Goal: Task Accomplishment & Management: Complete application form

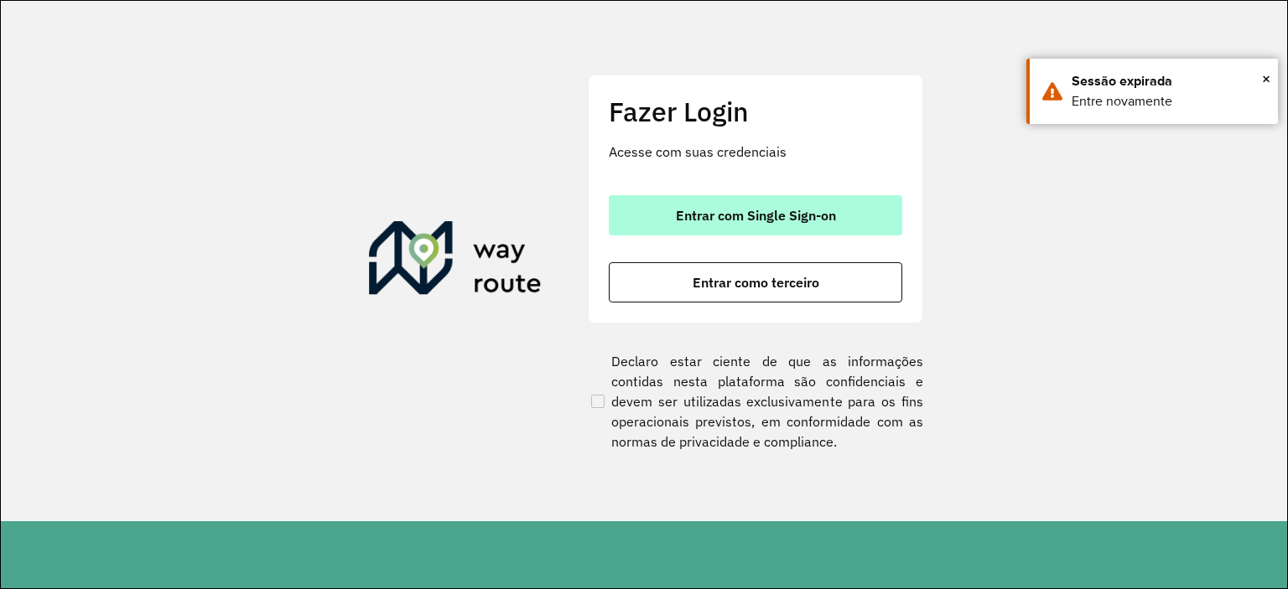
click at [842, 227] on button "Entrar com Single Sign-on" at bounding box center [755, 215] width 293 height 40
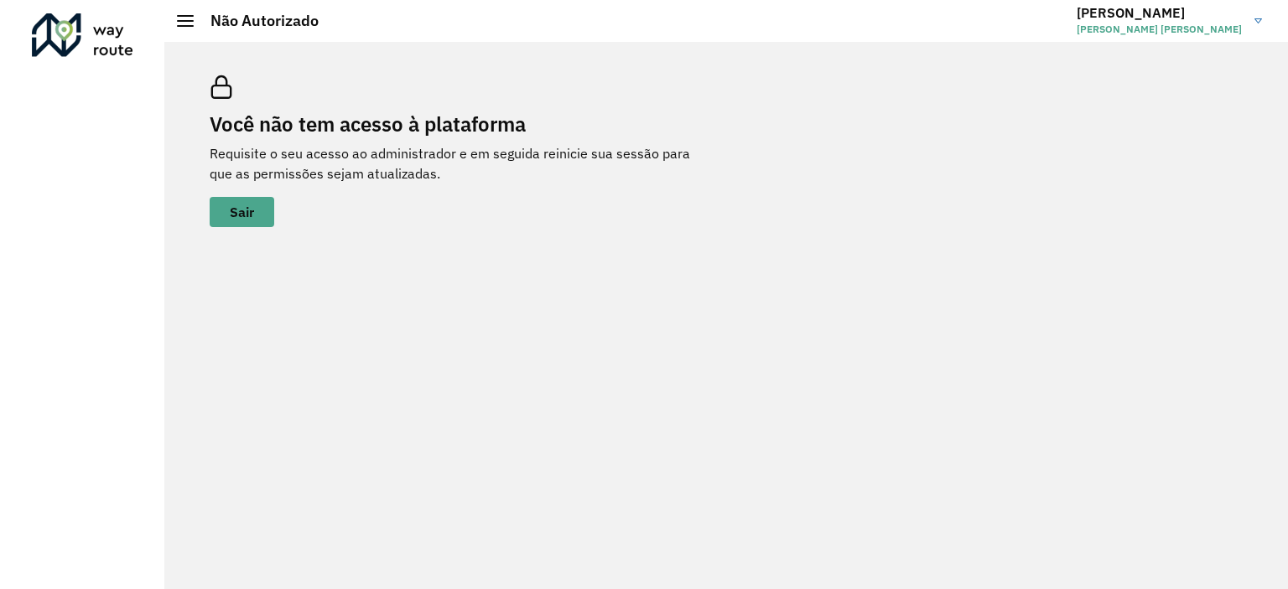
click at [1237, 23] on span "Mauricio Gilbran Krein Da Silva" at bounding box center [1158, 29] width 165 height 15
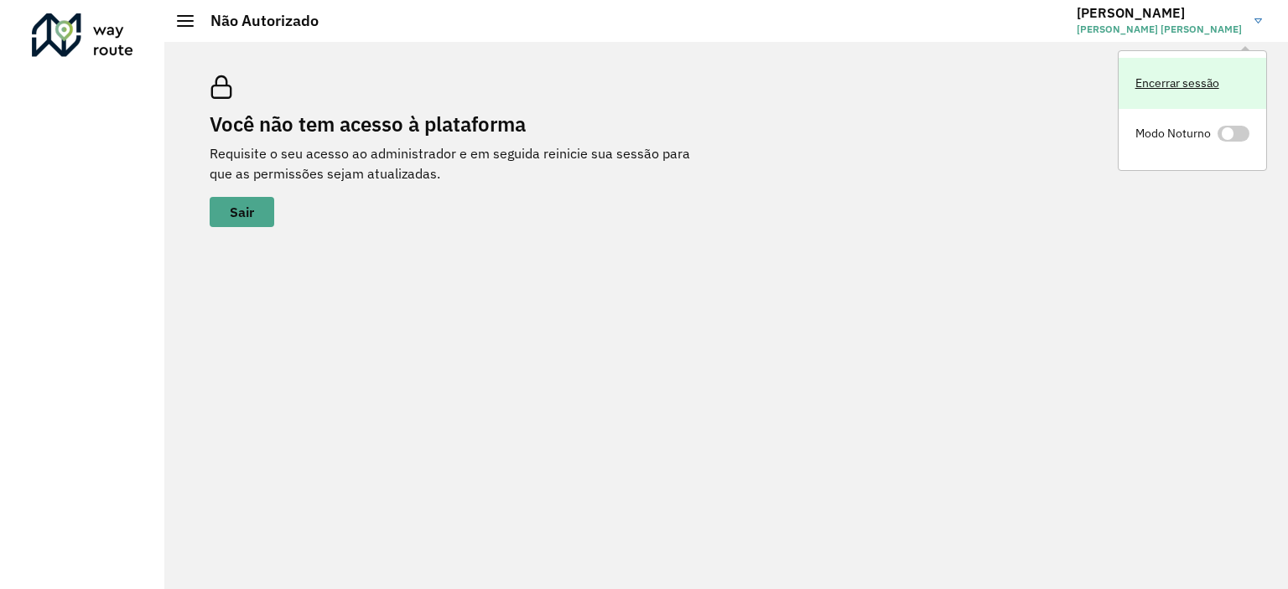
click at [1200, 96] on link "Encerrar sessão" at bounding box center [1192, 83] width 148 height 51
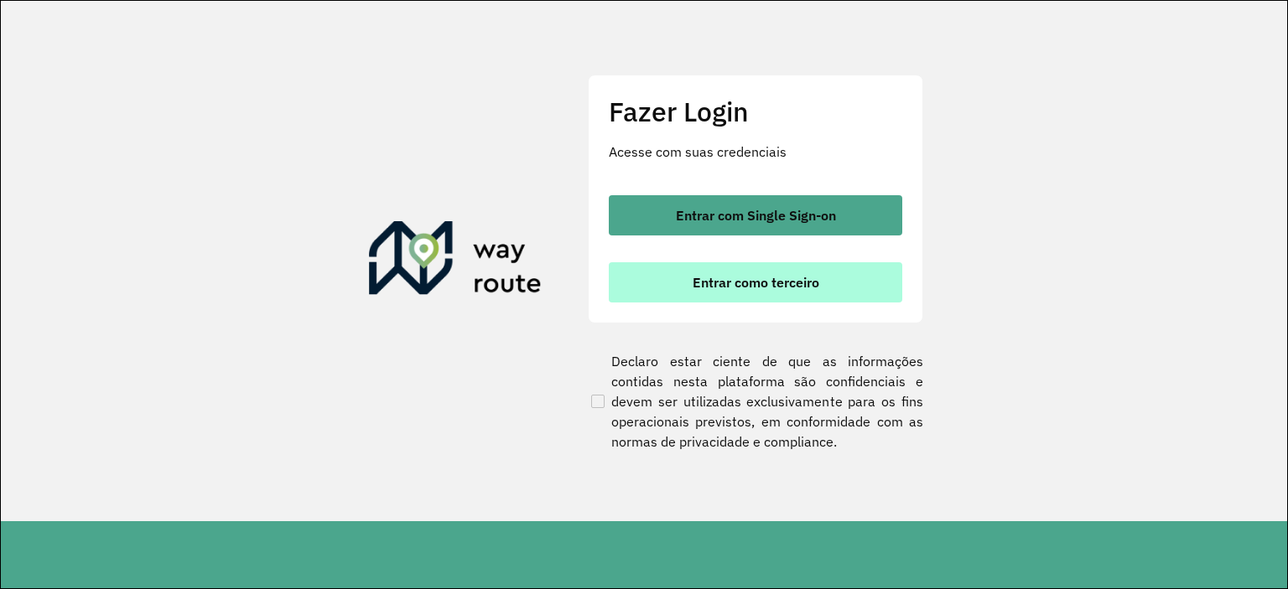
click at [777, 284] on span "Entrar como terceiro" at bounding box center [755, 282] width 127 height 13
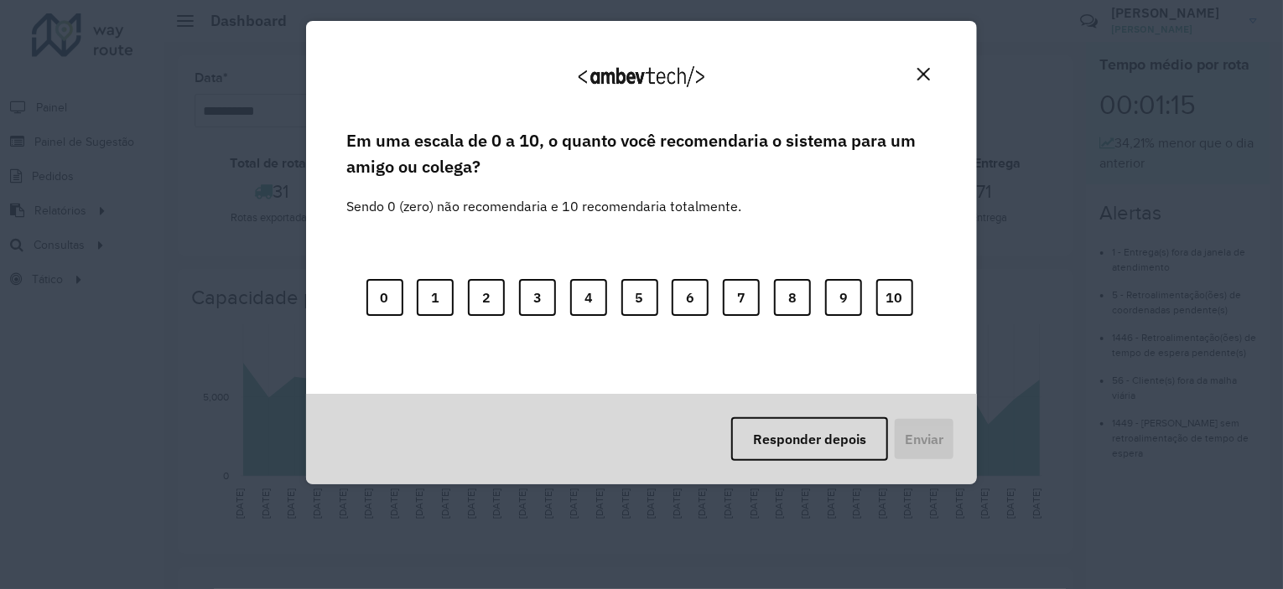
click at [922, 81] on button "Close" at bounding box center [923, 74] width 26 height 26
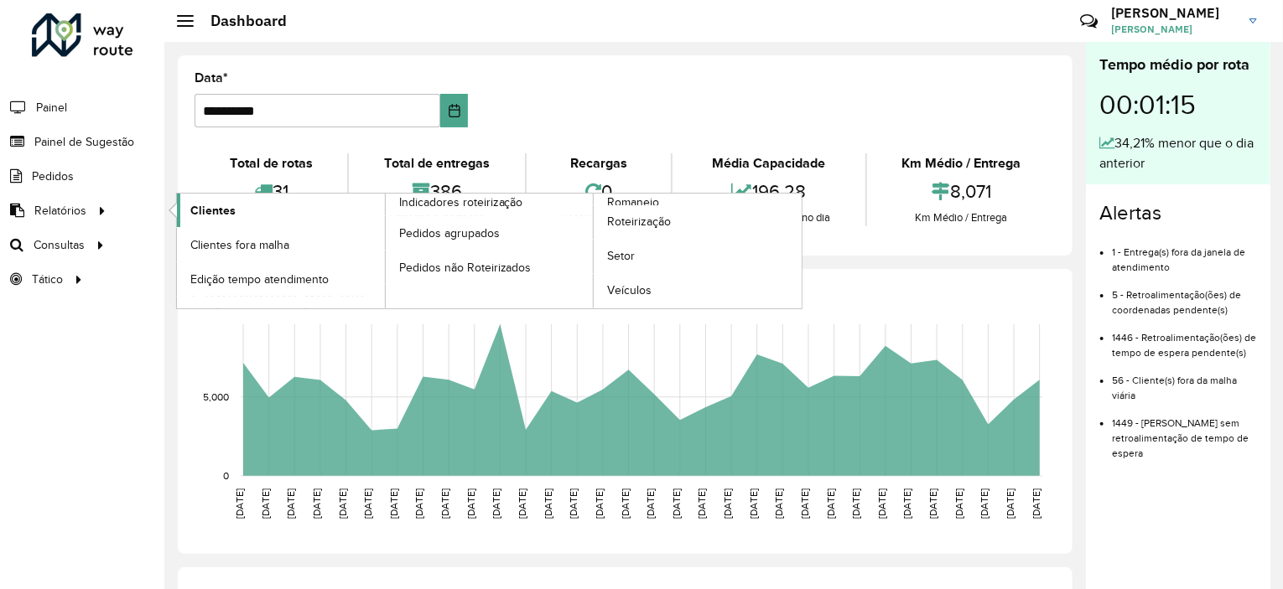
click at [207, 214] on span "Clientes" at bounding box center [212, 211] width 45 height 18
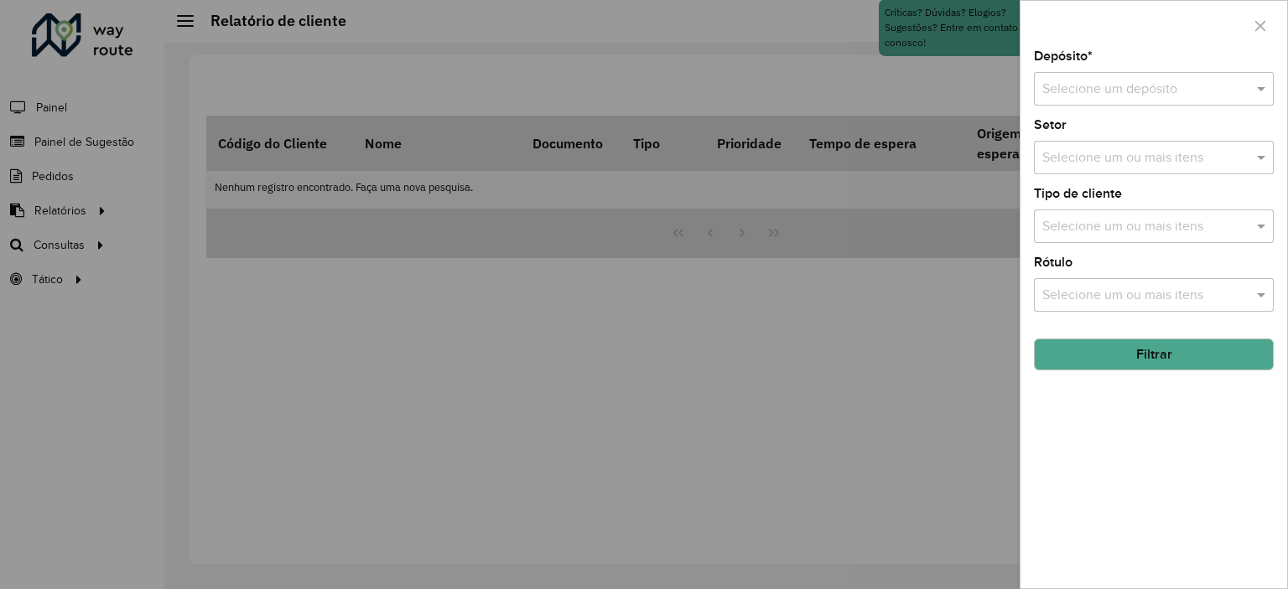
click at [1059, 95] on input "text" at bounding box center [1136, 90] width 189 height 20
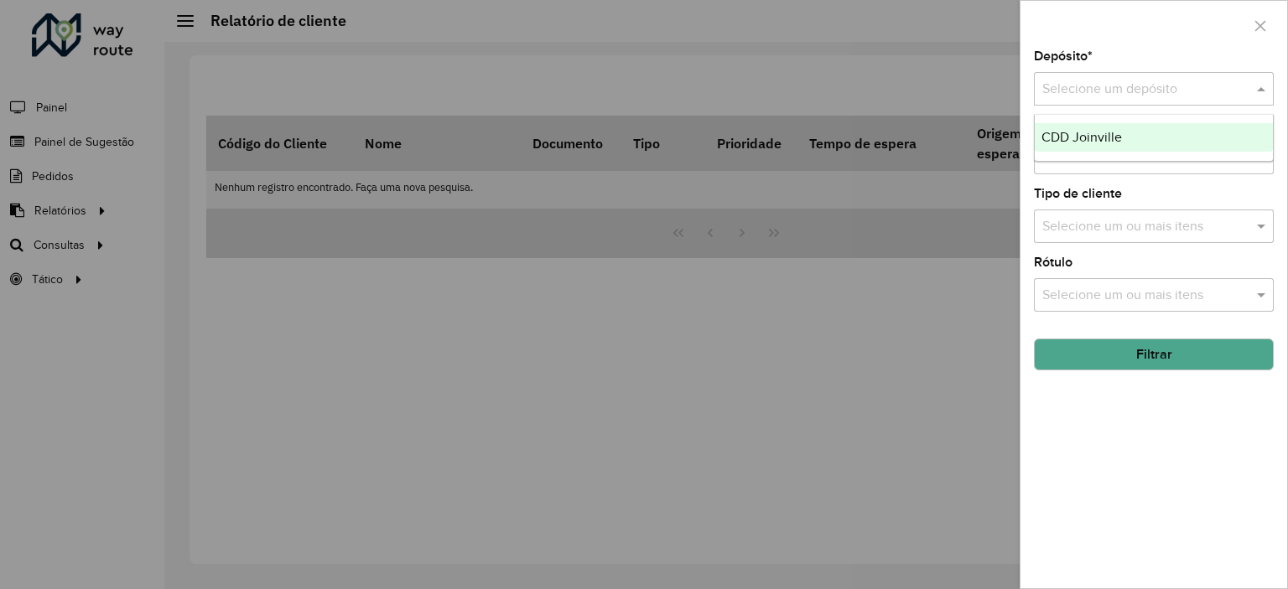
click at [1083, 158] on ng-dropdown-panel "CDD Joinville" at bounding box center [1154, 138] width 240 height 48
click at [1109, 135] on span "CDD Joinville" at bounding box center [1081, 137] width 80 height 14
click at [1160, 42] on div at bounding box center [1153, 25] width 267 height 49
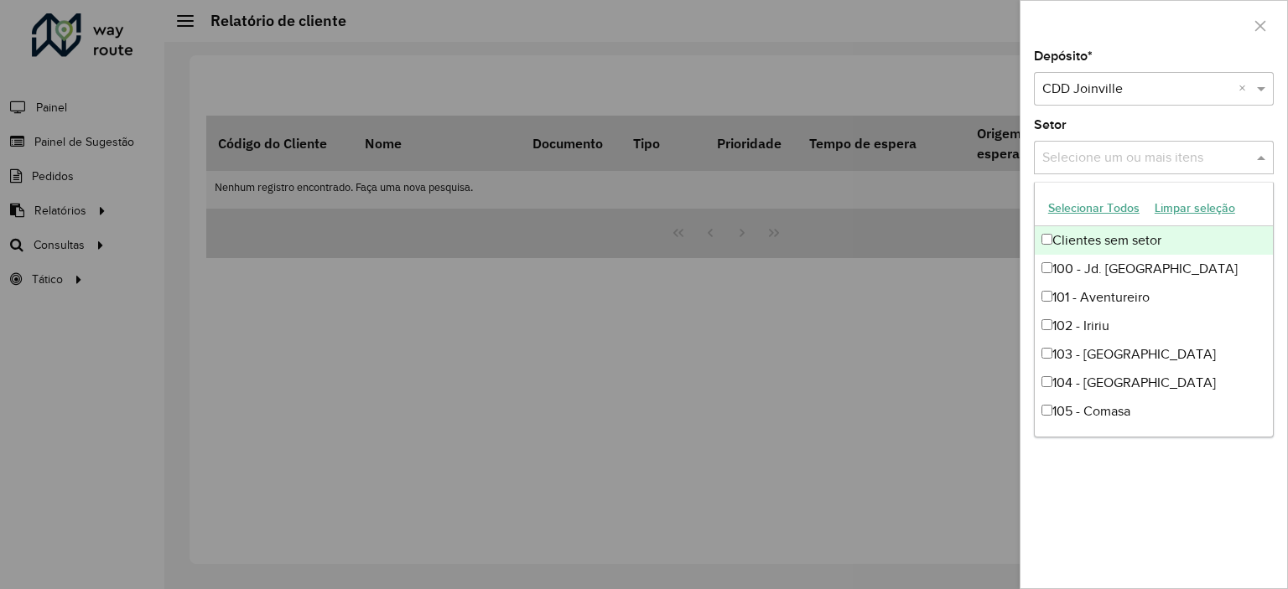
click at [1150, 141] on div "Selecione um ou mais itens" at bounding box center [1154, 158] width 240 height 34
click at [1177, 132] on div "Setor Selecione um ou mais itens" at bounding box center [1154, 146] width 240 height 55
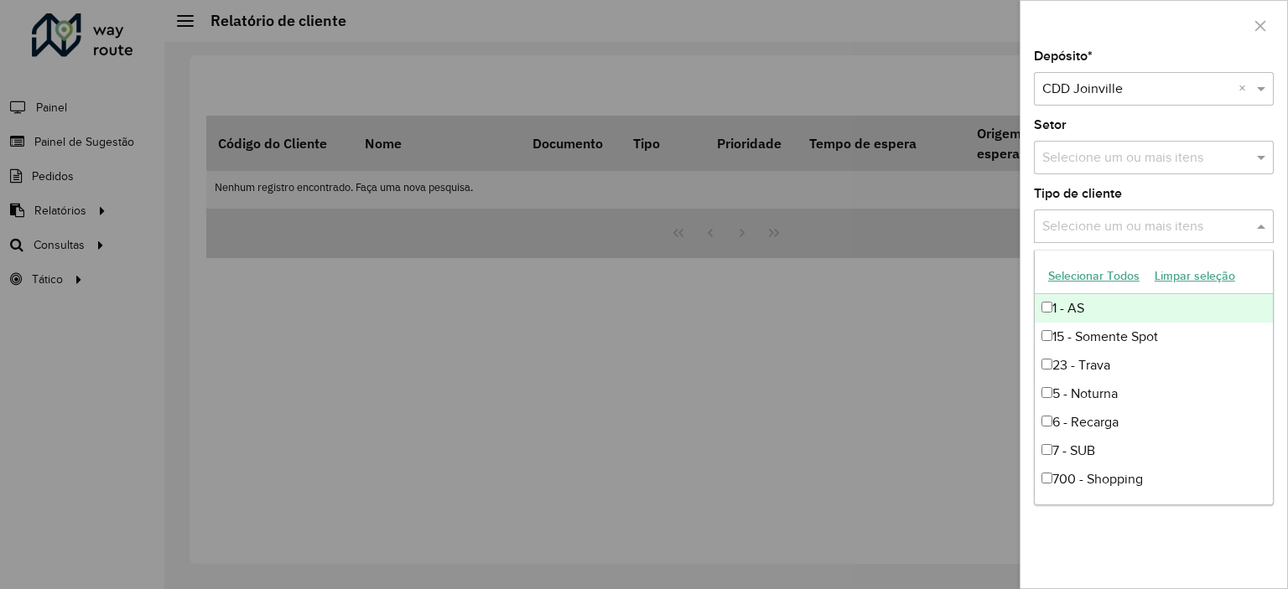
click at [1140, 223] on input "text" at bounding box center [1145, 227] width 215 height 20
click at [1166, 188] on div "Tipo de cliente Selecione um ou mais itens" at bounding box center [1154, 215] width 240 height 55
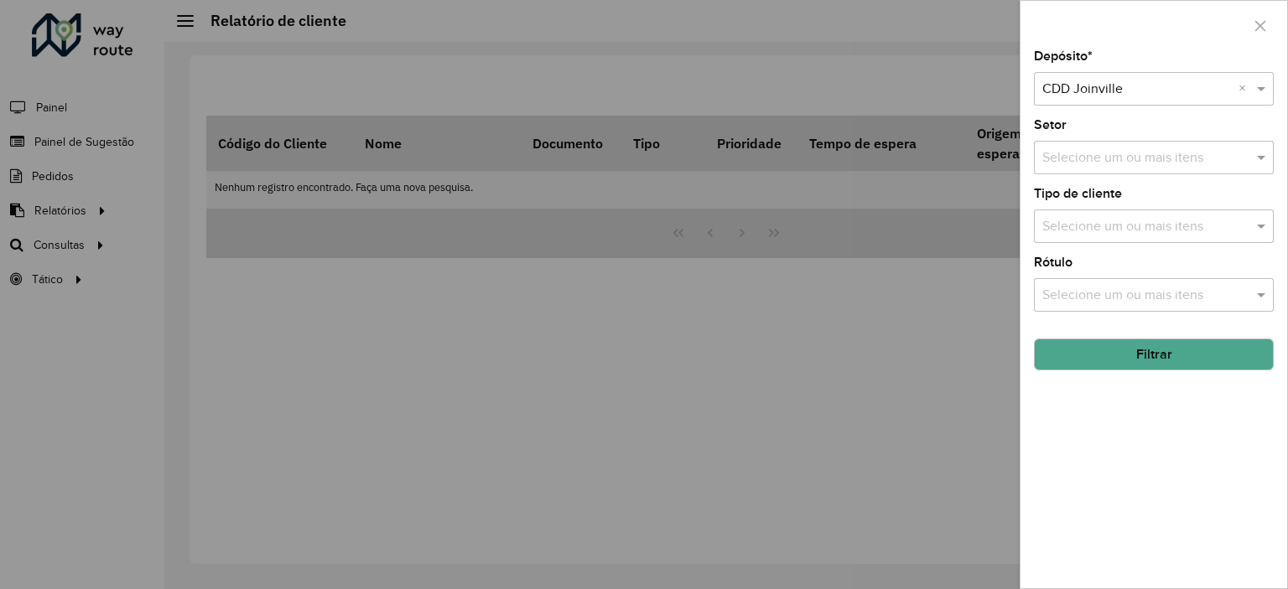
click at [1167, 350] on button "Filtrar" at bounding box center [1154, 355] width 240 height 32
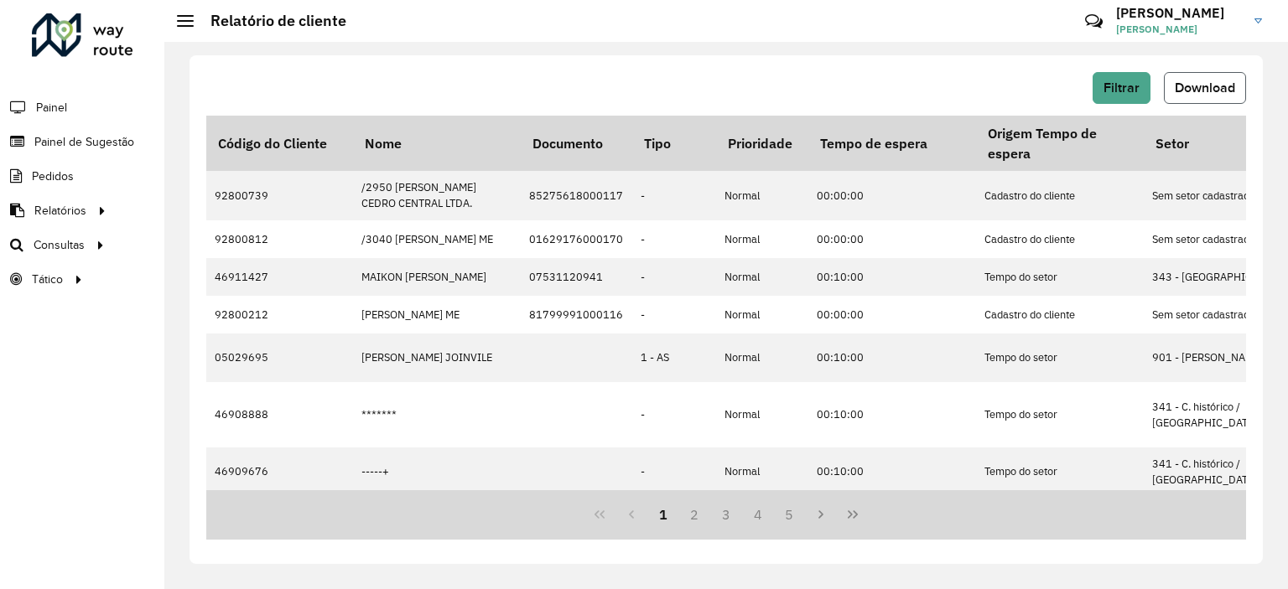
click at [1214, 78] on button "Download" at bounding box center [1204, 88] width 82 height 32
click at [1131, 86] on span "Filtrar" at bounding box center [1121, 87] width 36 height 14
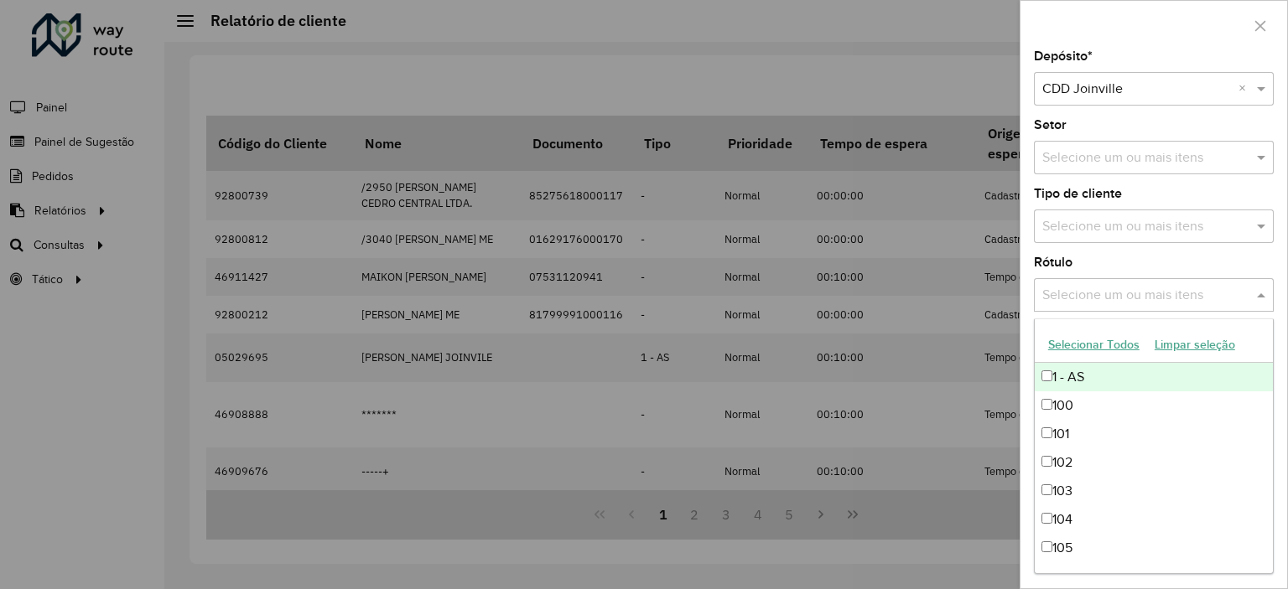
click at [1120, 297] on input "text" at bounding box center [1145, 296] width 215 height 20
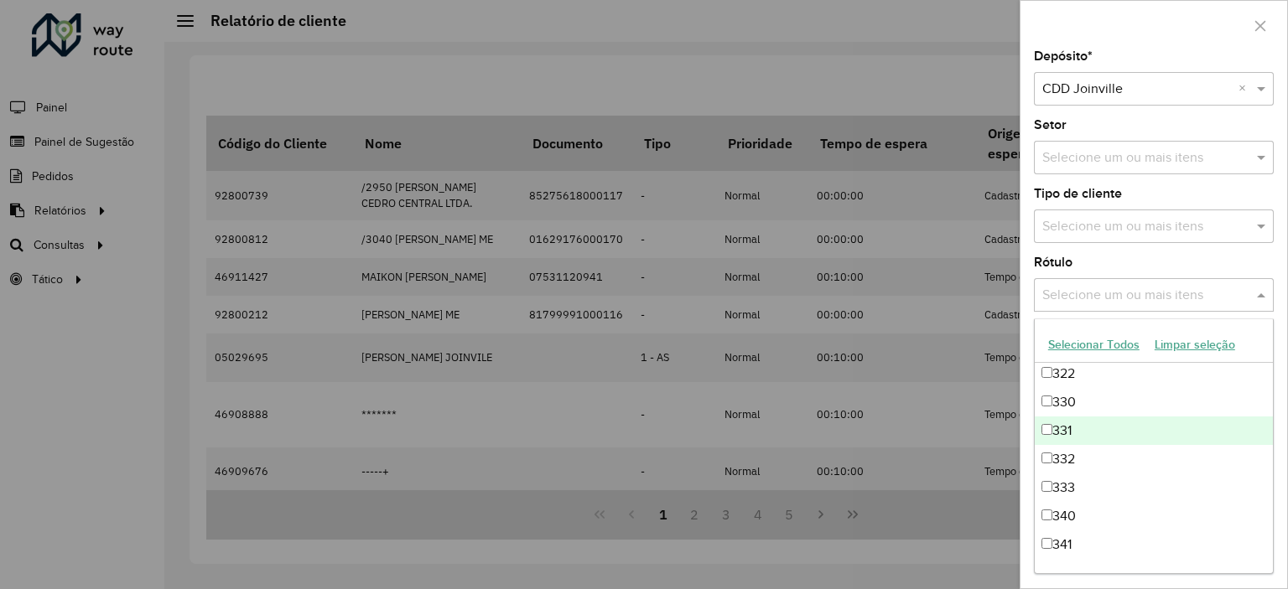
scroll to position [1822, 0]
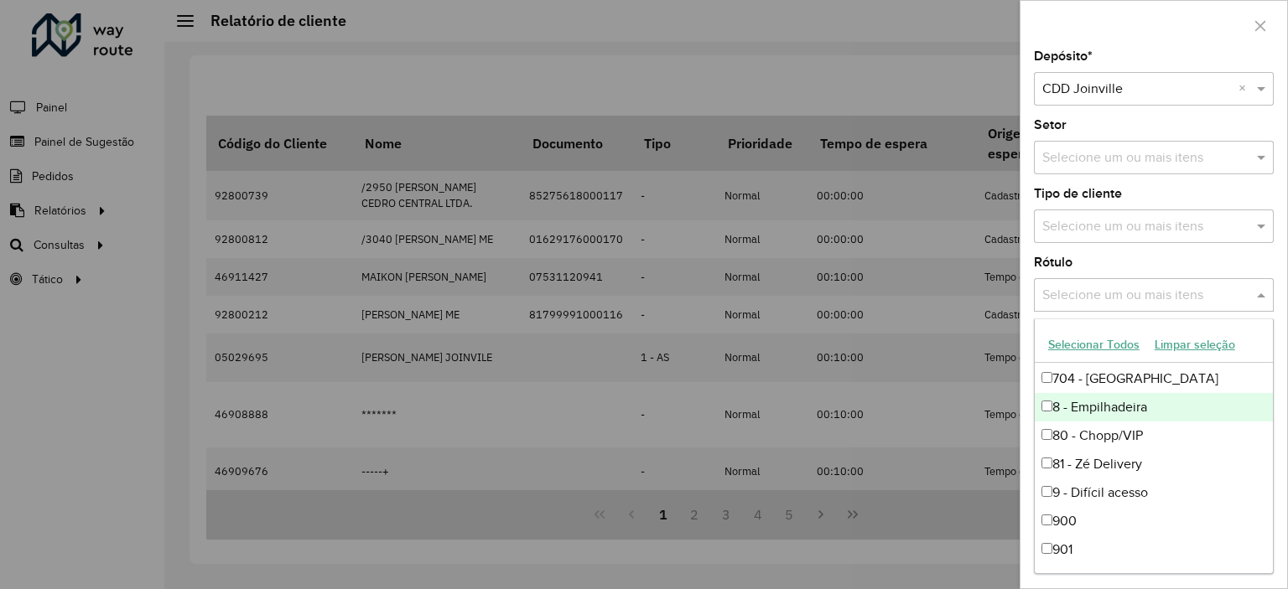
click at [900, 84] on div at bounding box center [644, 294] width 1288 height 589
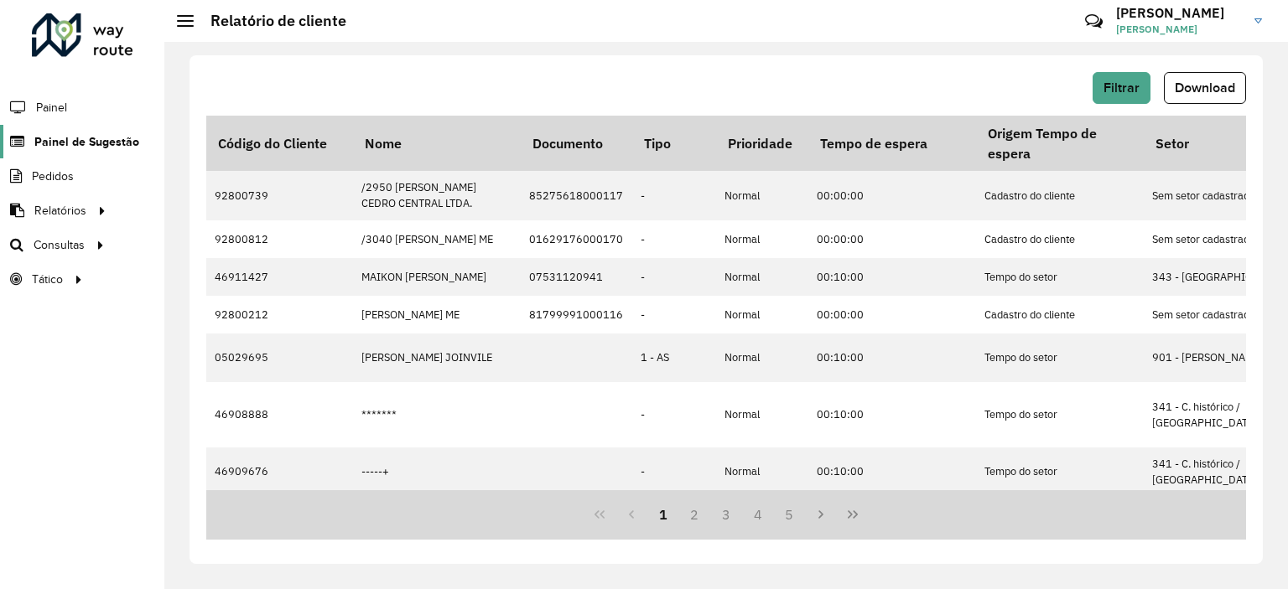
click at [67, 145] on span "Painel de Sugestão" at bounding box center [86, 142] width 105 height 18
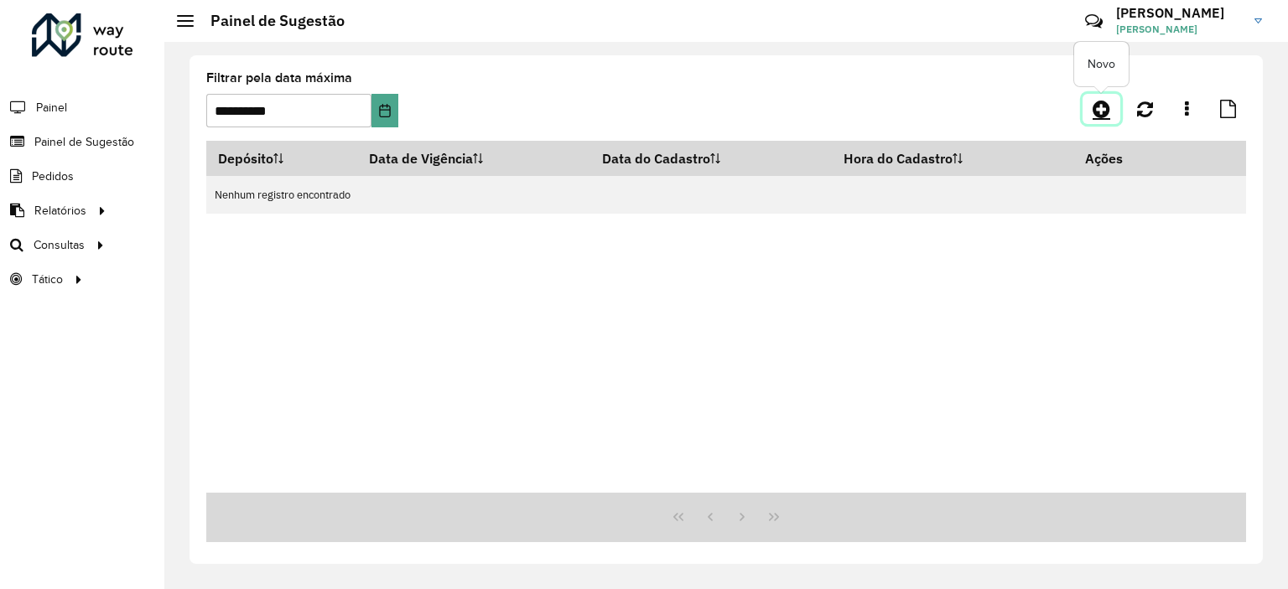
click at [1100, 118] on icon at bounding box center [1101, 109] width 18 height 20
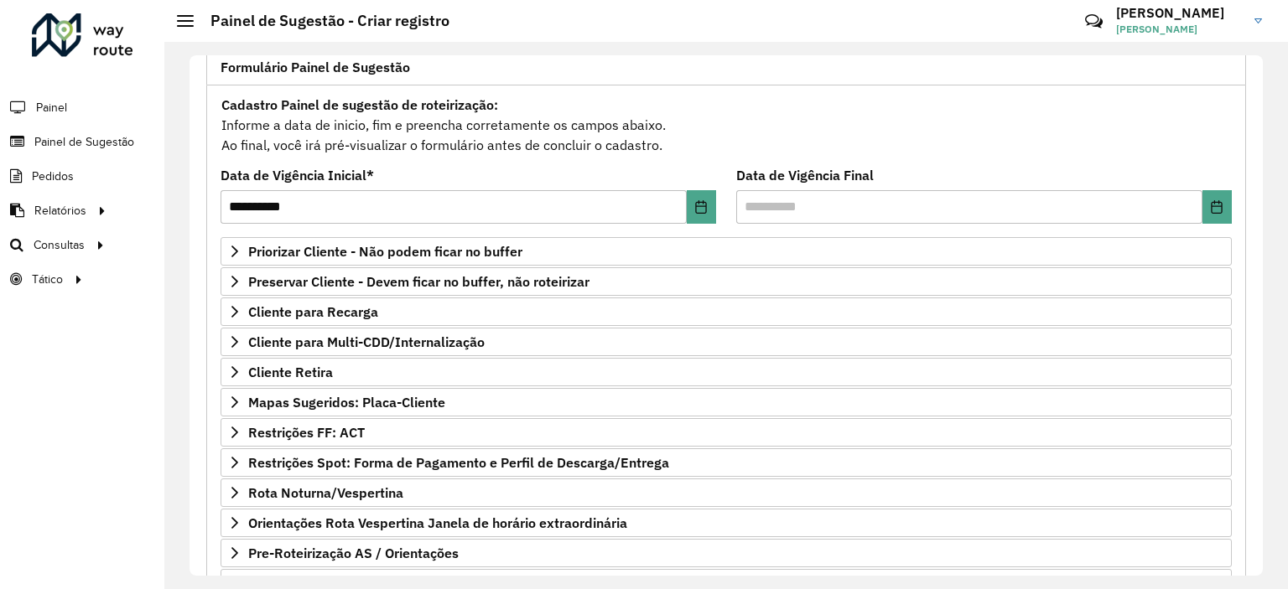
scroll to position [240, 0]
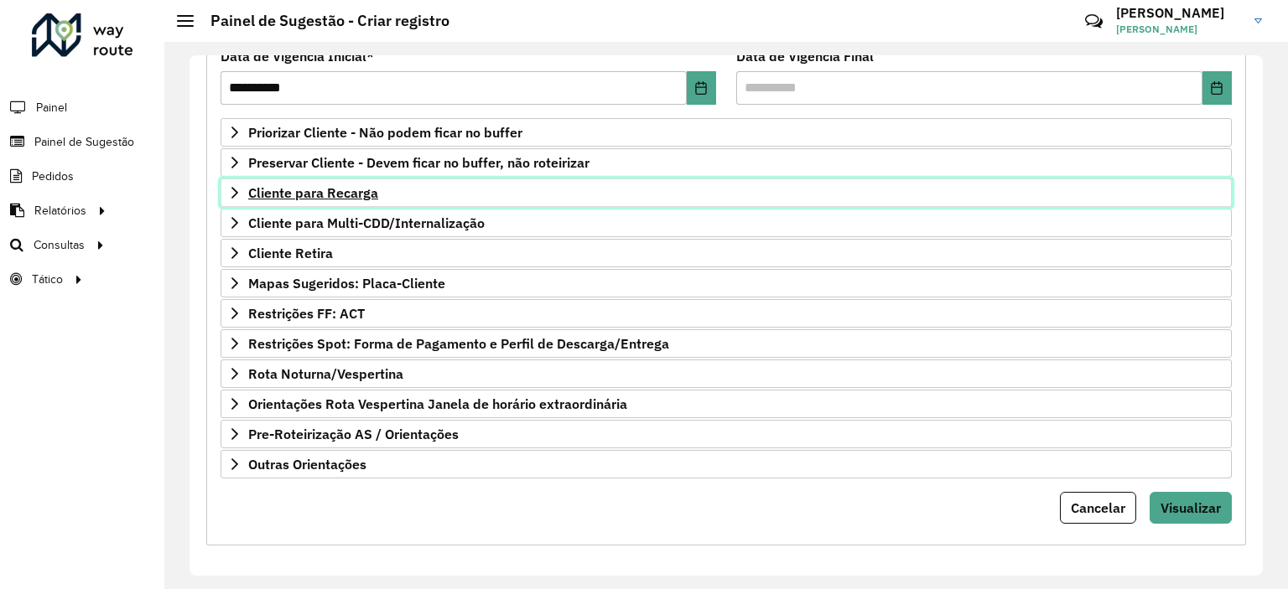
click at [366, 193] on span "Cliente para Recarga" at bounding box center [313, 192] width 130 height 13
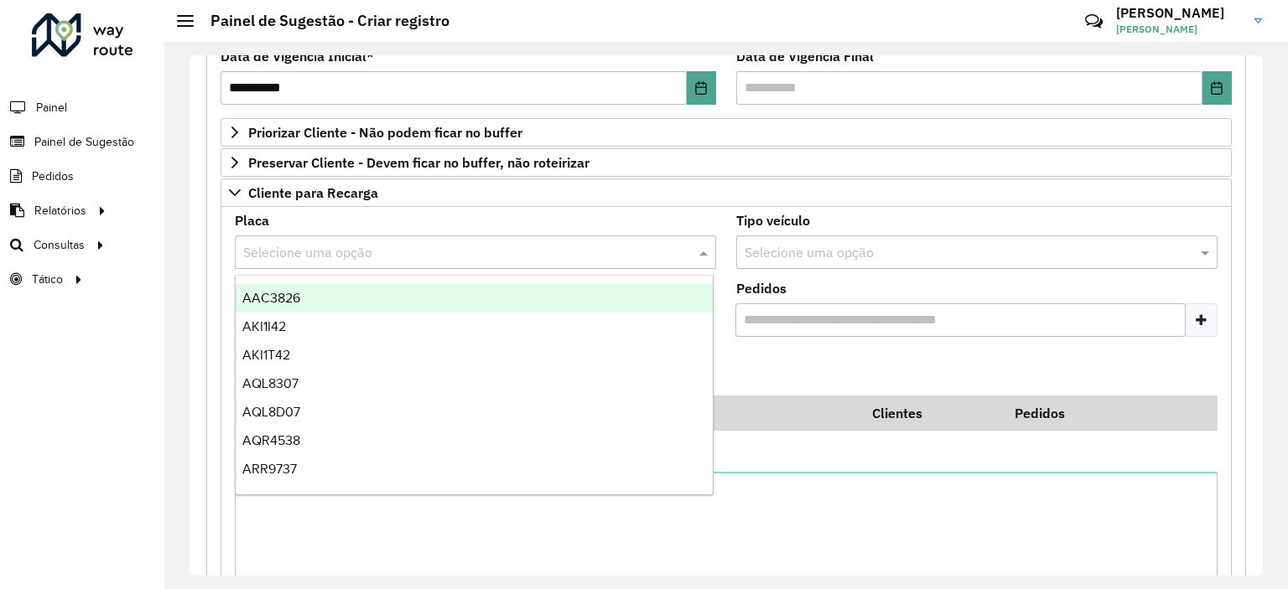
click at [374, 260] on input "text" at bounding box center [458, 253] width 431 height 20
click at [433, 228] on div "Placa Selecione uma opção" at bounding box center [475, 242] width 481 height 54
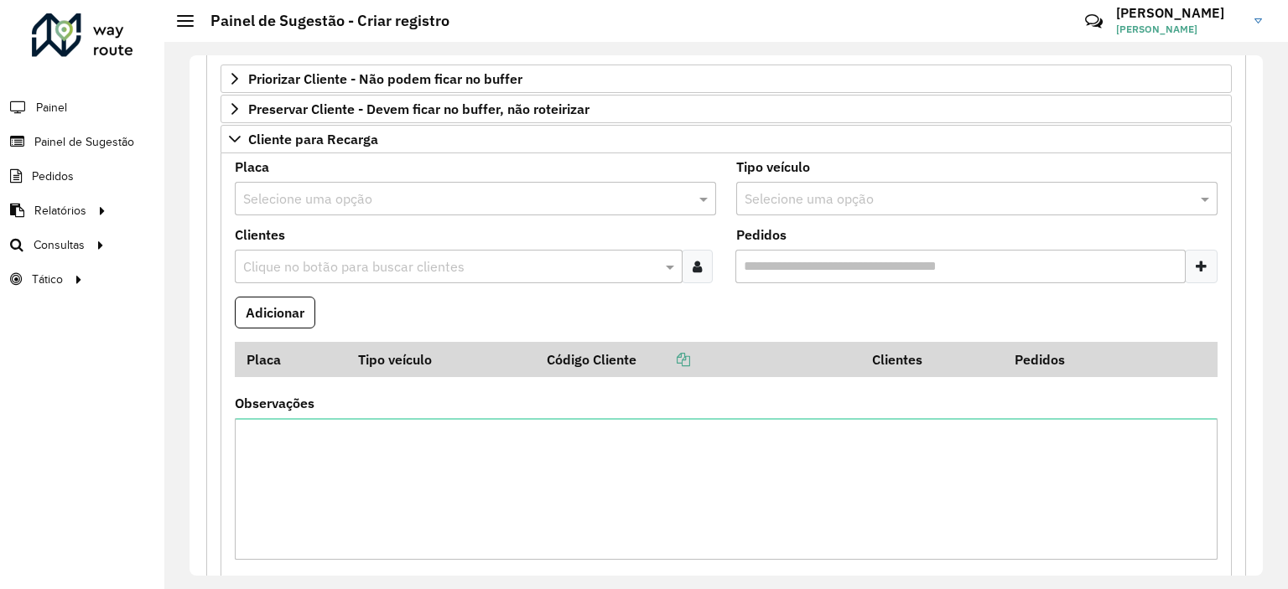
scroll to position [278, 0]
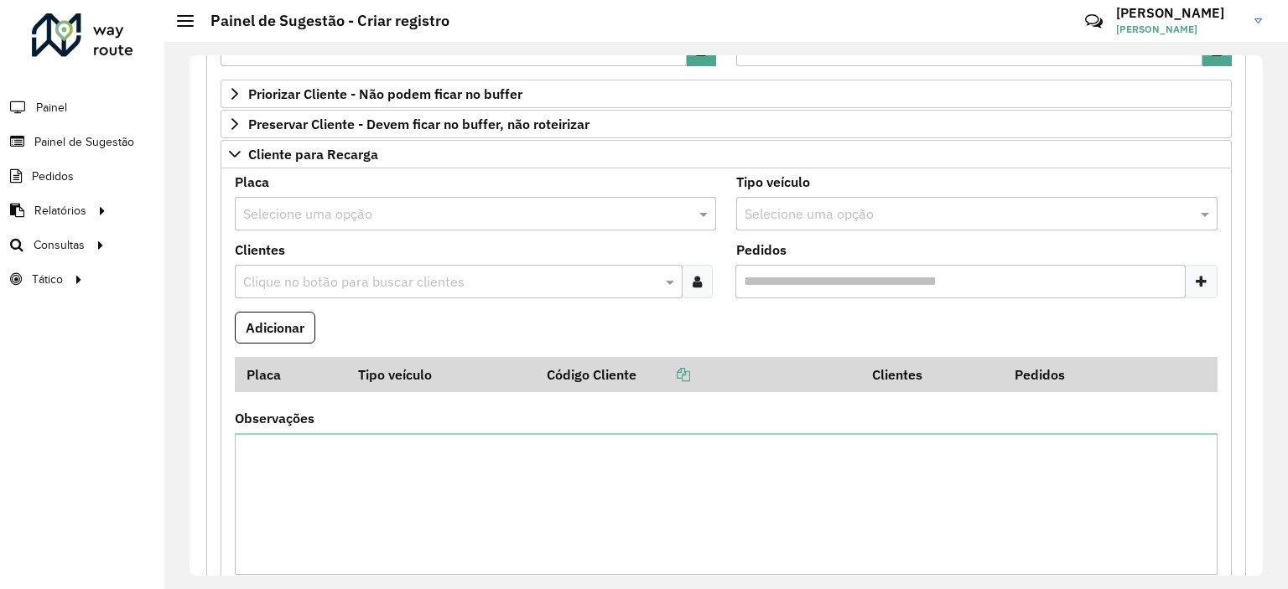
click at [389, 220] on input "text" at bounding box center [458, 215] width 431 height 20
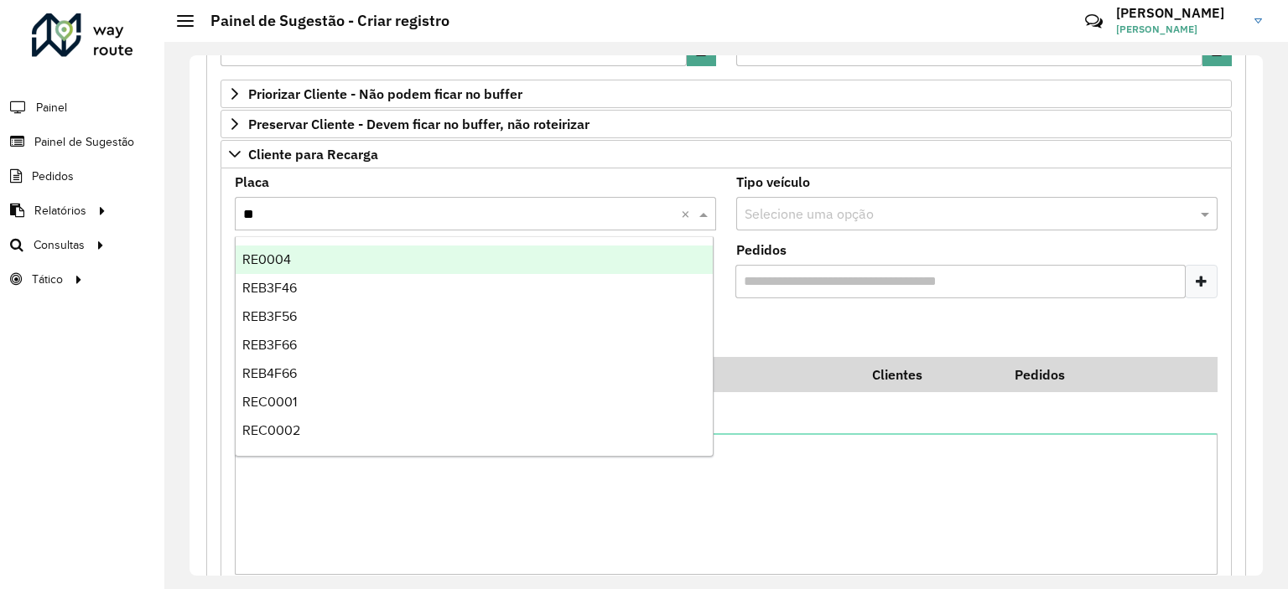
type input "***"
click at [382, 269] on div "REC0001" at bounding box center [475, 260] width 478 height 29
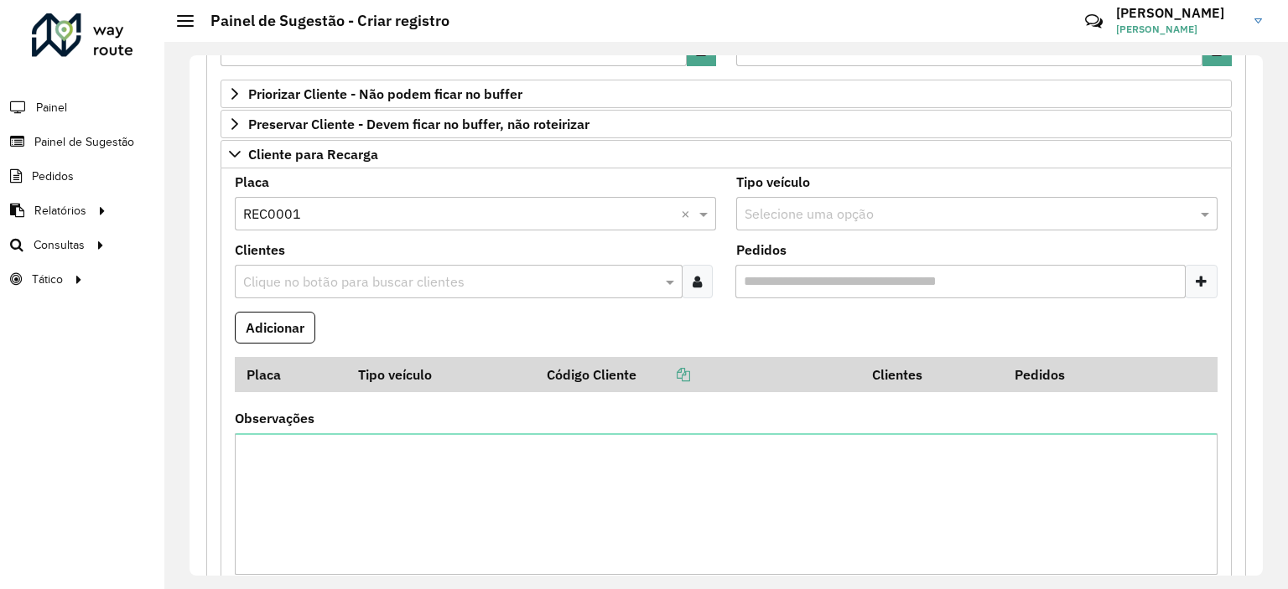
click at [386, 286] on input "text" at bounding box center [450, 282] width 422 height 20
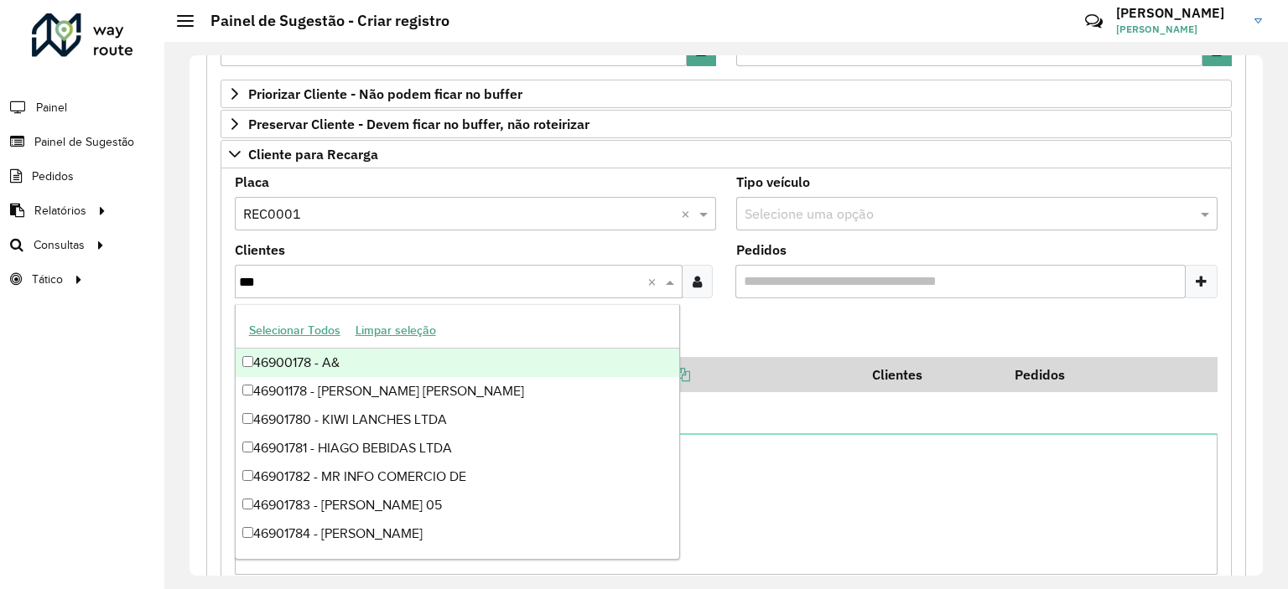
type input "****"
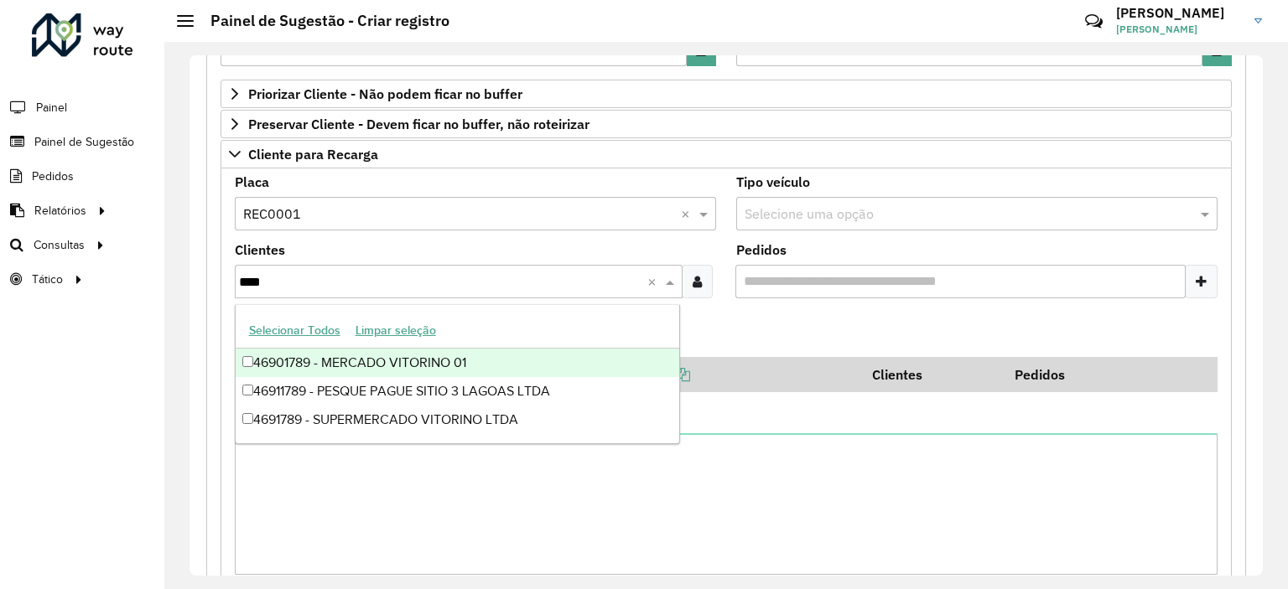
click at [388, 369] on div "46901789 - MERCADO VITORINO 01" at bounding box center [458, 363] width 444 height 29
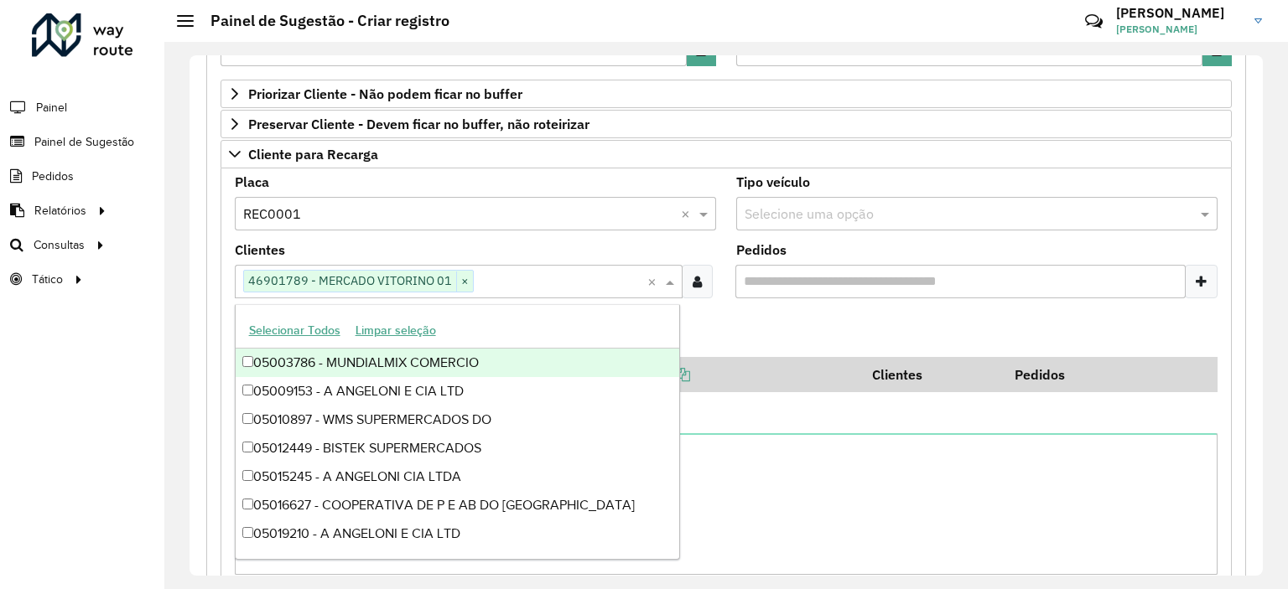
click at [722, 338] on formly-field "Adicionar" at bounding box center [726, 334] width 1003 height 45
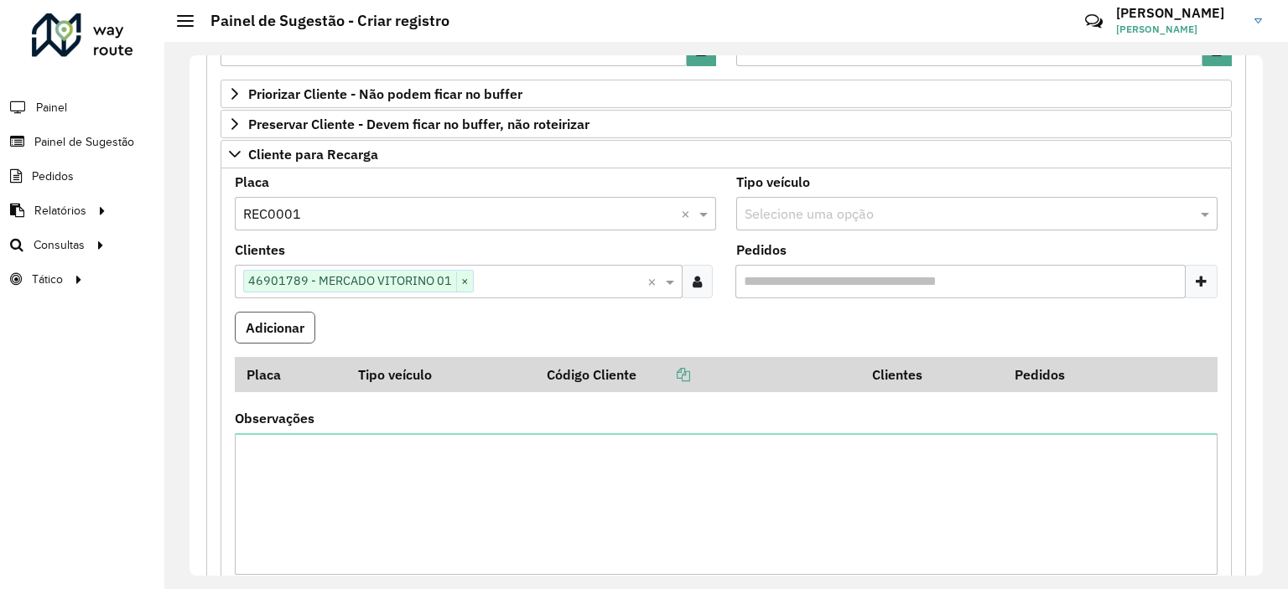
click at [288, 327] on button "Adicionar" at bounding box center [275, 328] width 80 height 32
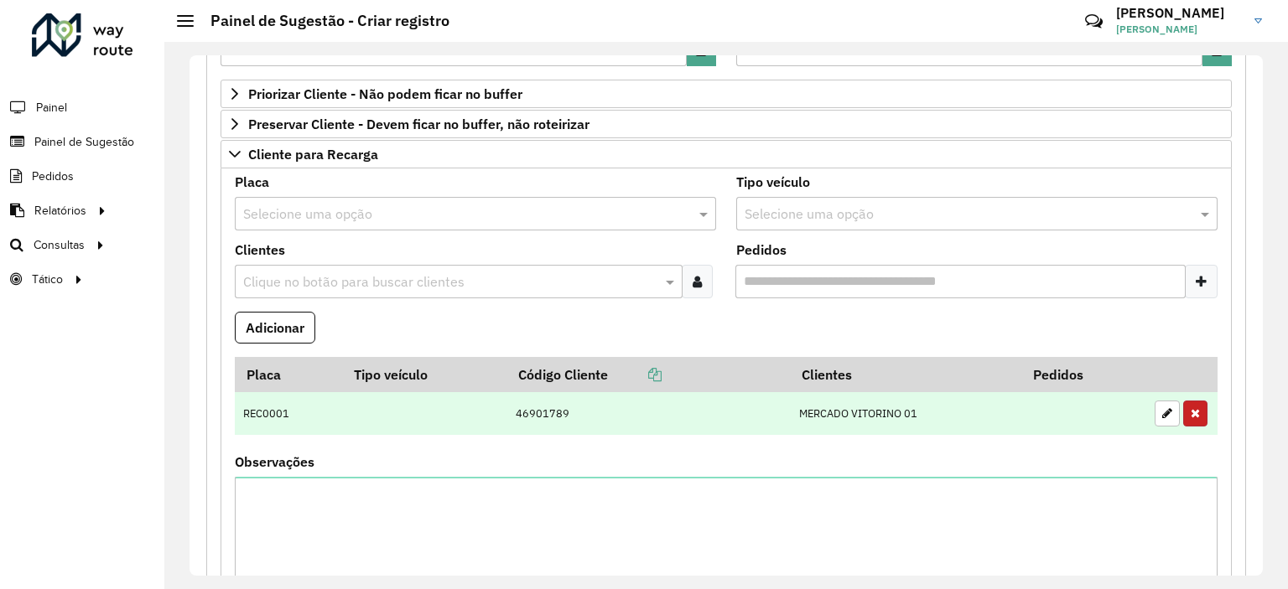
click at [1196, 409] on button "button" at bounding box center [1195, 414] width 24 height 26
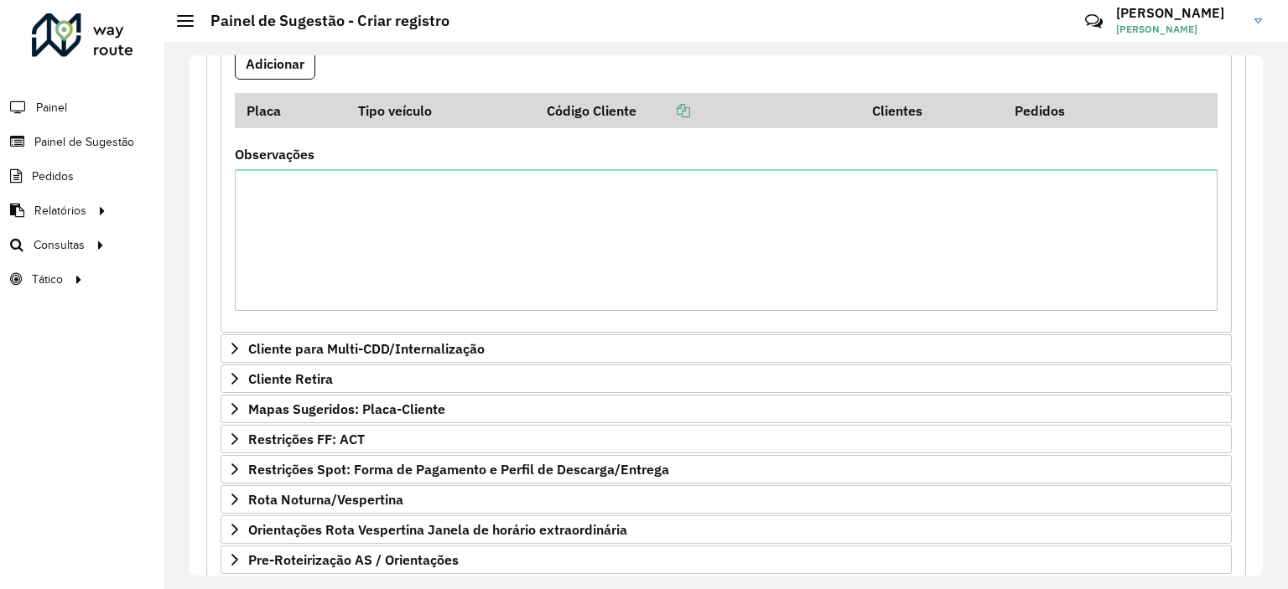
scroll to position [669, 0]
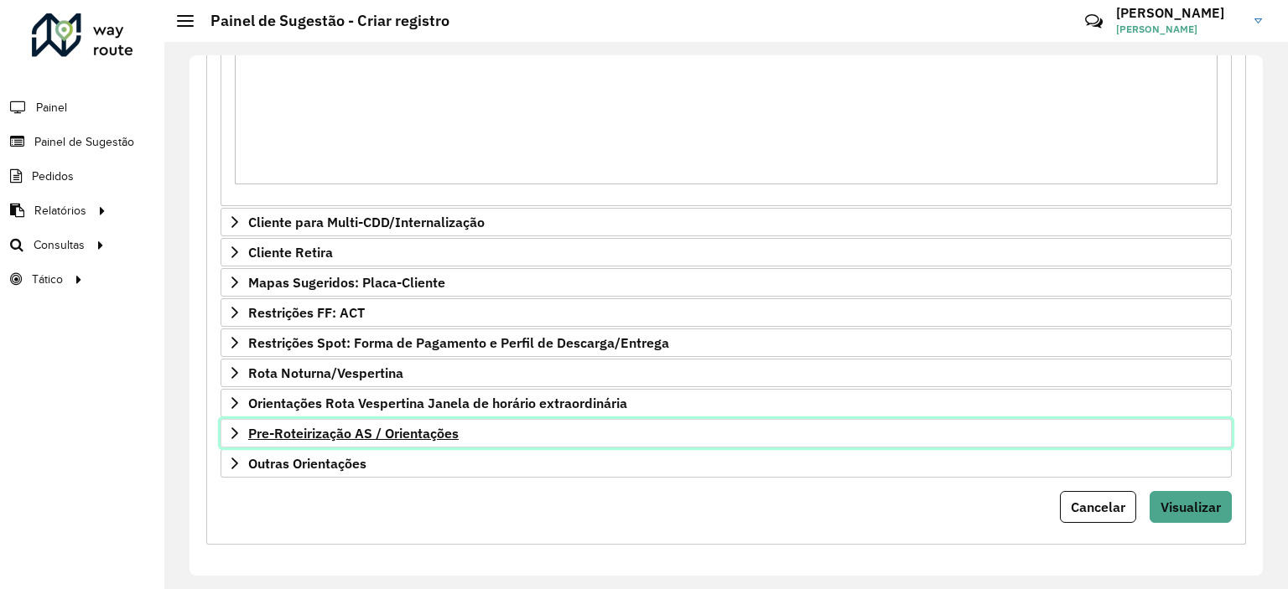
click at [343, 437] on span "Pre-Roteirização AS / Orientações" at bounding box center [353, 433] width 210 height 13
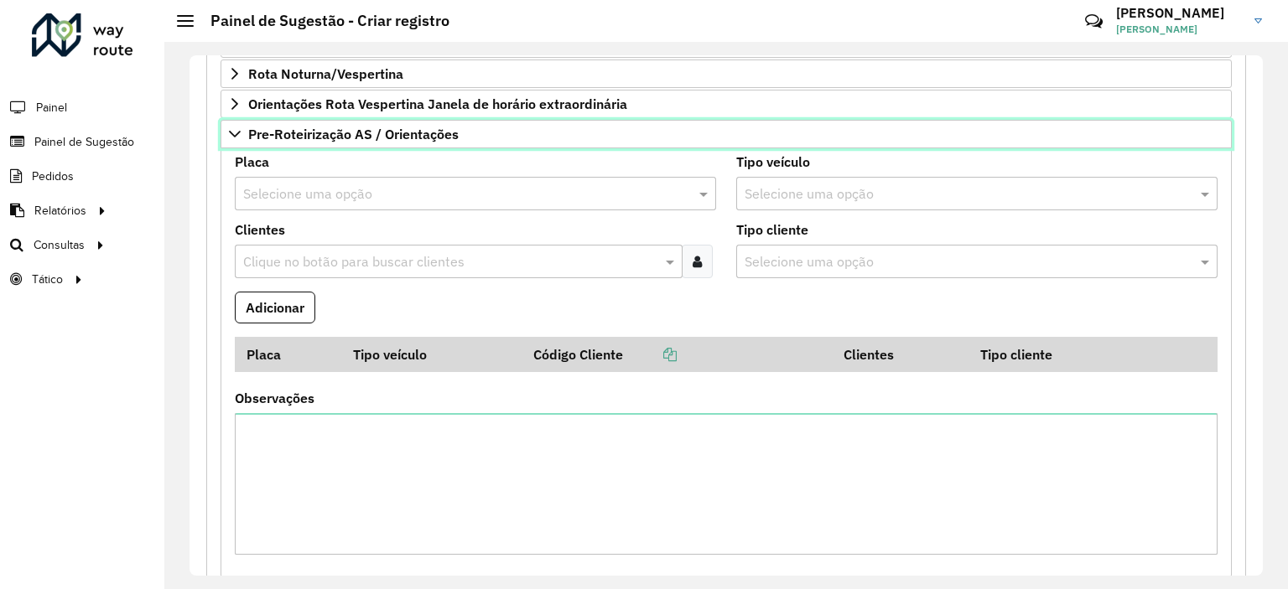
scroll to position [1098, 0]
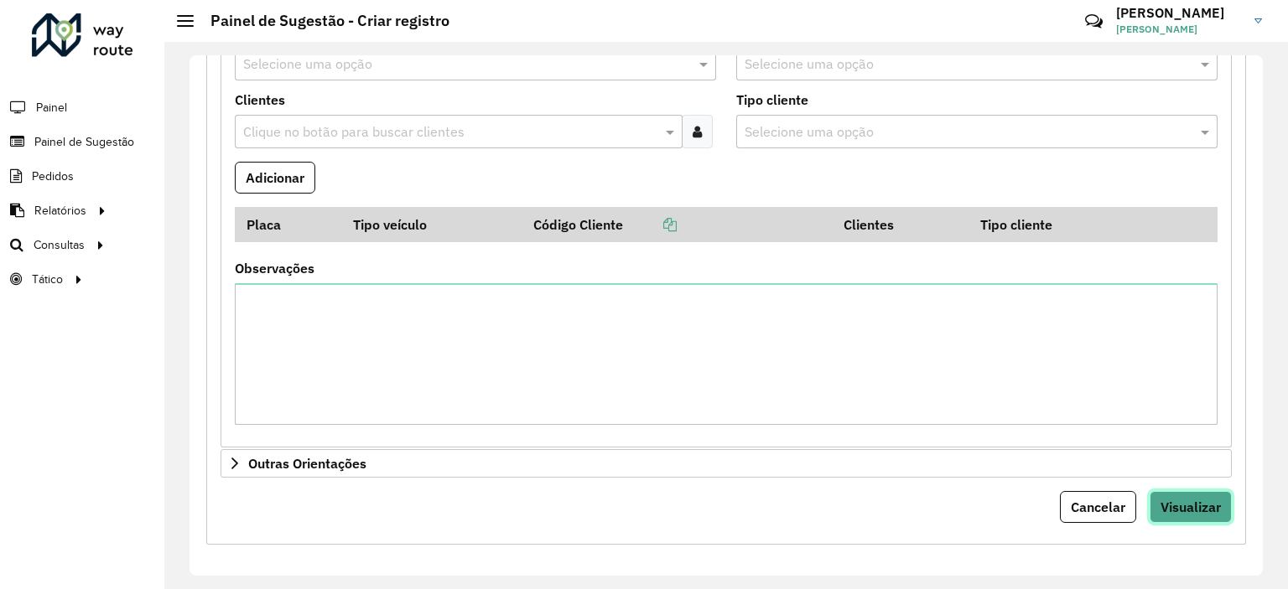
click at [1174, 510] on span "Visualizar" at bounding box center [1190, 507] width 60 height 17
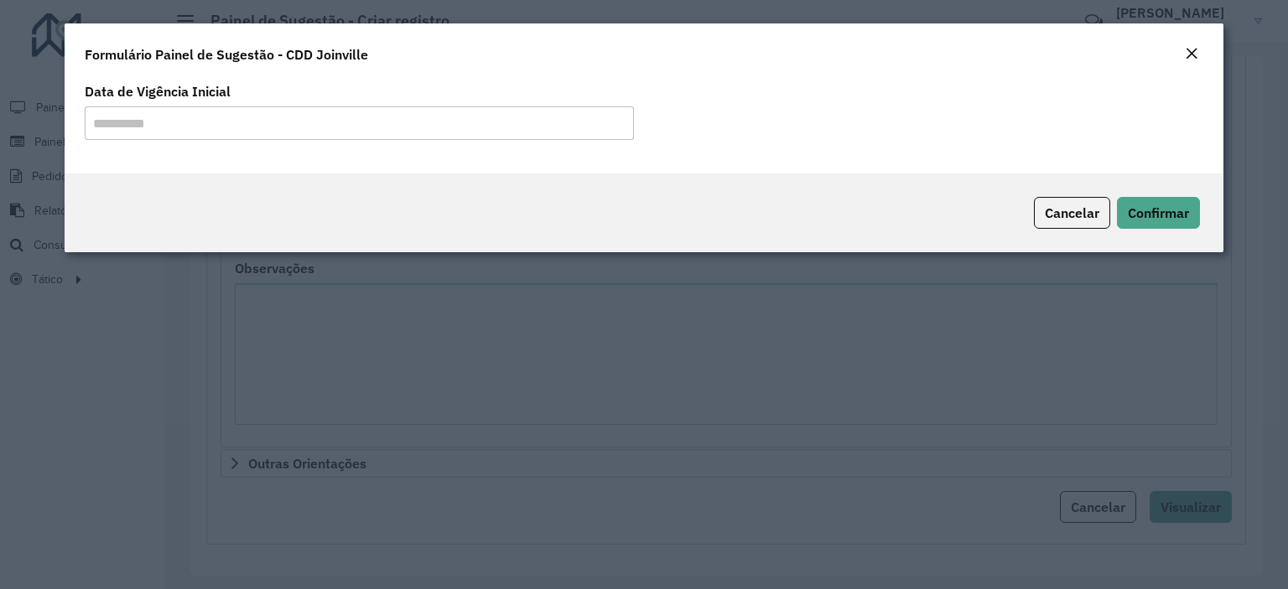
click at [1200, 53] on button "Close" at bounding box center [1190, 55] width 23 height 22
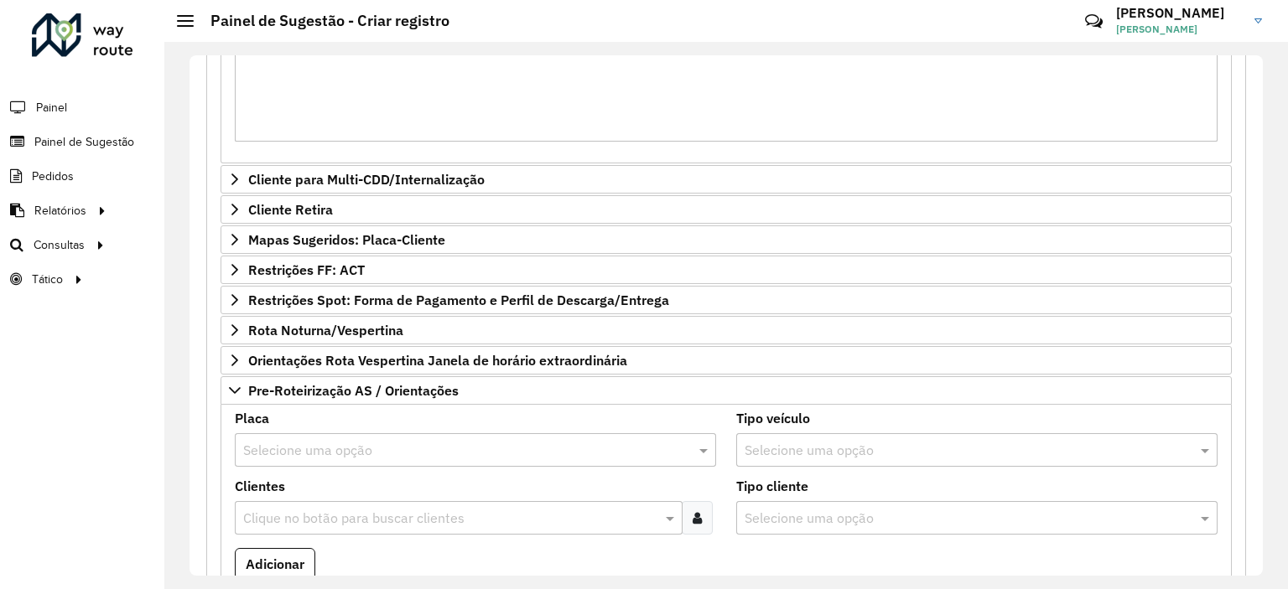
scroll to position [679, 0]
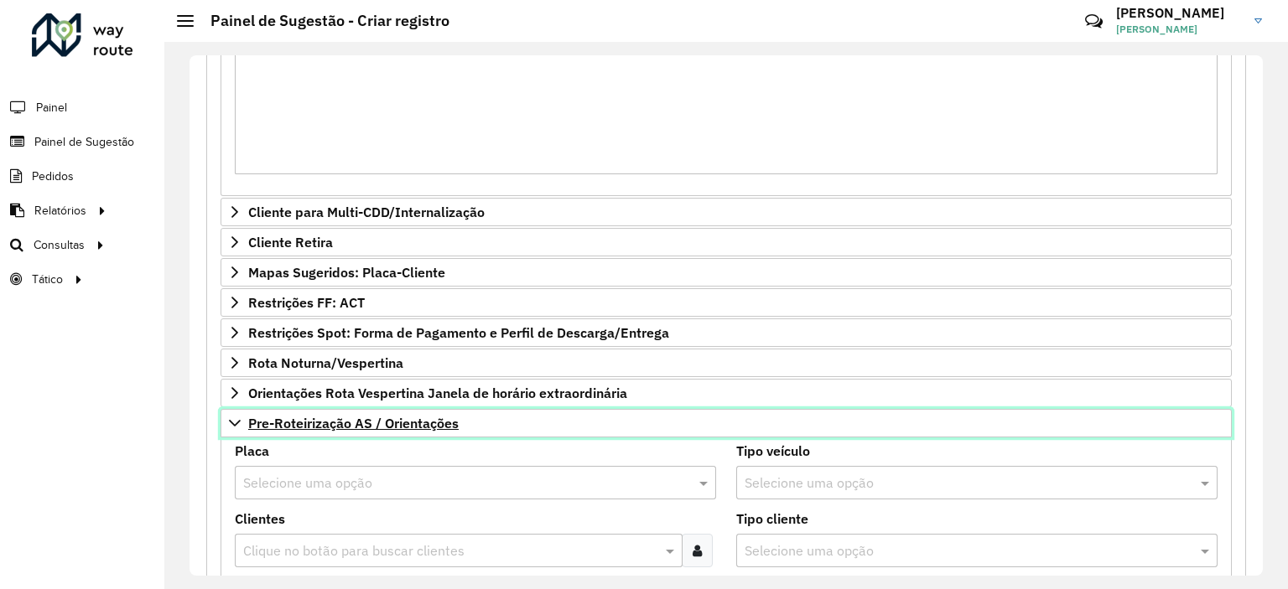
click at [245, 424] on link "Pre-Roteirização AS / Orientações" at bounding box center [725, 423] width 1011 height 29
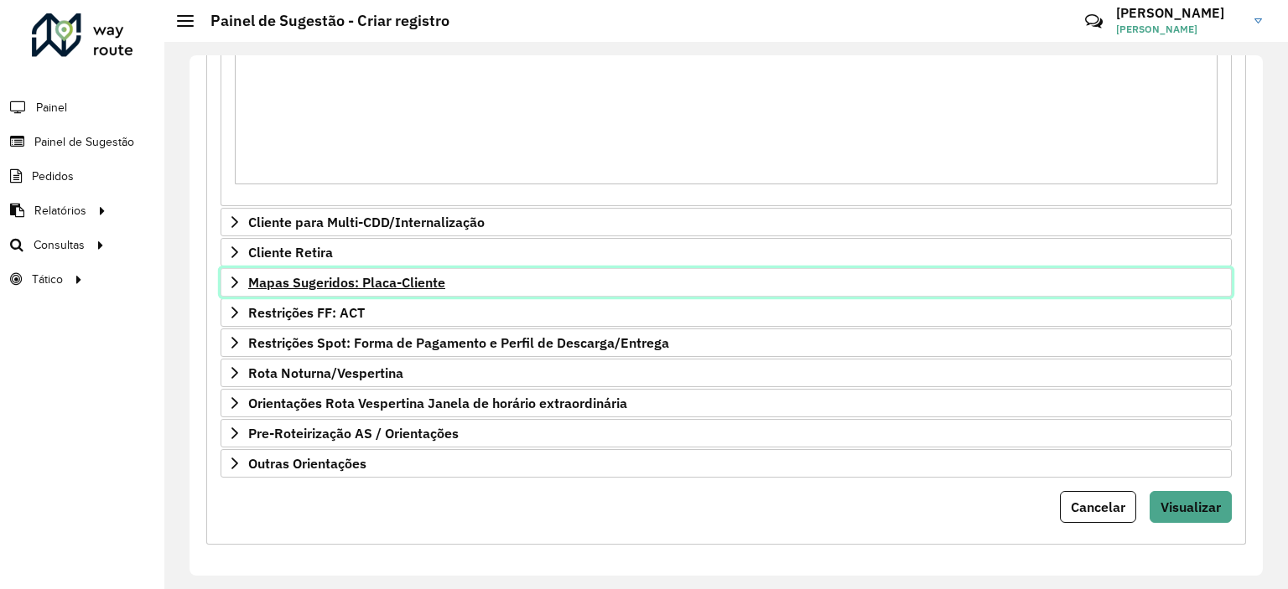
click at [384, 281] on span "Mapas Sugeridos: Placa-Cliente" at bounding box center [346, 282] width 197 height 13
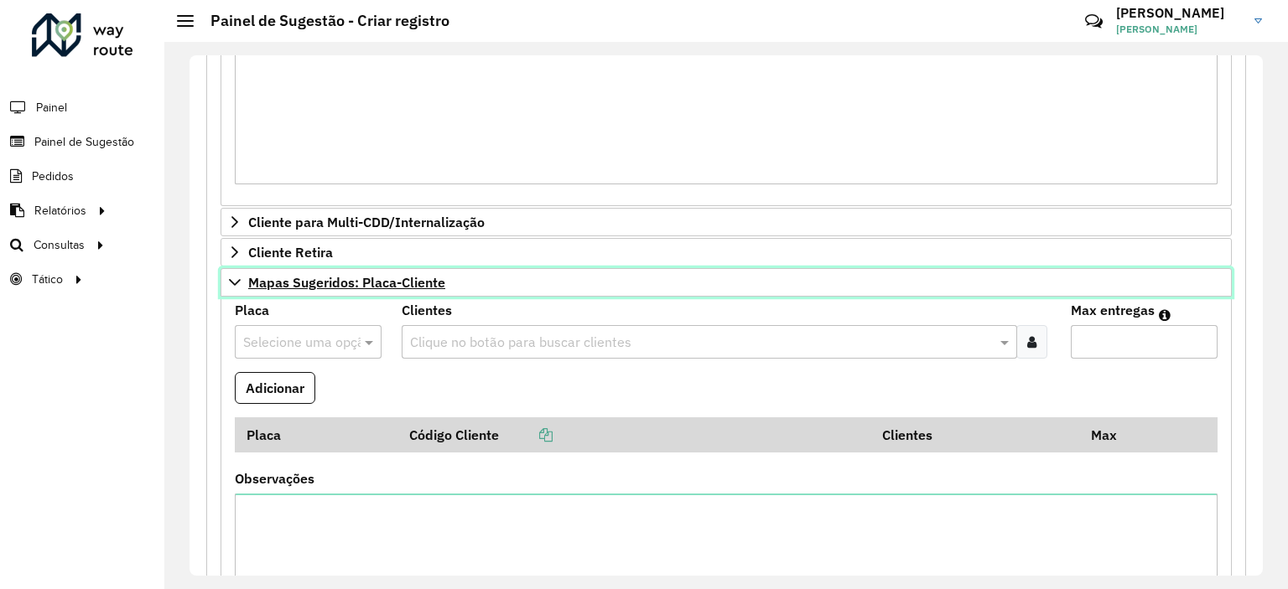
click at [231, 282] on icon at bounding box center [234, 282] width 13 height 13
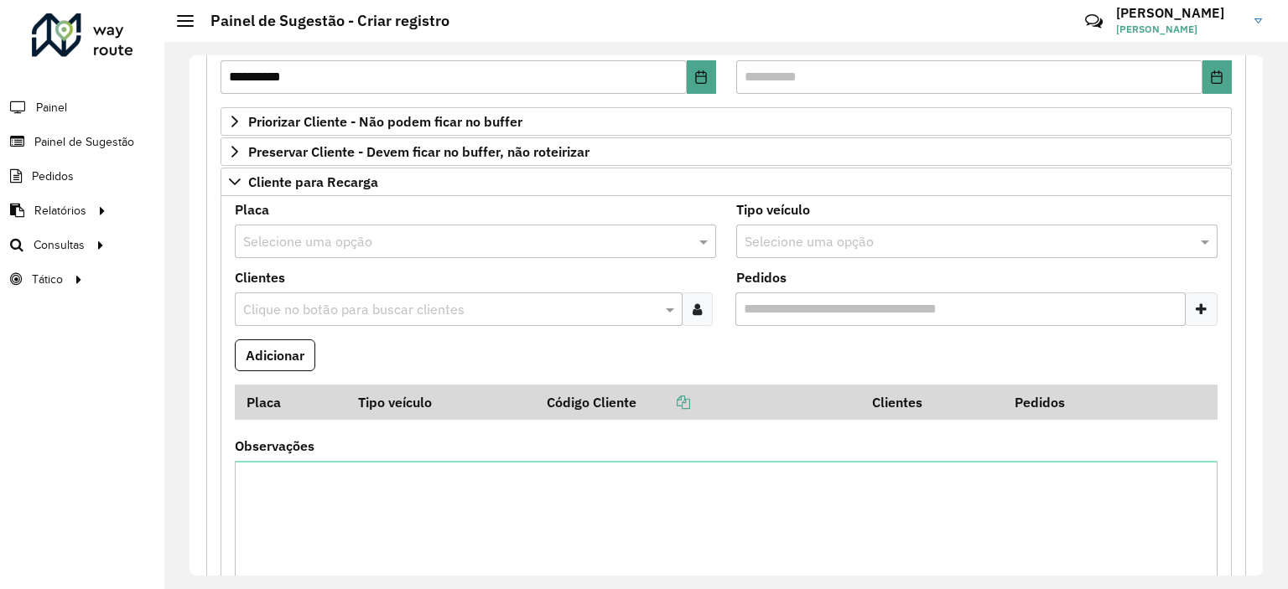
scroll to position [250, 0]
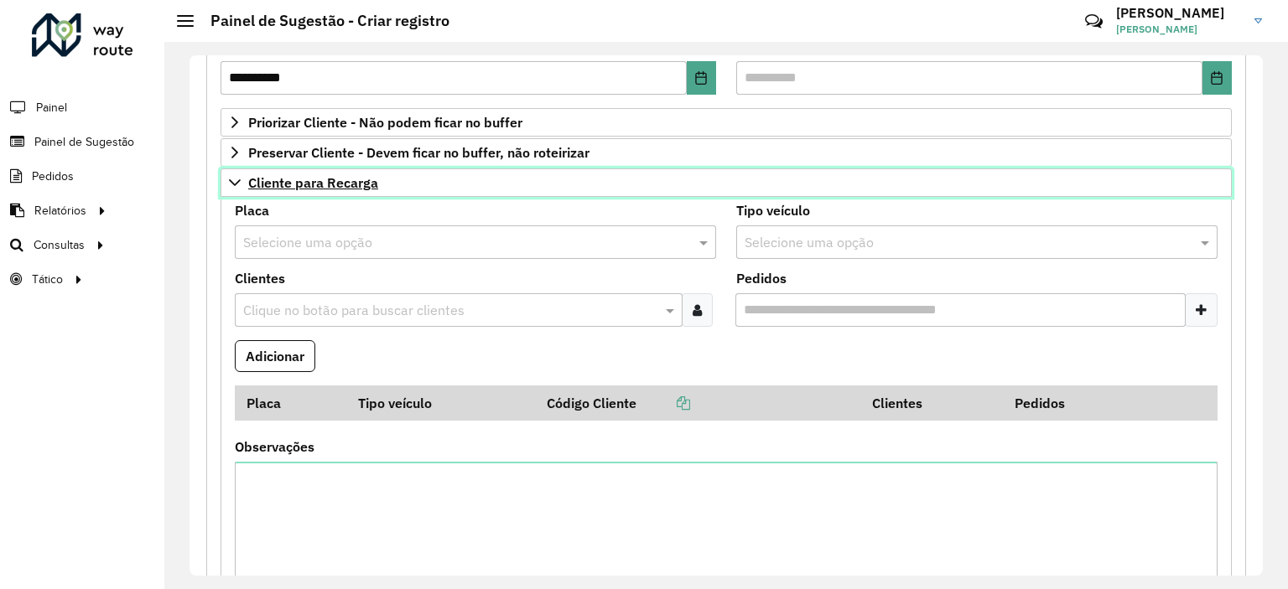
click at [231, 176] on icon at bounding box center [234, 182] width 13 height 13
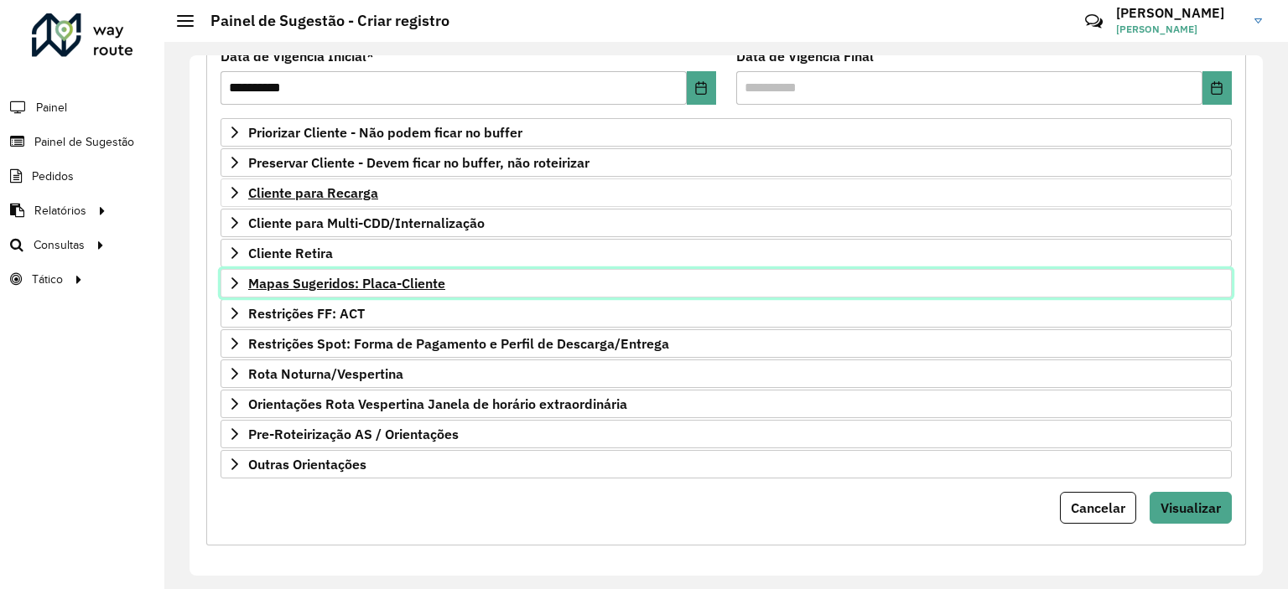
click at [358, 284] on span "Mapas Sugeridos: Placa-Cliente" at bounding box center [346, 283] width 197 height 13
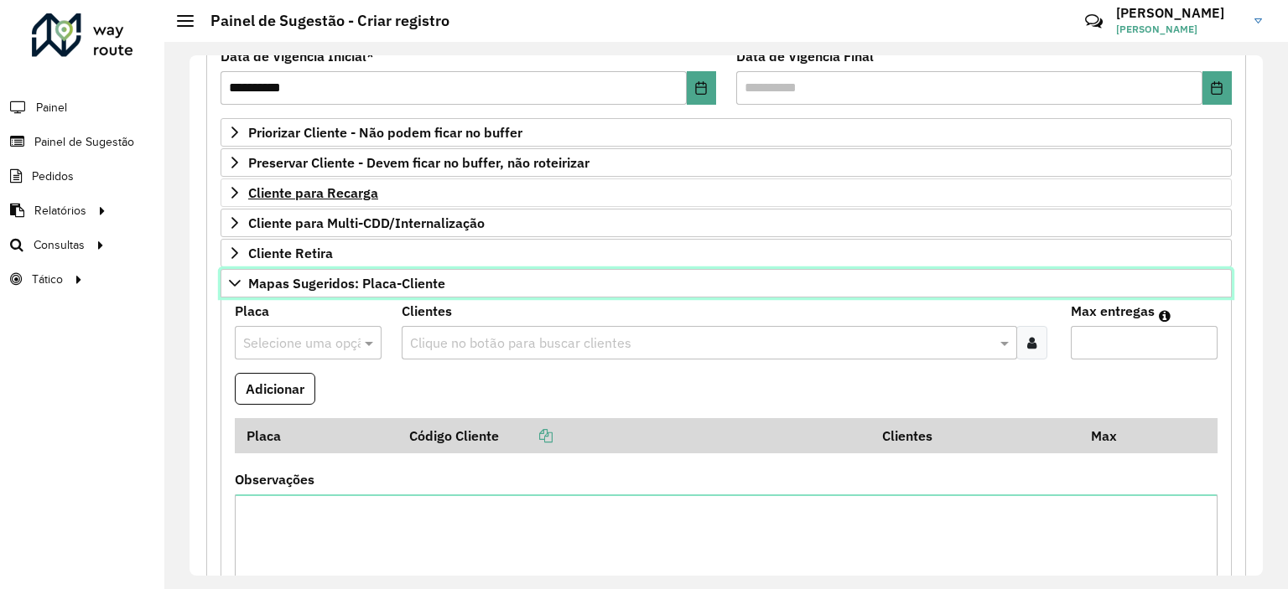
scroll to position [324, 0]
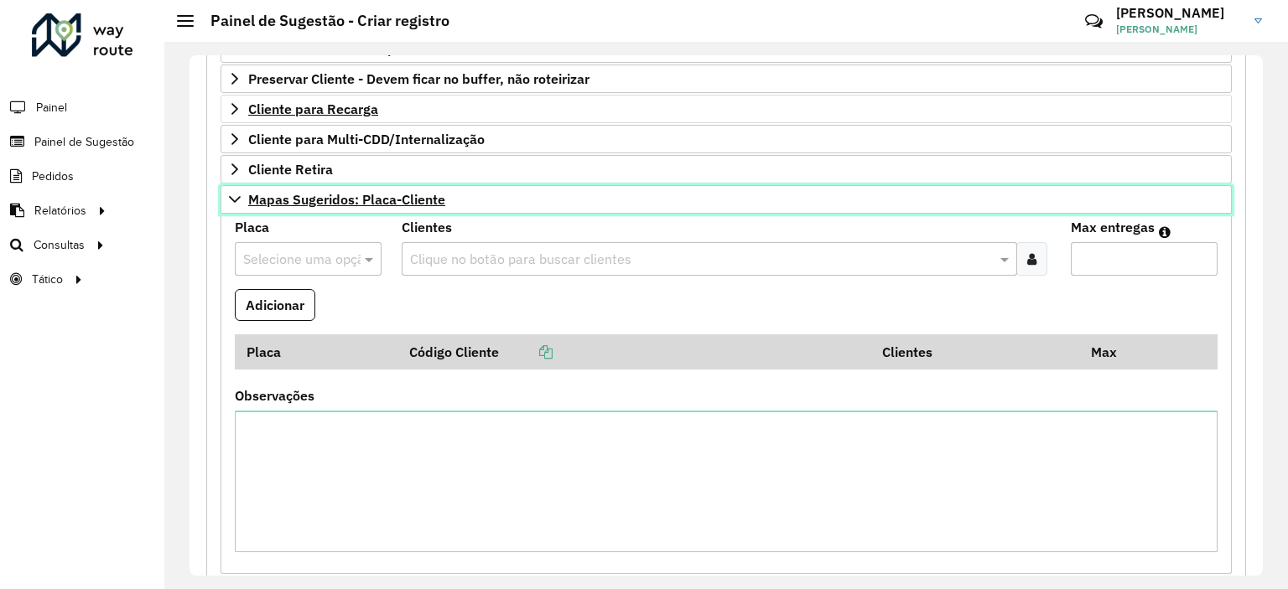
click at [396, 198] on span "Mapas Sugeridos: Placa-Cliente" at bounding box center [346, 199] width 197 height 13
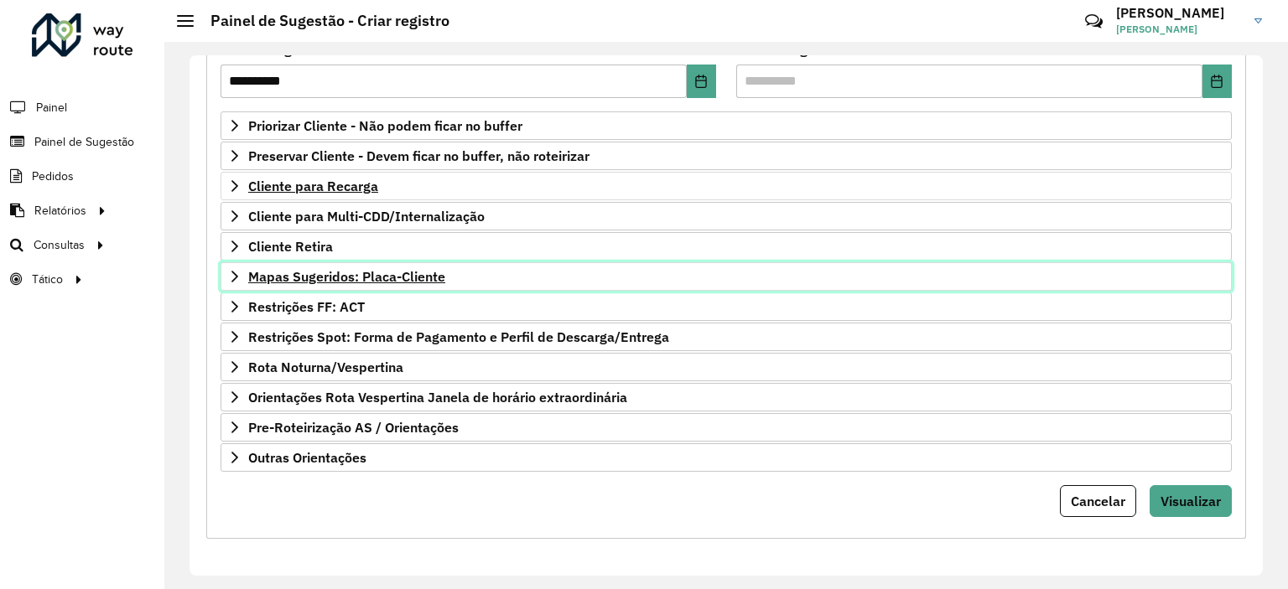
scroll to position [240, 0]
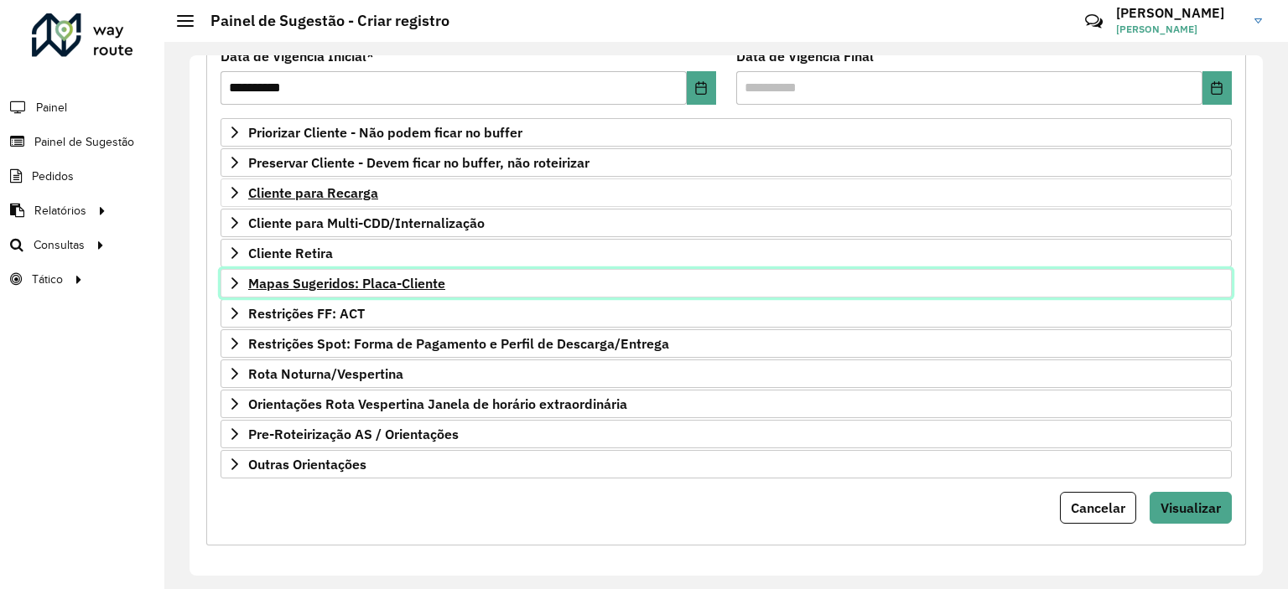
click at [412, 282] on span "Mapas Sugeridos: Placa-Cliente" at bounding box center [346, 283] width 197 height 13
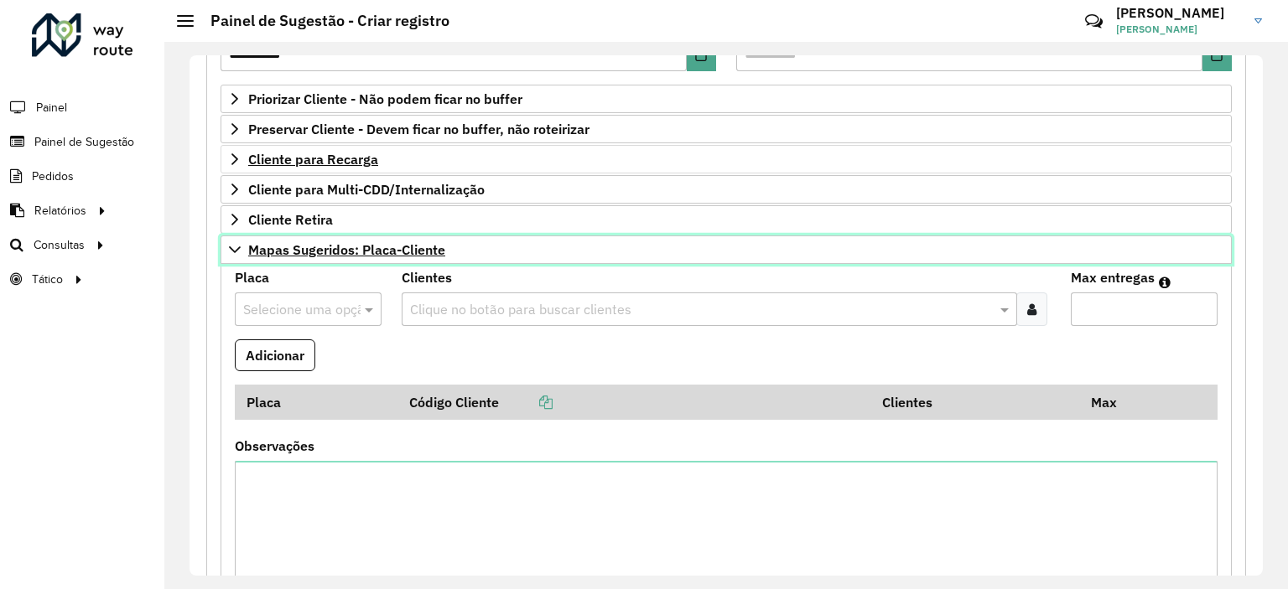
scroll to position [324, 0]
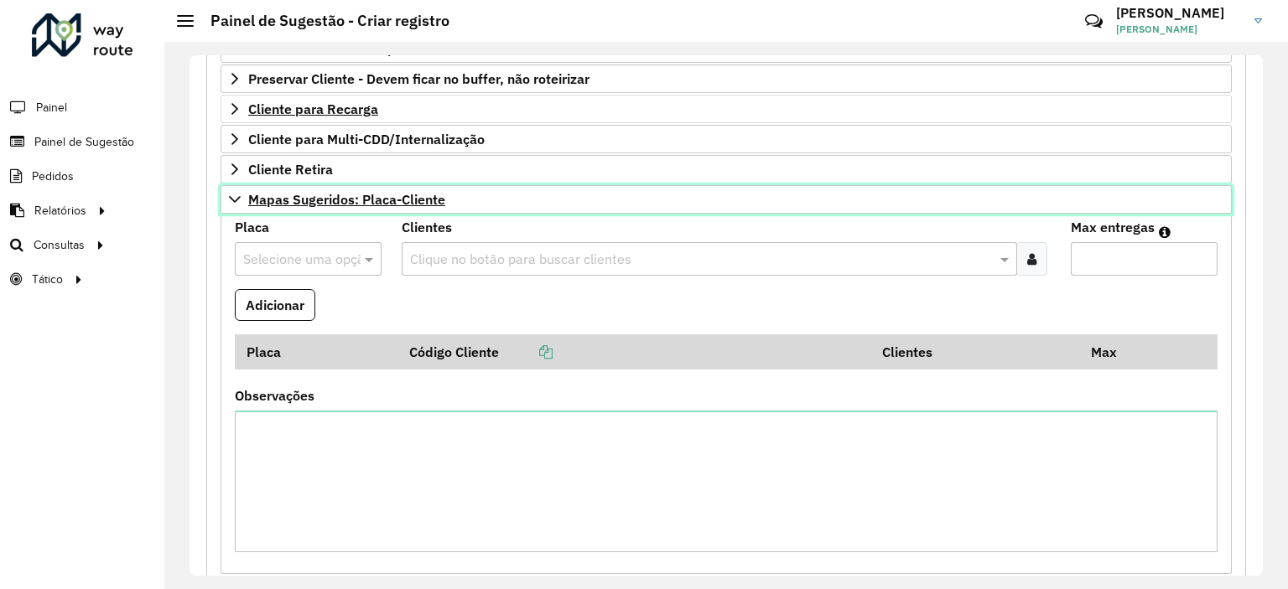
click at [345, 193] on span "Mapas Sugeridos: Placa-Cliente" at bounding box center [346, 199] width 197 height 13
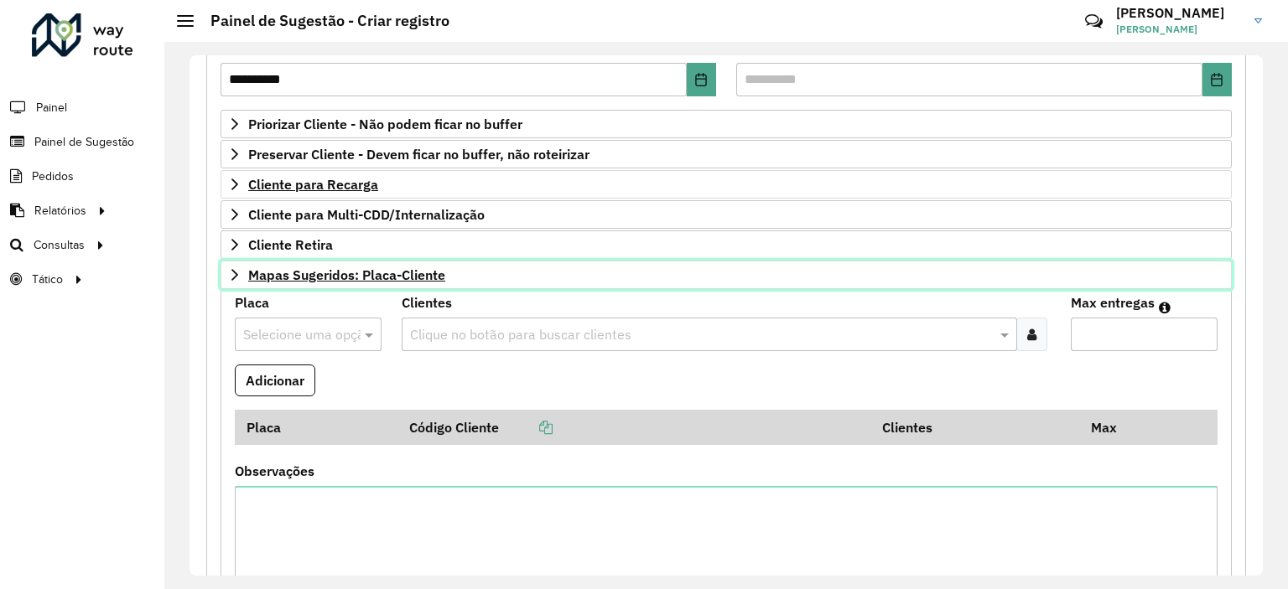
scroll to position [240, 0]
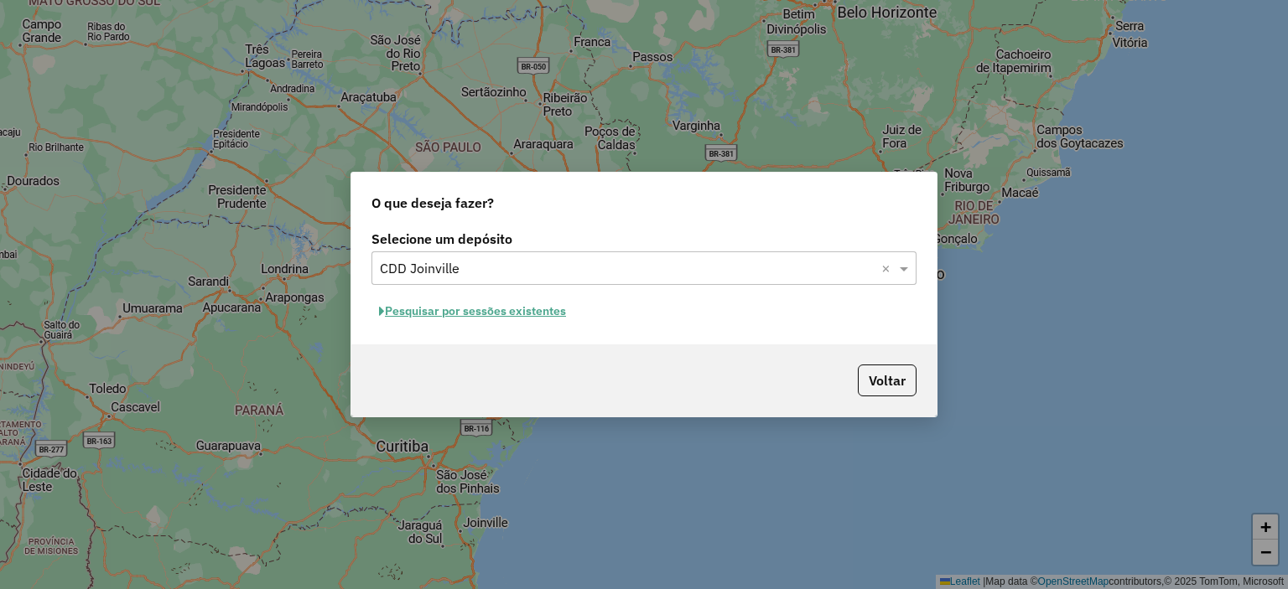
click at [478, 314] on button "Pesquisar por sessões existentes" at bounding box center [472, 311] width 202 height 26
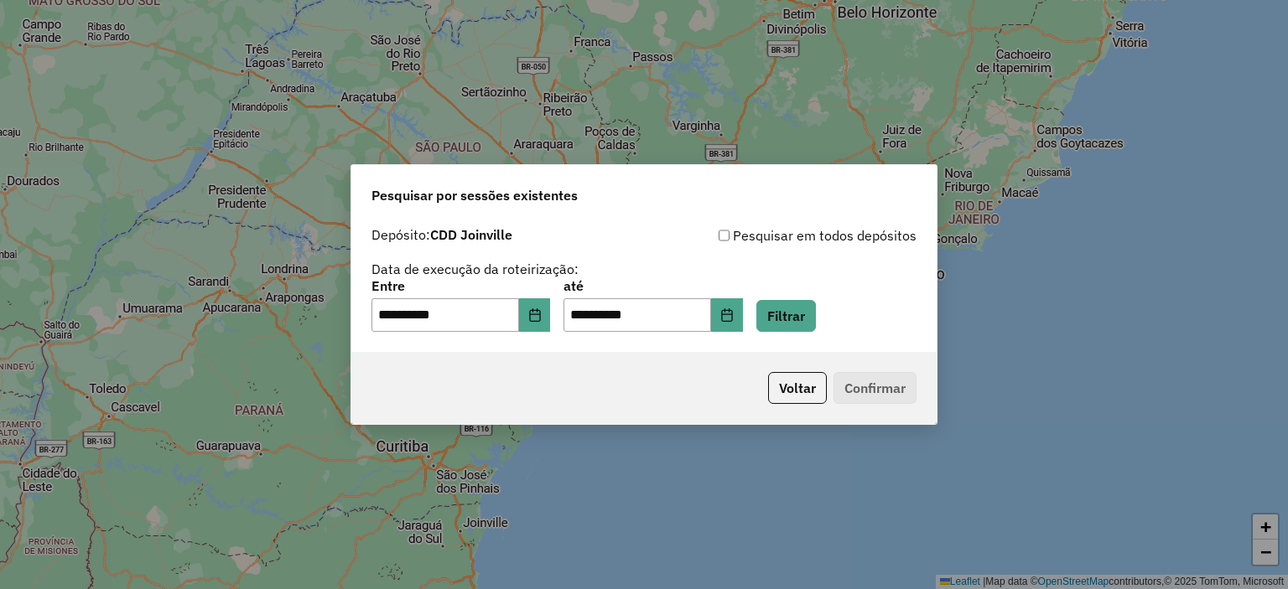
drag, startPoint x: 815, startPoint y: 332, endPoint x: 808, endPoint y: 348, distance: 17.3
click at [811, 338] on div "**********" at bounding box center [643, 285] width 585 height 133
click at [806, 324] on button "Filtrar" at bounding box center [786, 316] width 60 height 32
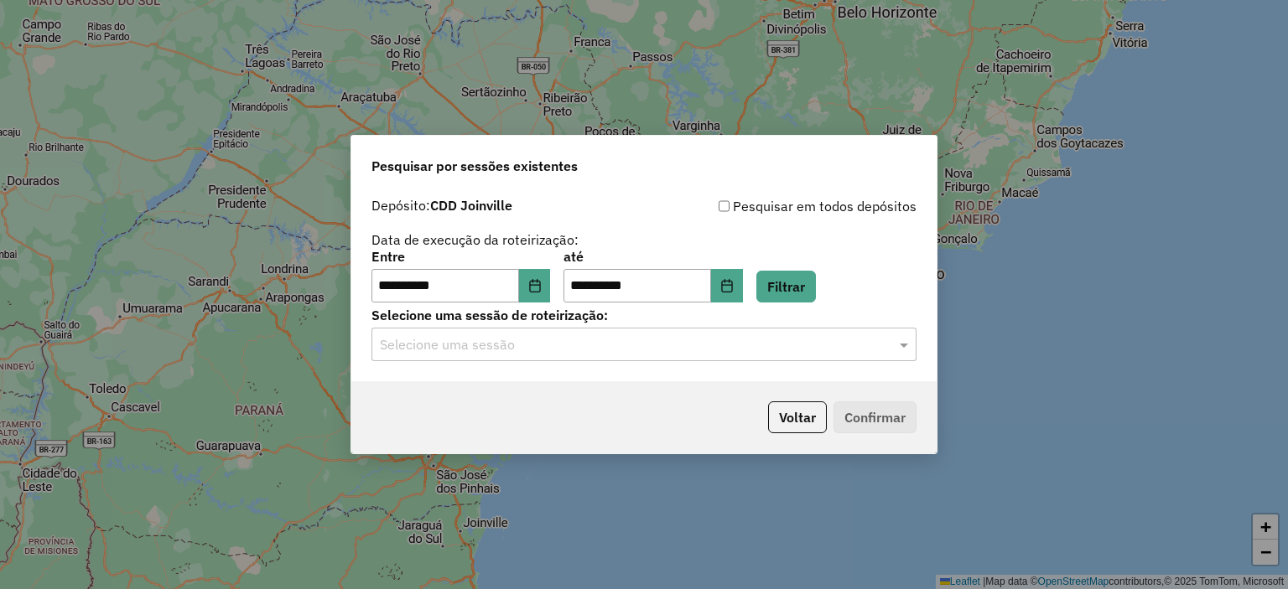
click at [684, 358] on hb-app "**********" at bounding box center [644, 294] width 1288 height 589
drag, startPoint x: 704, startPoint y: 345, endPoint x: 698, endPoint y: 359, distance: 15.4
click at [704, 346] on input "text" at bounding box center [627, 345] width 495 height 20
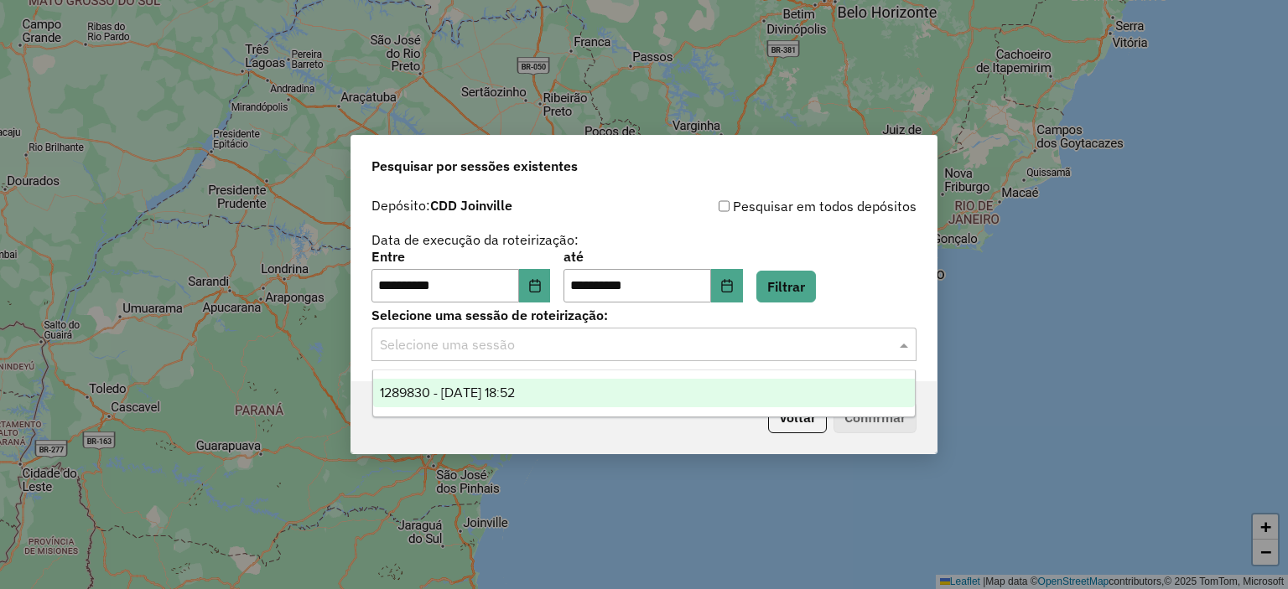
click at [676, 392] on div "1289830 - 07/10/2025 18:52" at bounding box center [644, 393] width 542 height 29
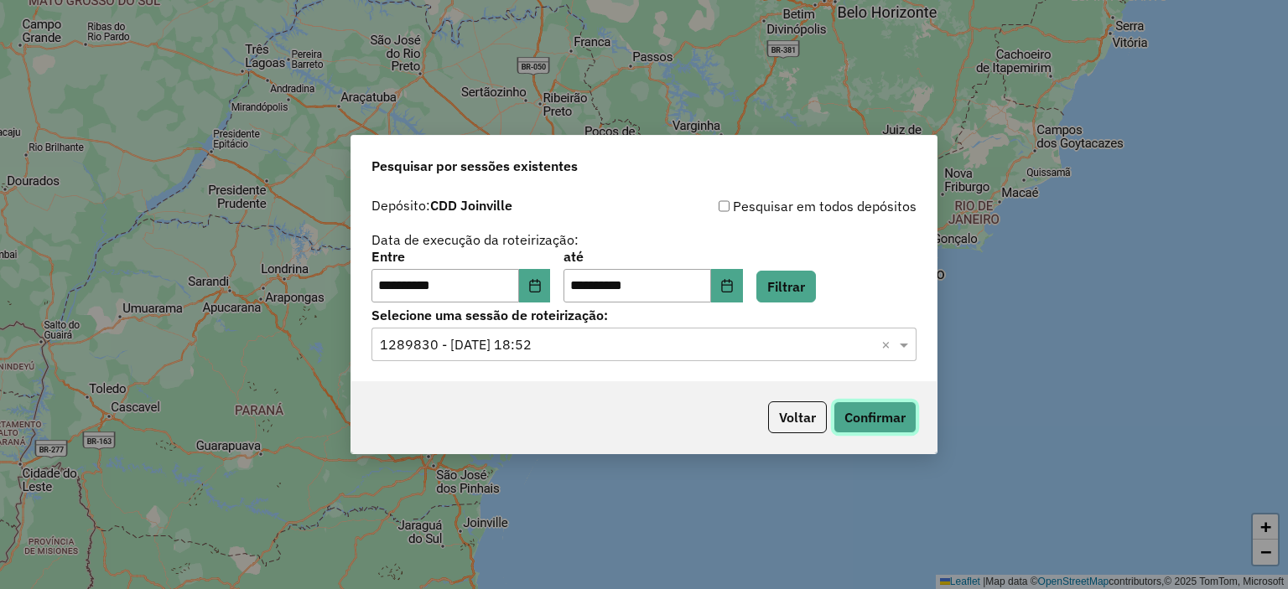
click at [869, 424] on button "Confirmar" at bounding box center [874, 418] width 83 height 32
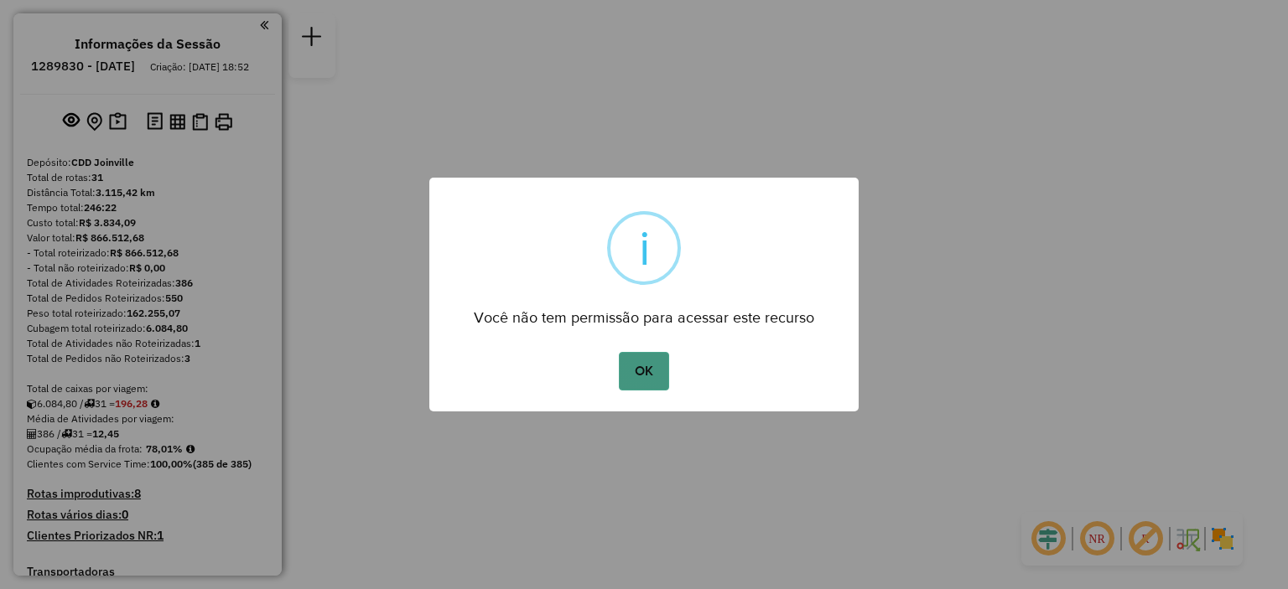
click at [661, 365] on button "OK" at bounding box center [643, 371] width 49 height 39
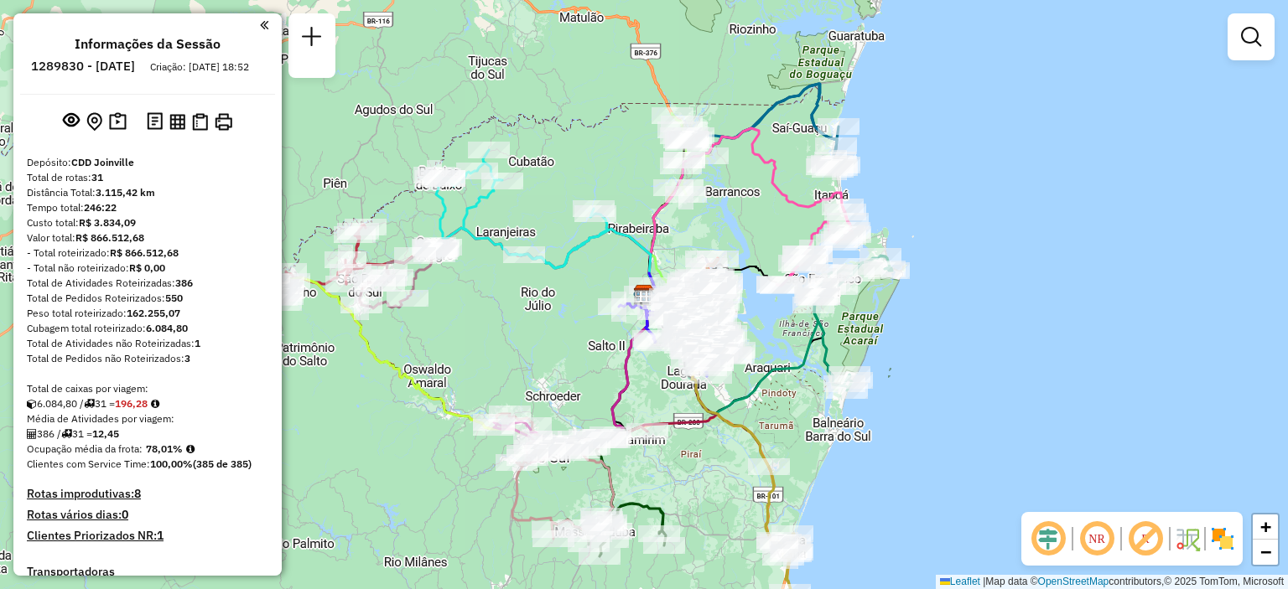
click at [395, 465] on div "Janela de atendimento Grade de atendimento Capacidade Transportadoras Veículos …" at bounding box center [644, 294] width 1288 height 589
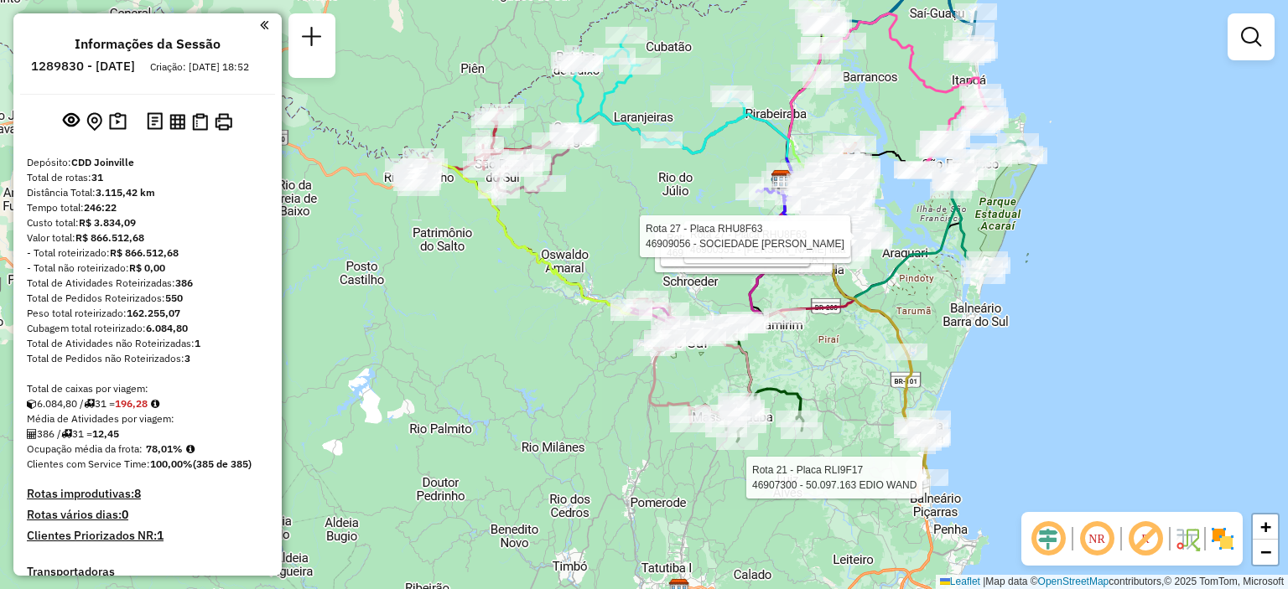
select select "**********"
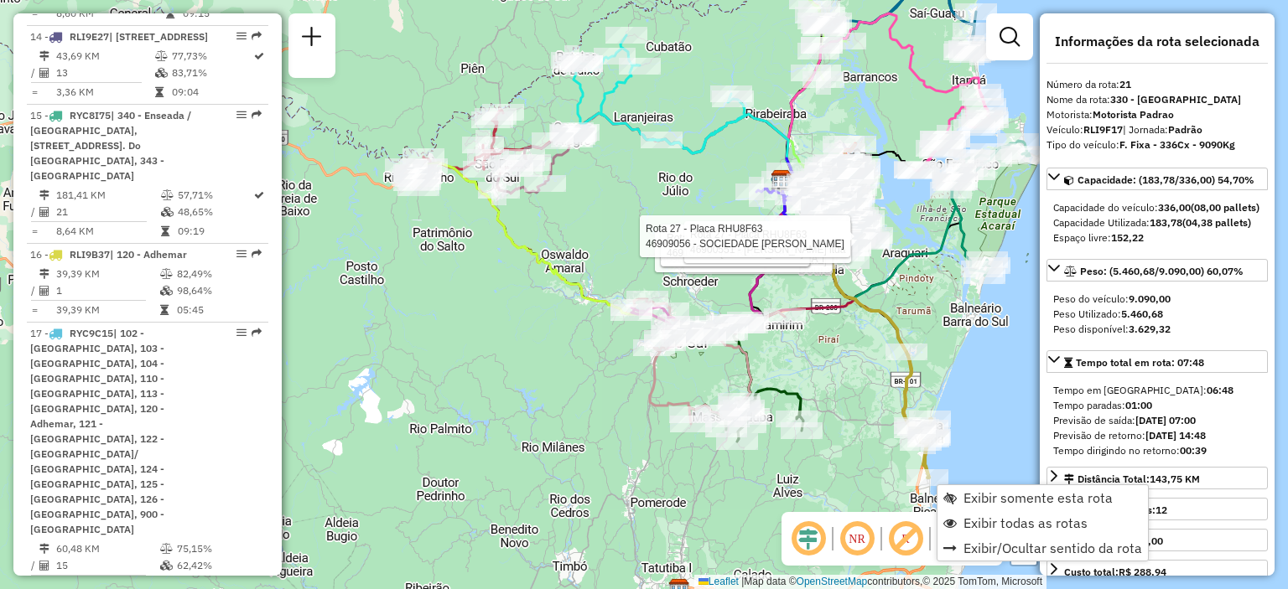
scroll to position [2622, 0]
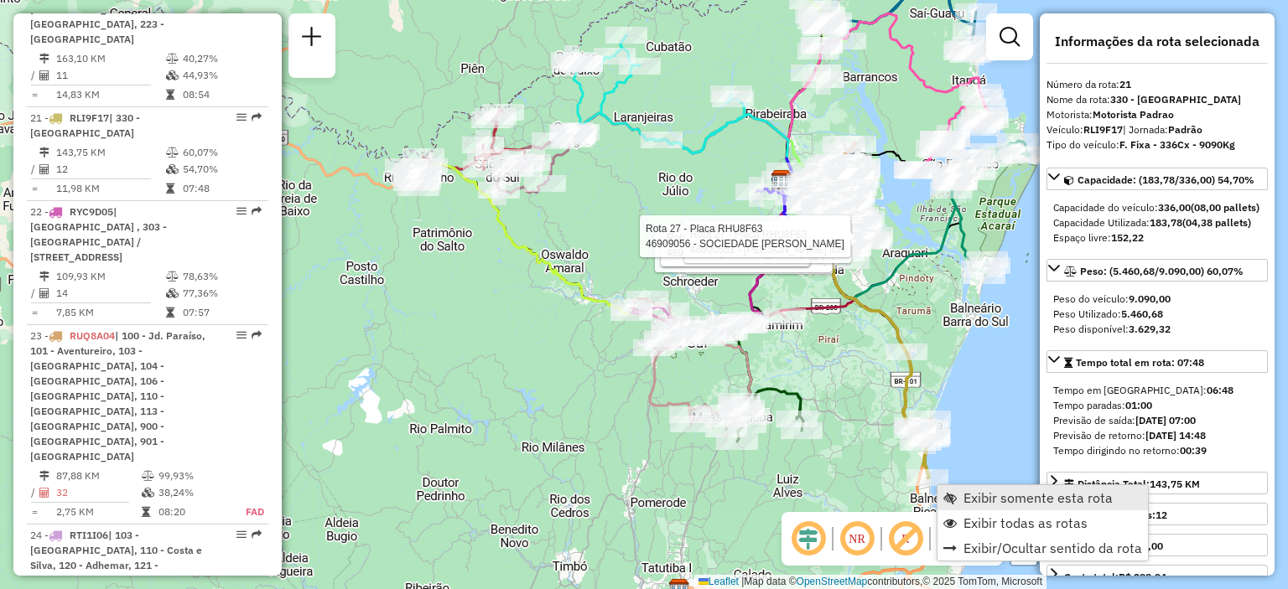
click at [977, 509] on link "Exibir somente esta rota" at bounding box center [1042, 497] width 210 height 25
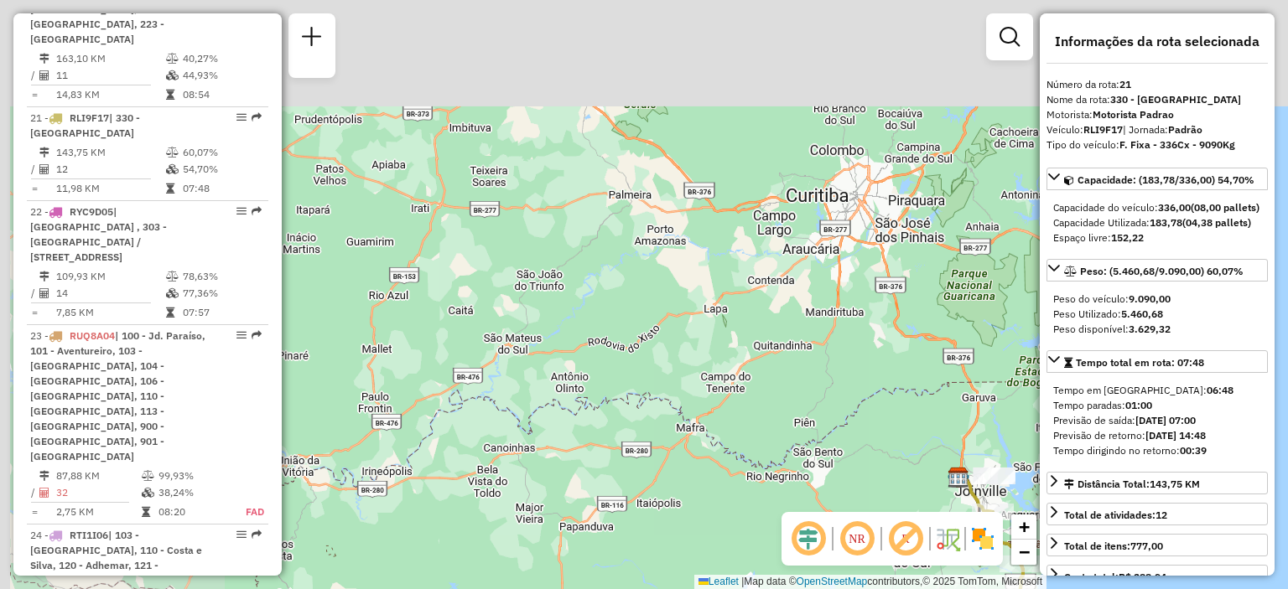
drag, startPoint x: 669, startPoint y: 396, endPoint x: 832, endPoint y: 478, distance: 182.9
click at [832, 478] on div "Janela de atendimento Grade de atendimento Capacidade Transportadoras Veículos …" at bounding box center [644, 294] width 1288 height 589
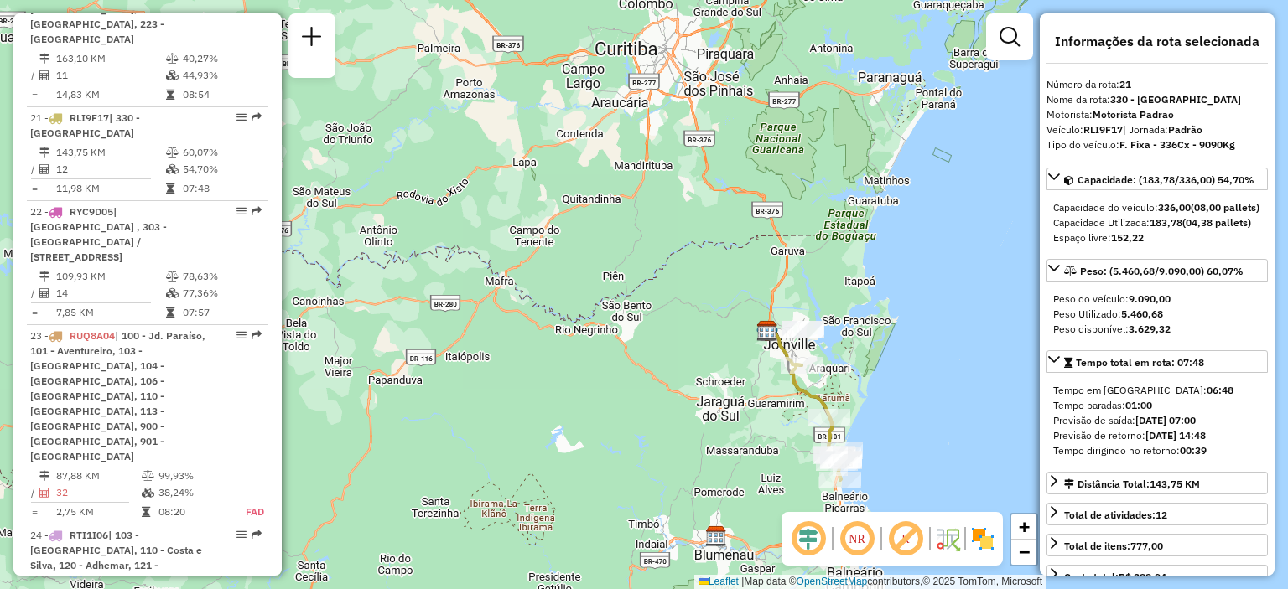
drag, startPoint x: 755, startPoint y: 478, endPoint x: 543, endPoint y: 319, distance: 264.7
click at [543, 319] on div "Janela de atendimento Grade de atendimento Capacidade Transportadoras Veículos …" at bounding box center [644, 294] width 1288 height 589
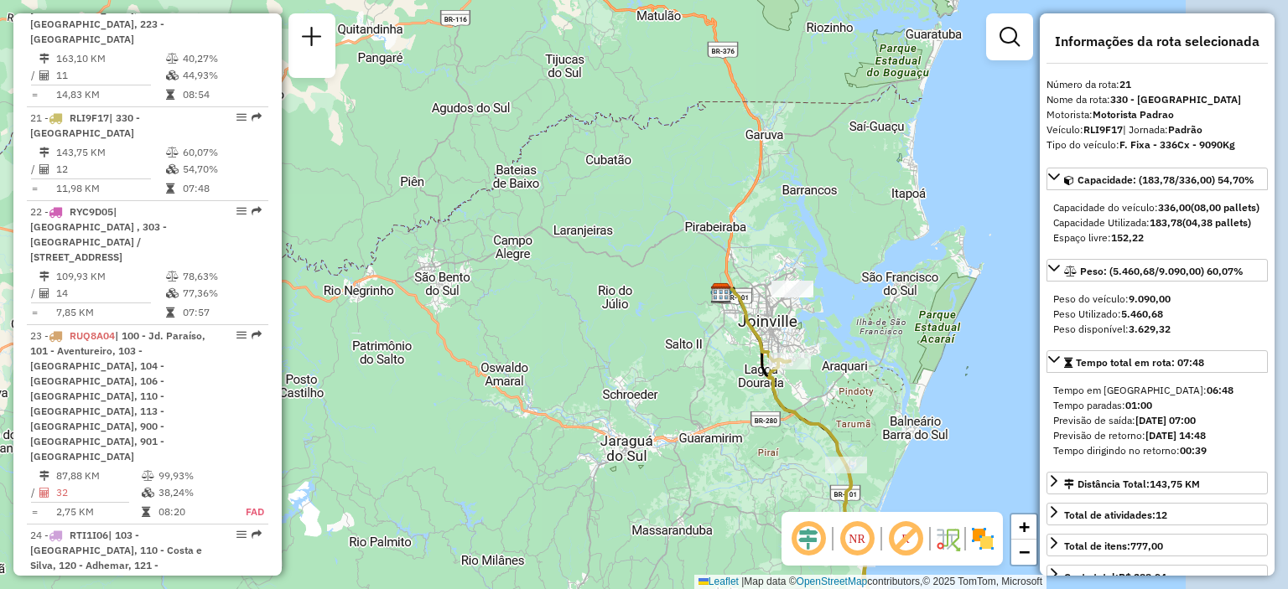
drag, startPoint x: 664, startPoint y: 340, endPoint x: 550, endPoint y: 300, distance: 120.9
click at [550, 300] on div "Janela de atendimento Grade de atendimento Capacidade Transportadoras Veículos …" at bounding box center [644, 294] width 1288 height 589
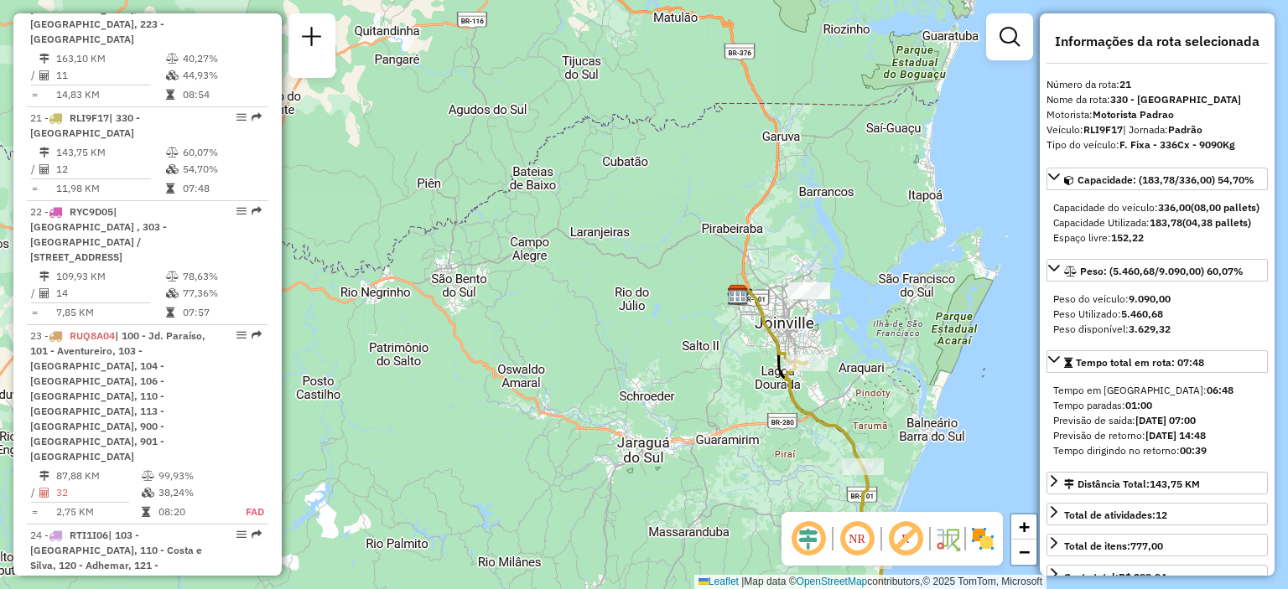
click at [630, 350] on div "Janela de atendimento Grade de atendimento Capacidade Transportadoras Veículos …" at bounding box center [644, 294] width 1288 height 589
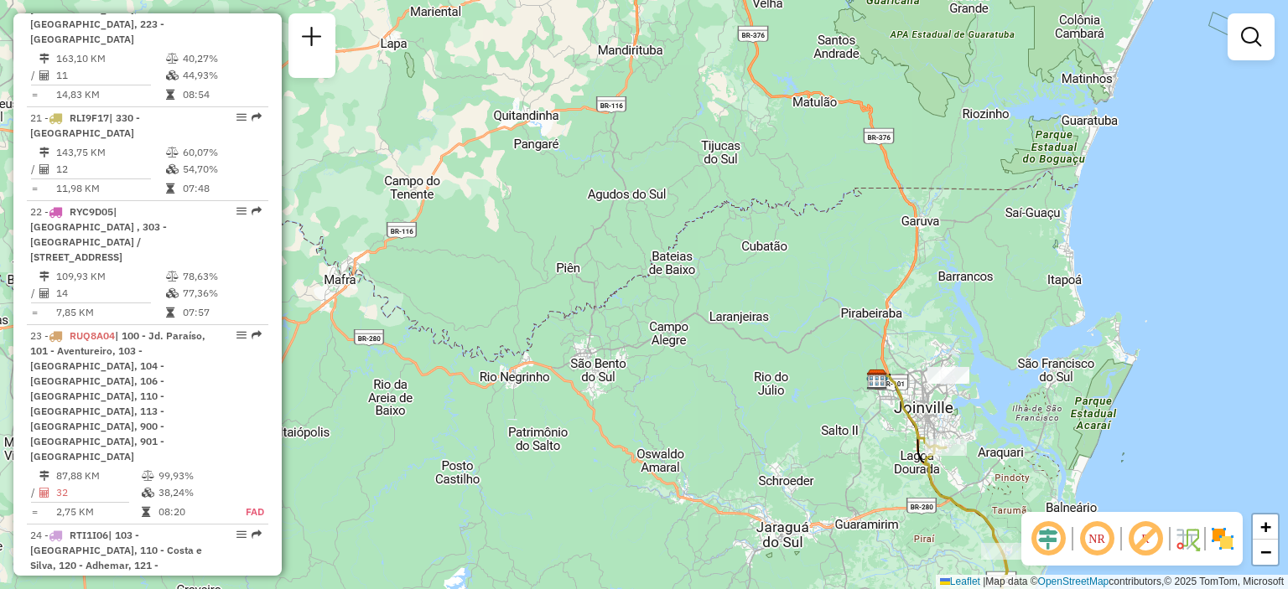
drag, startPoint x: 639, startPoint y: 387, endPoint x: 778, endPoint y: 472, distance: 162.9
click at [778, 472] on div "Janela de atendimento Grade de atendimento Capacidade Transportadoras Veículos …" at bounding box center [644, 294] width 1288 height 589
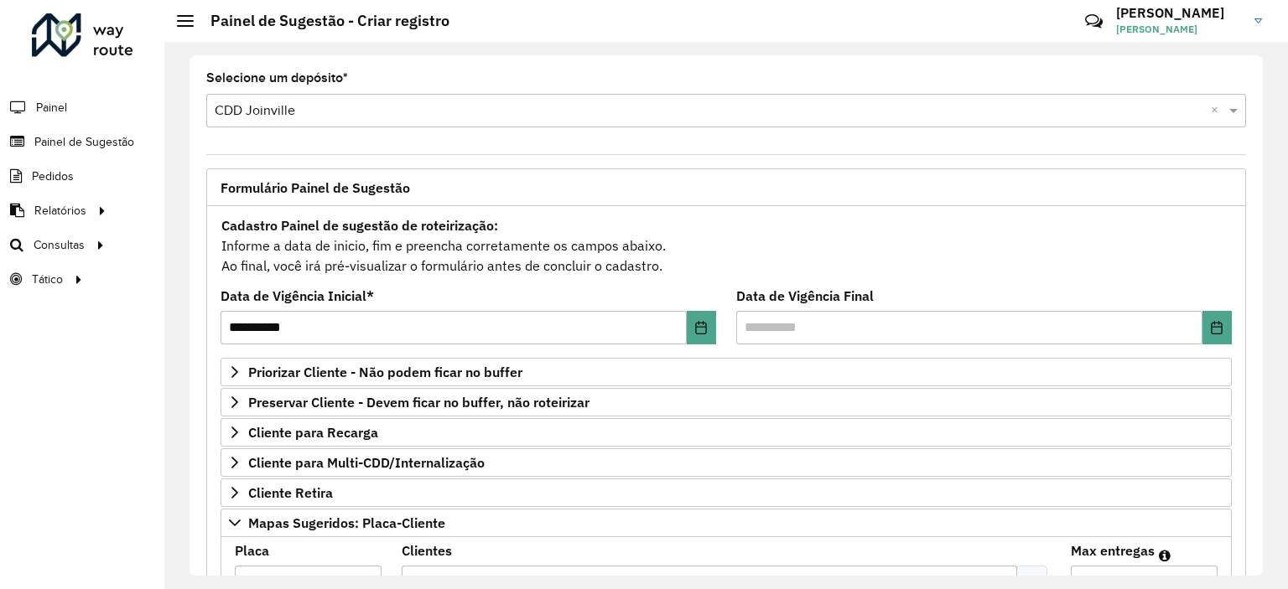
scroll to position [324, 0]
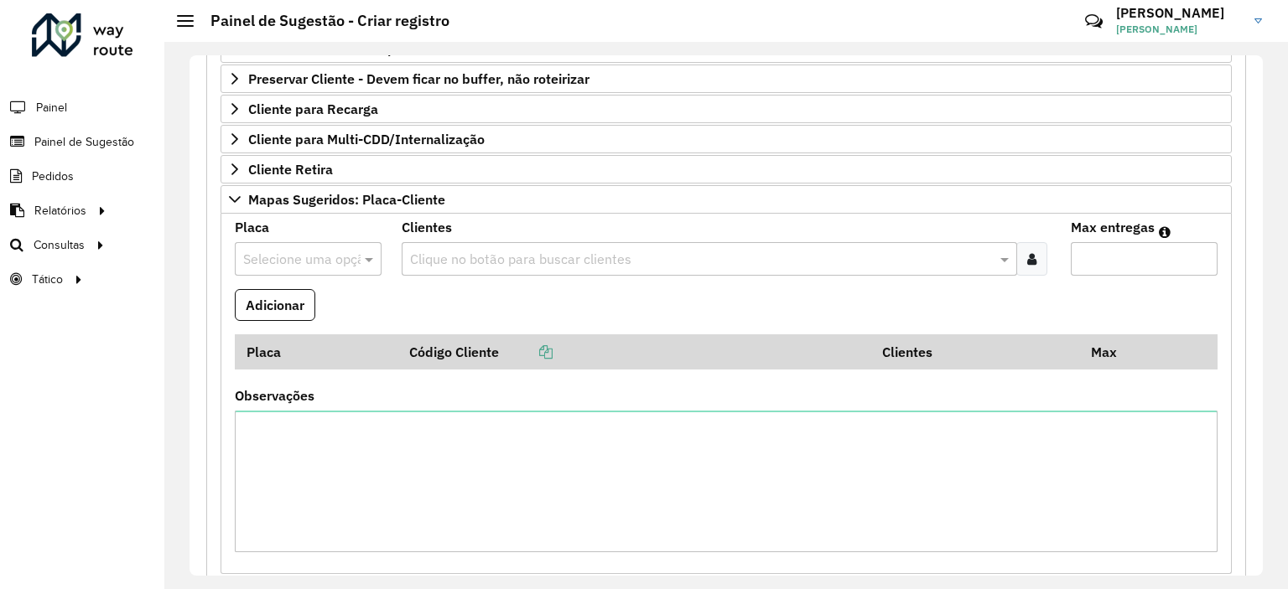
click at [346, 258] on div at bounding box center [308, 259] width 147 height 22
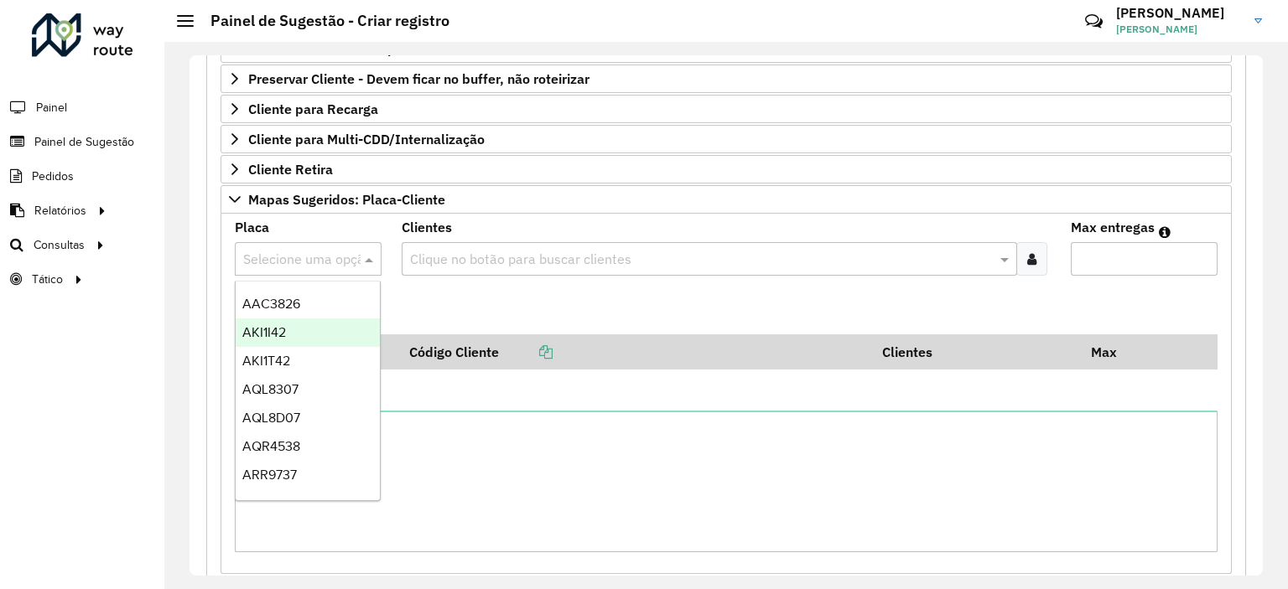
click at [308, 330] on div "AKI1I42" at bounding box center [308, 333] width 145 height 29
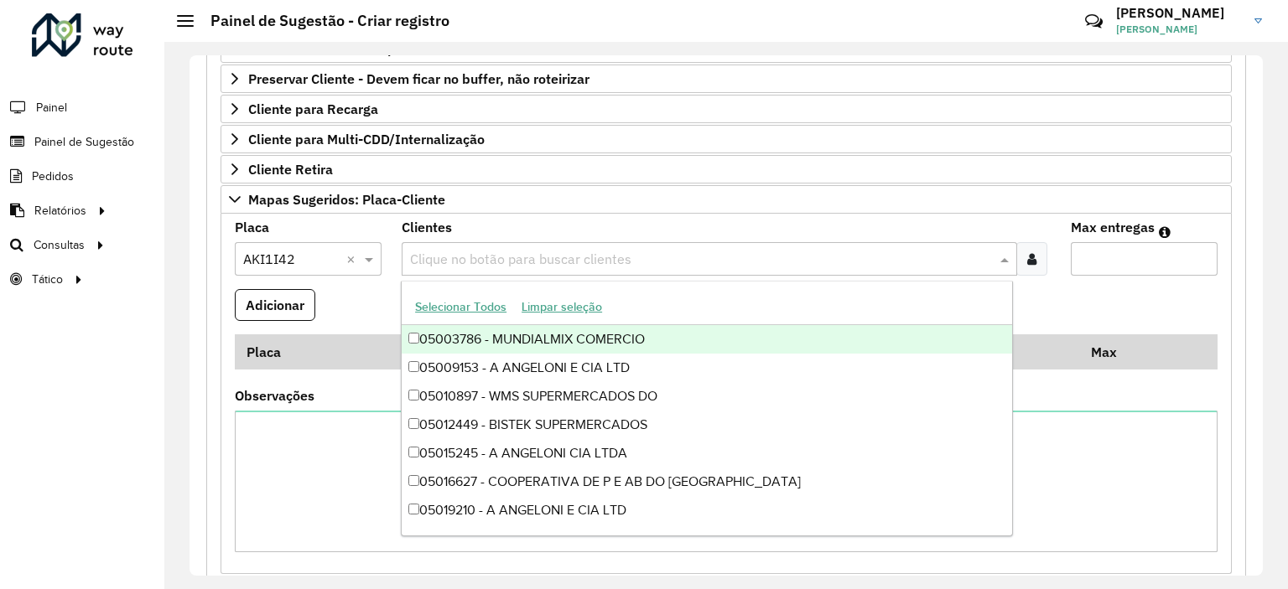
click at [448, 264] on input "text" at bounding box center [700, 260] width 589 height 20
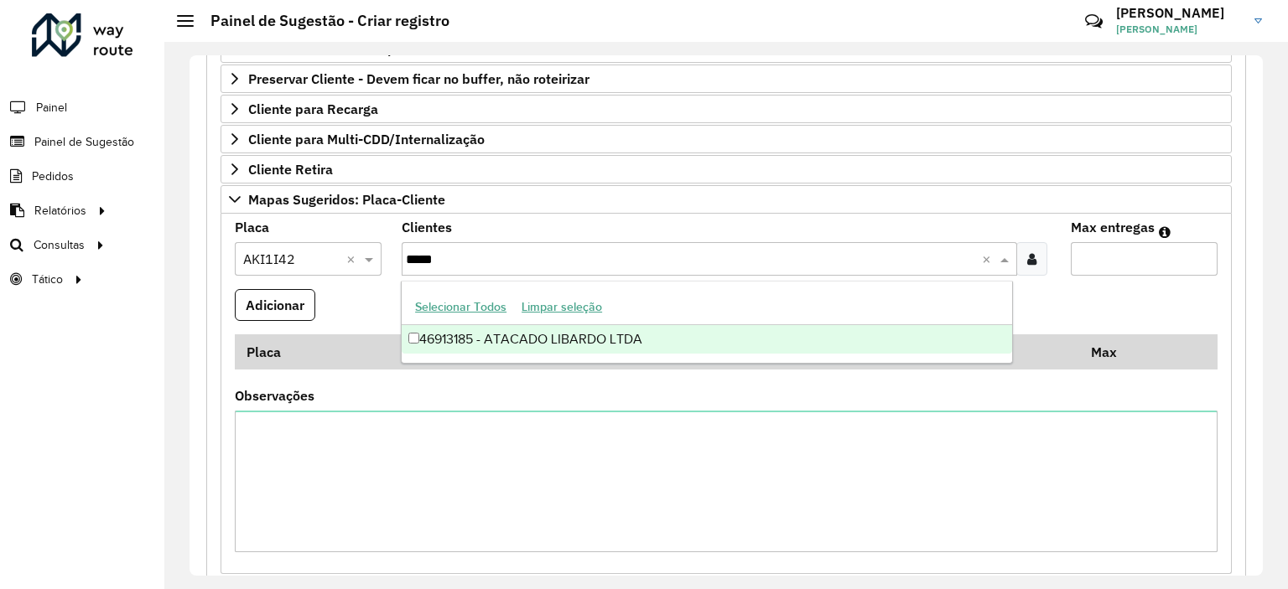
type input "*****"
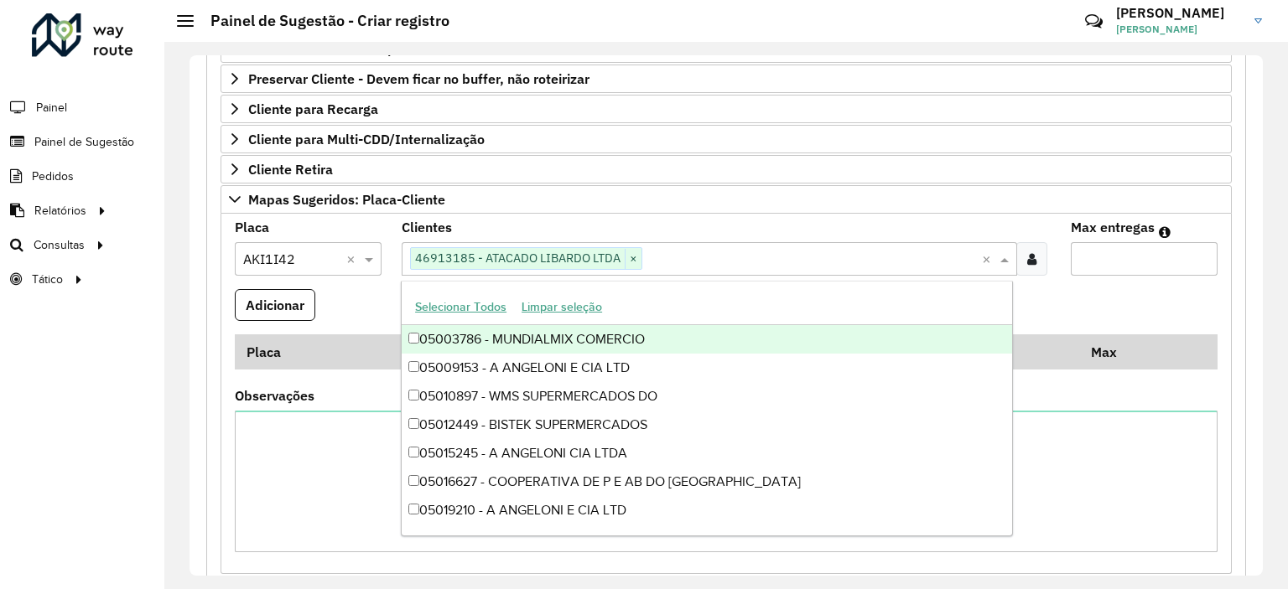
click at [350, 304] on formly-field "Adicionar" at bounding box center [726, 311] width 1003 height 45
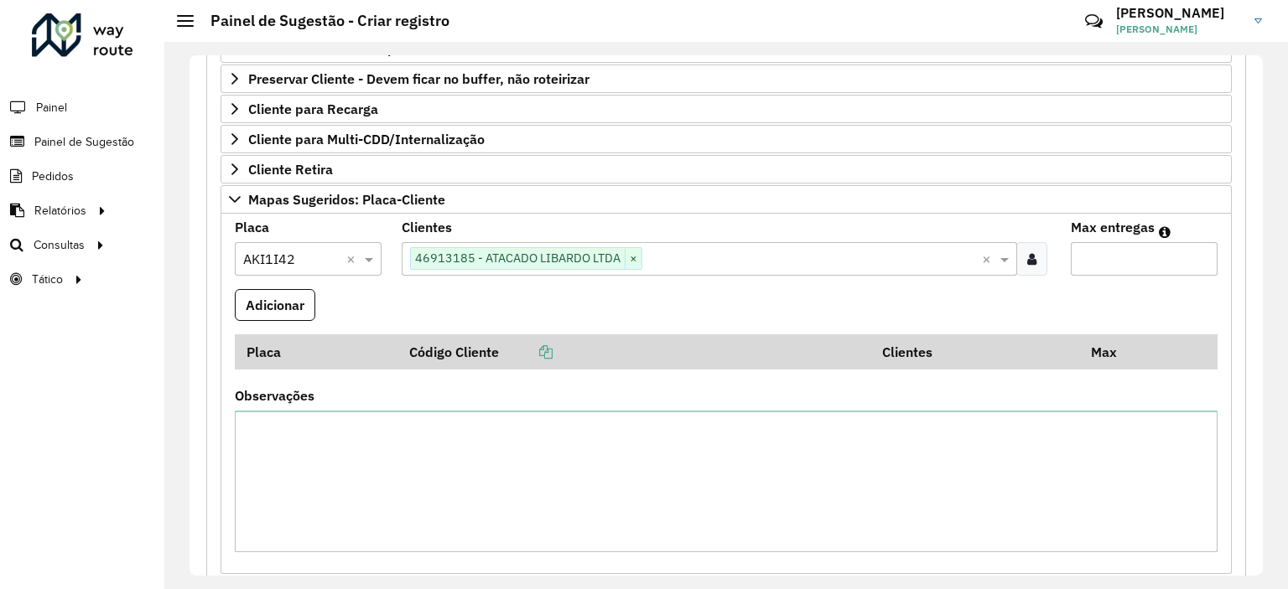
click at [1141, 257] on input "Max entregas" at bounding box center [1143, 259] width 147 height 34
type input "*"
click at [255, 303] on button "Adicionar" at bounding box center [275, 305] width 80 height 32
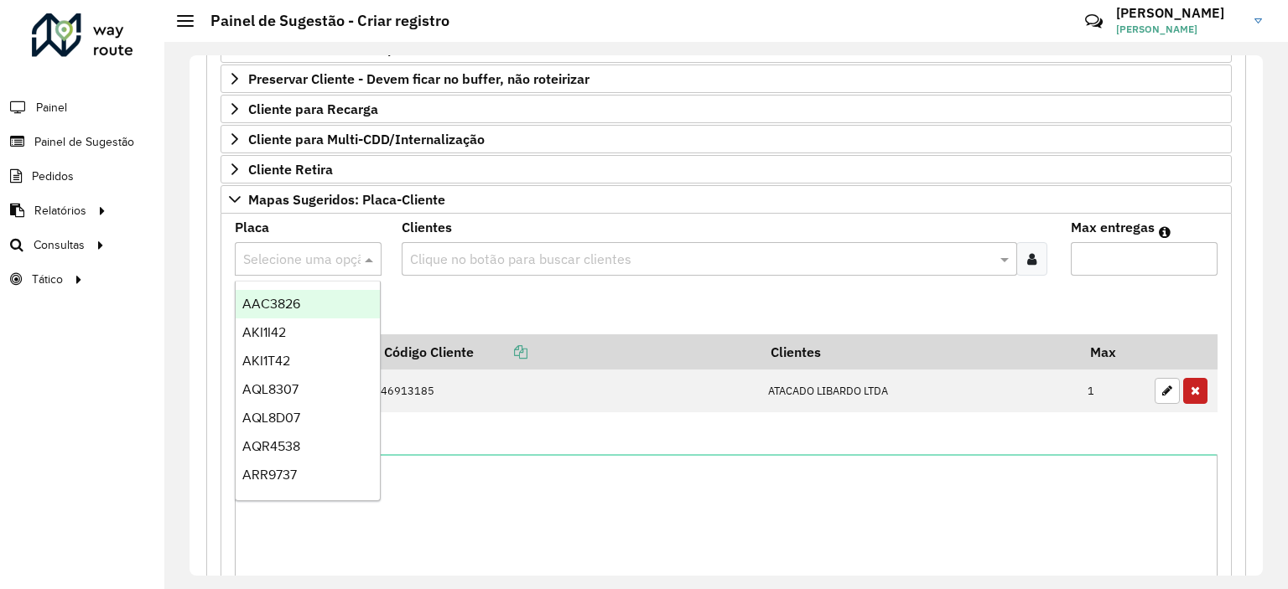
click at [319, 262] on input "text" at bounding box center [291, 260] width 96 height 20
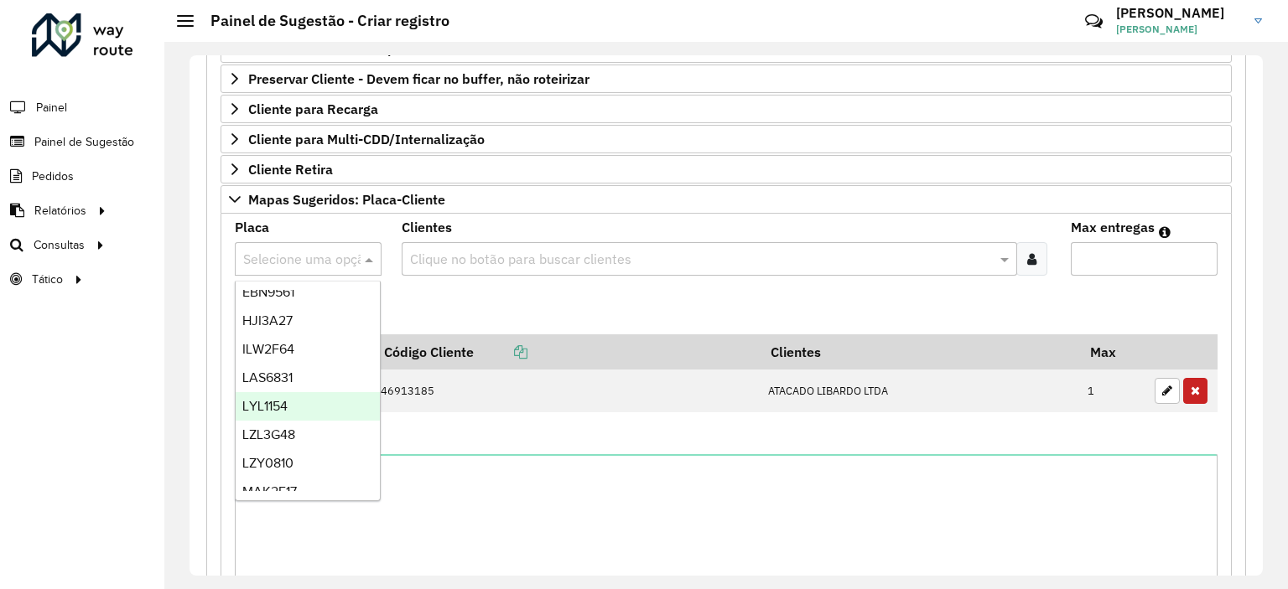
scroll to position [503, 0]
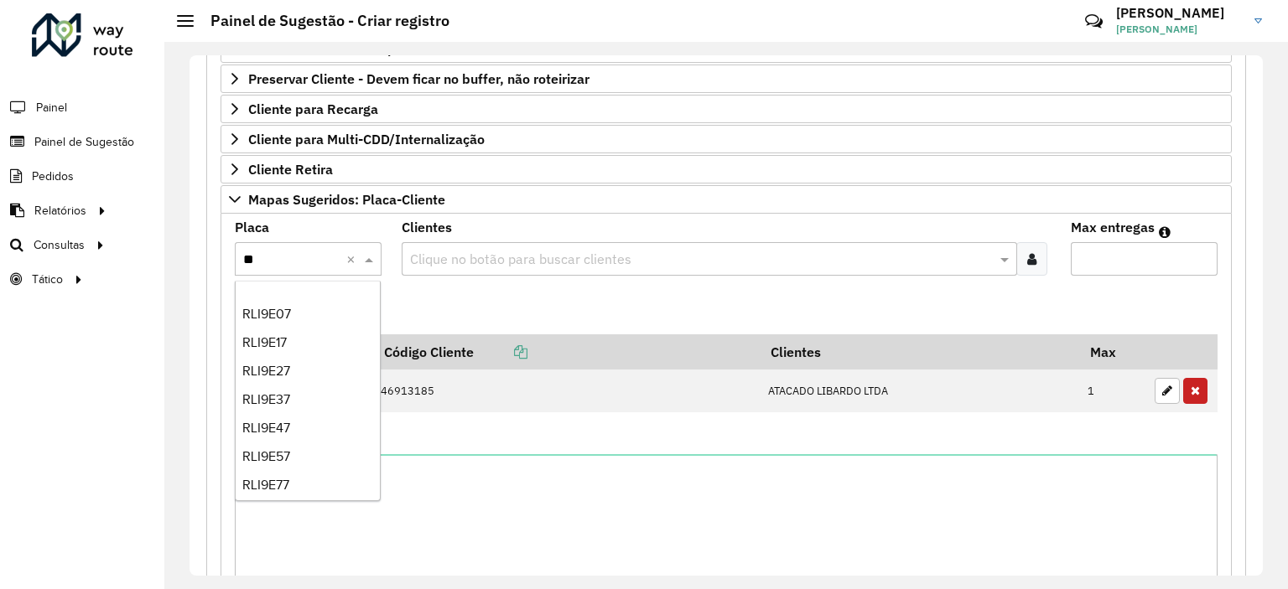
type input "***"
click at [308, 371] on div "RLI9E27" at bounding box center [308, 371] width 145 height 29
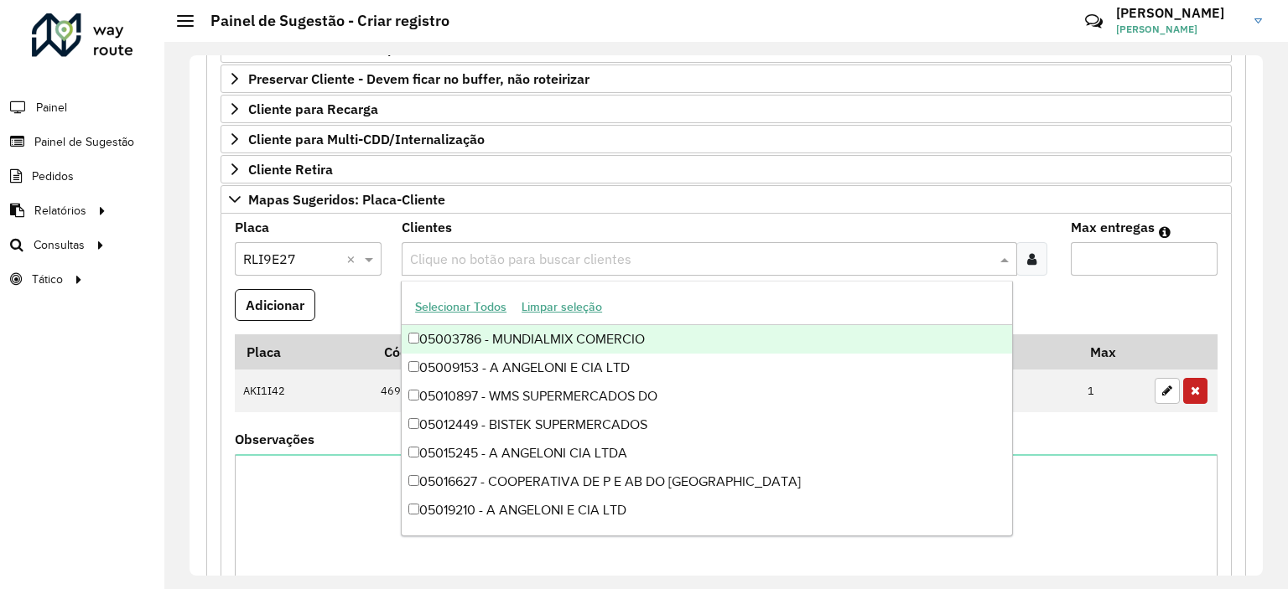
click at [526, 266] on div "Clique no botão para buscar clientes" at bounding box center [709, 259] width 614 height 34
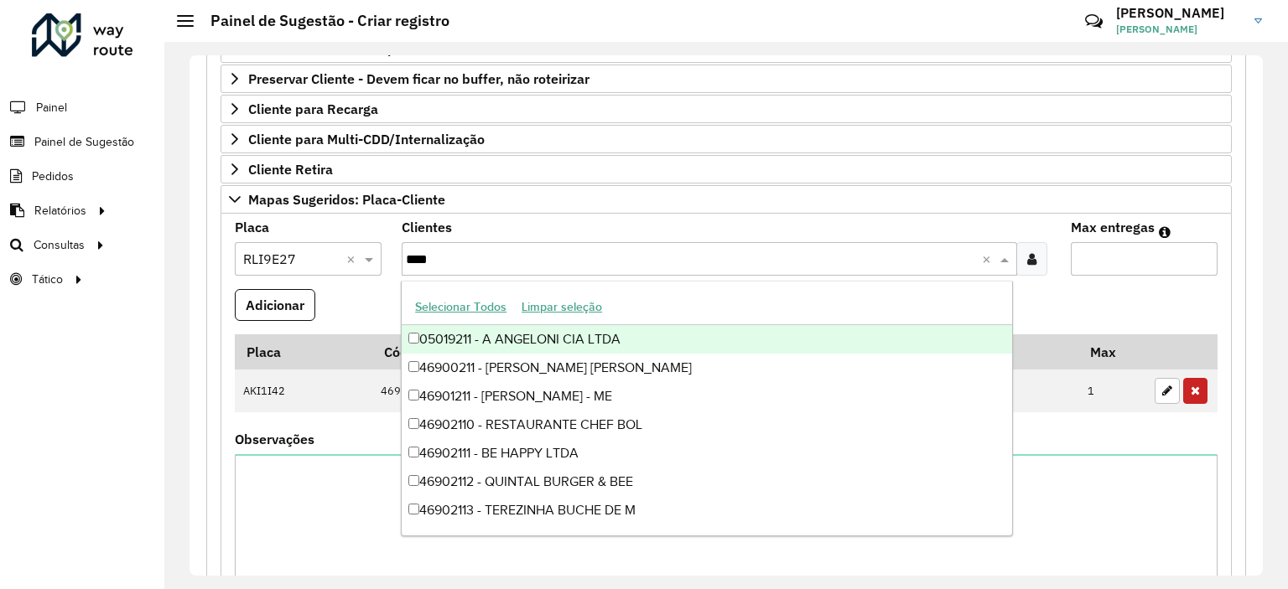
type input "*****"
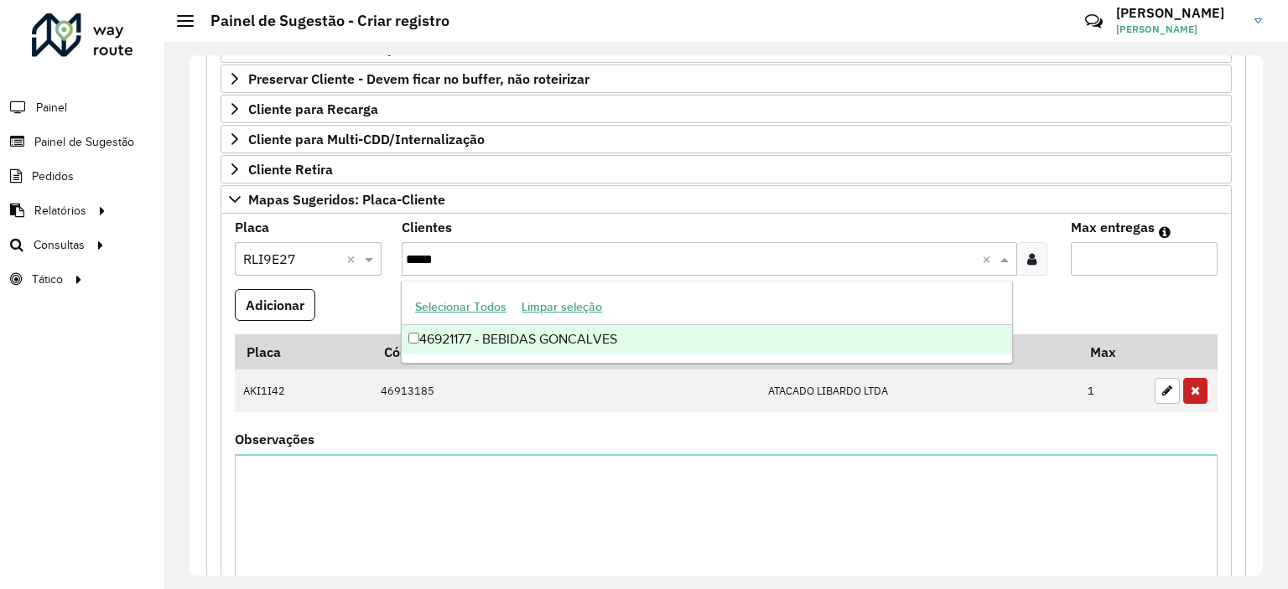
click at [522, 345] on div "46921177 - BEBIDAS GONCALVES" at bounding box center [707, 339] width 610 height 29
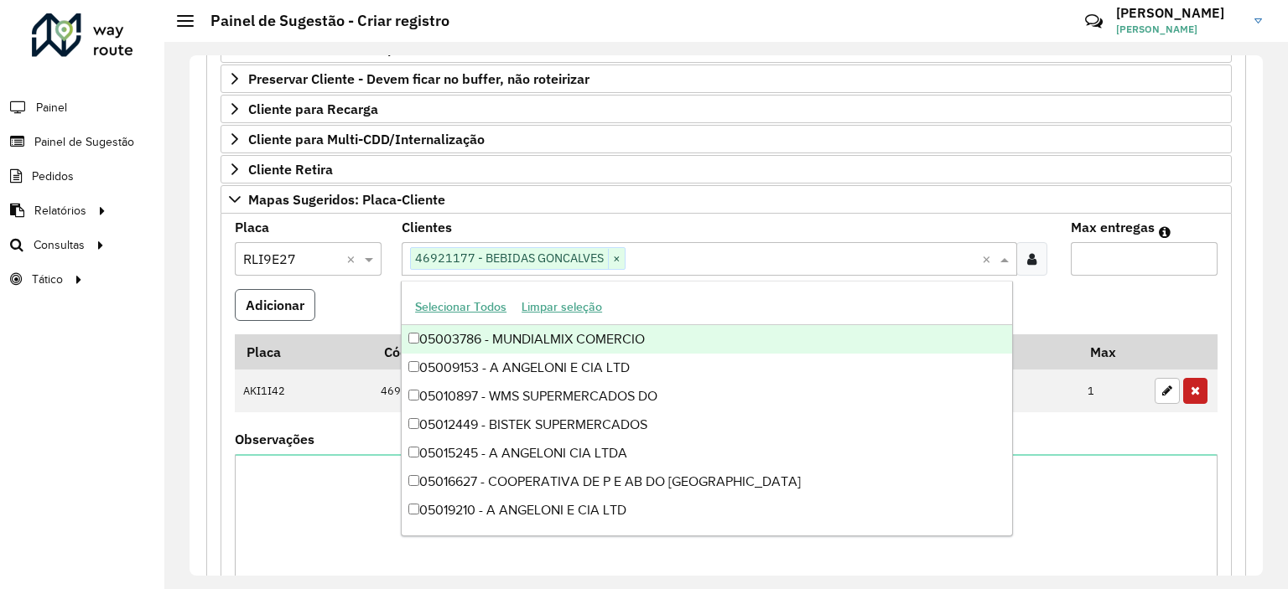
click at [288, 300] on button "Adicionar" at bounding box center [275, 305] width 80 height 32
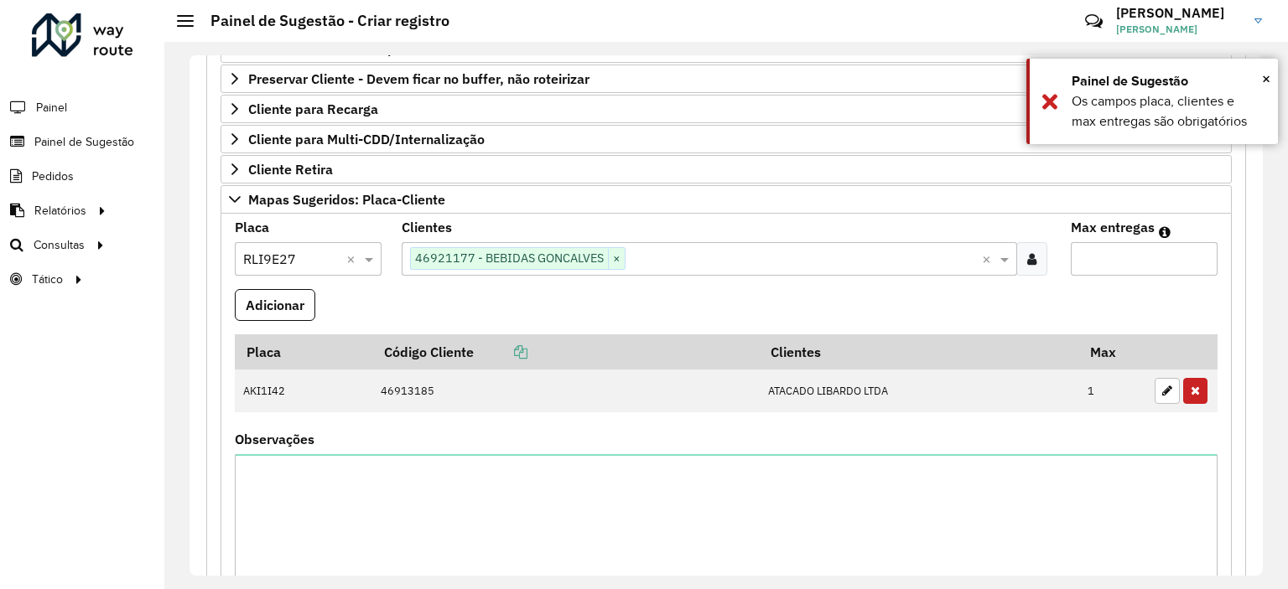
click at [1128, 255] on input "Max entregas" at bounding box center [1143, 259] width 147 height 34
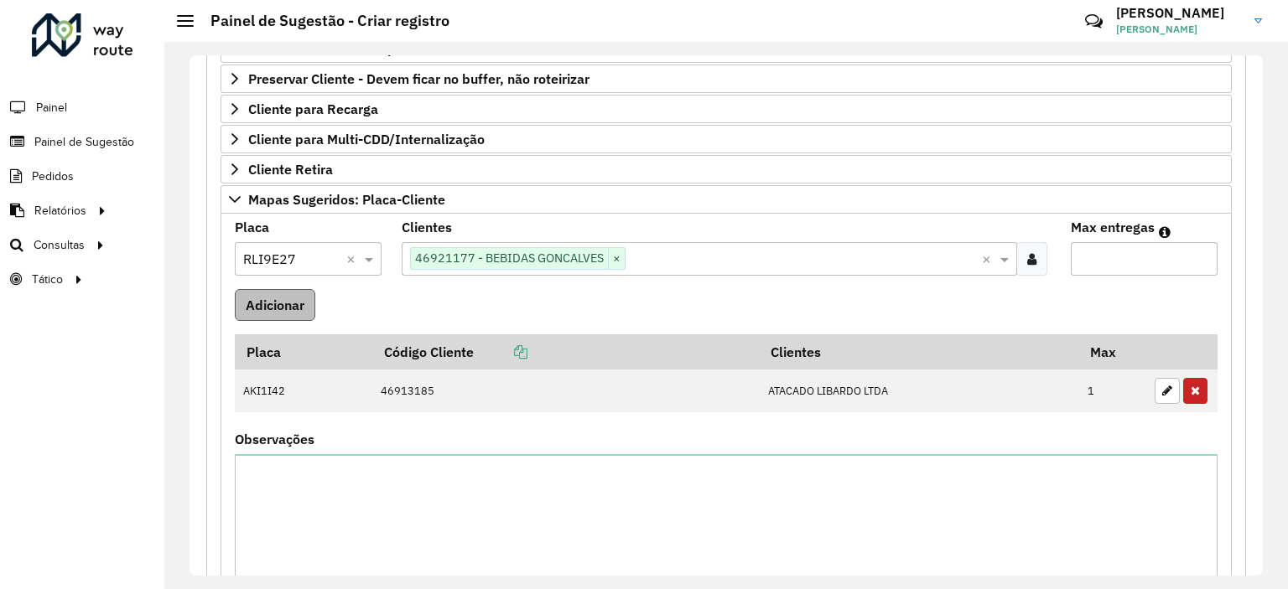
type input "*"
click at [288, 313] on button "Adicionar" at bounding box center [275, 305] width 80 height 32
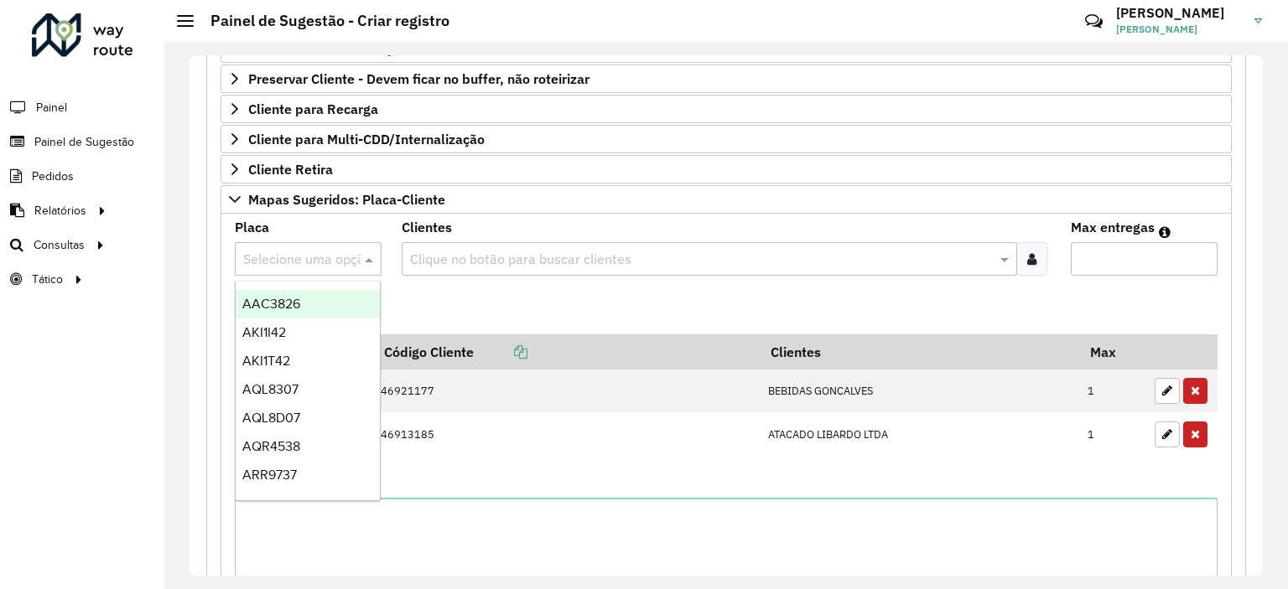
click at [324, 263] on input "text" at bounding box center [291, 260] width 96 height 20
type input "*****"
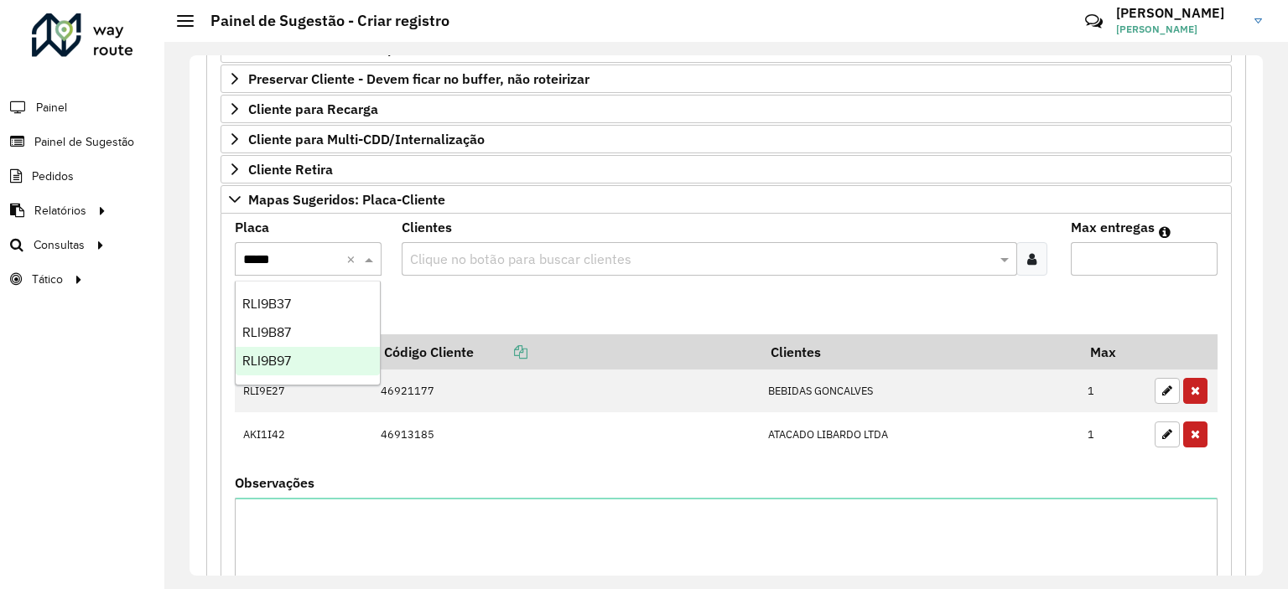
click at [308, 361] on div "RLI9B97" at bounding box center [308, 361] width 145 height 29
click at [506, 250] on input "text" at bounding box center [700, 260] width 589 height 20
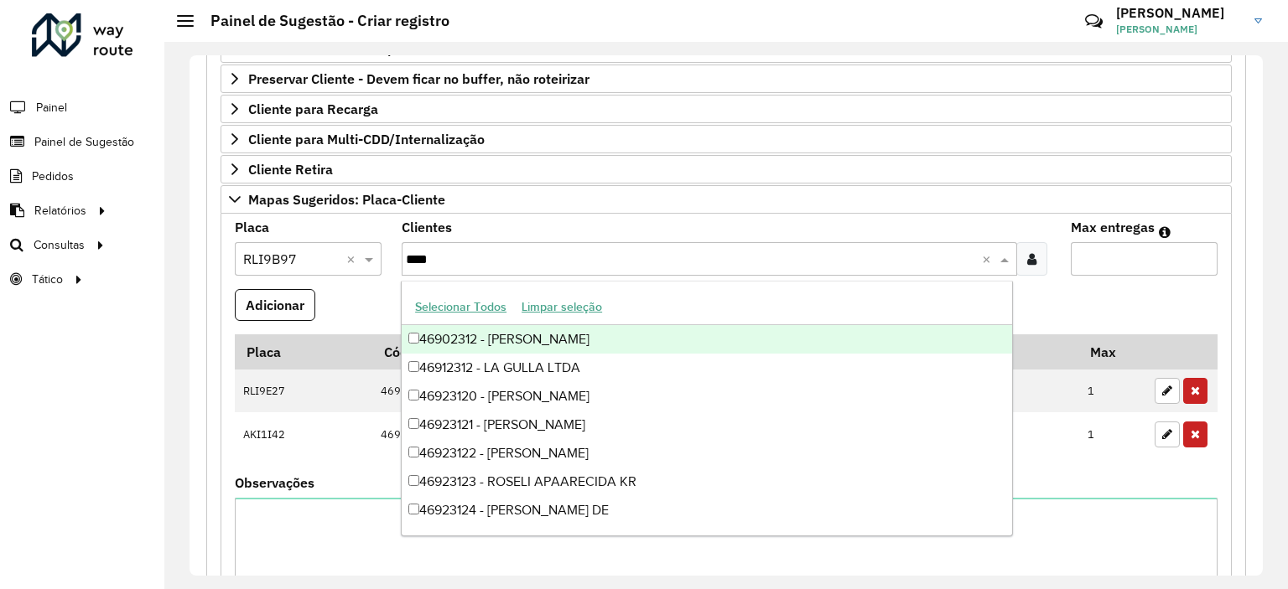
type input "*****"
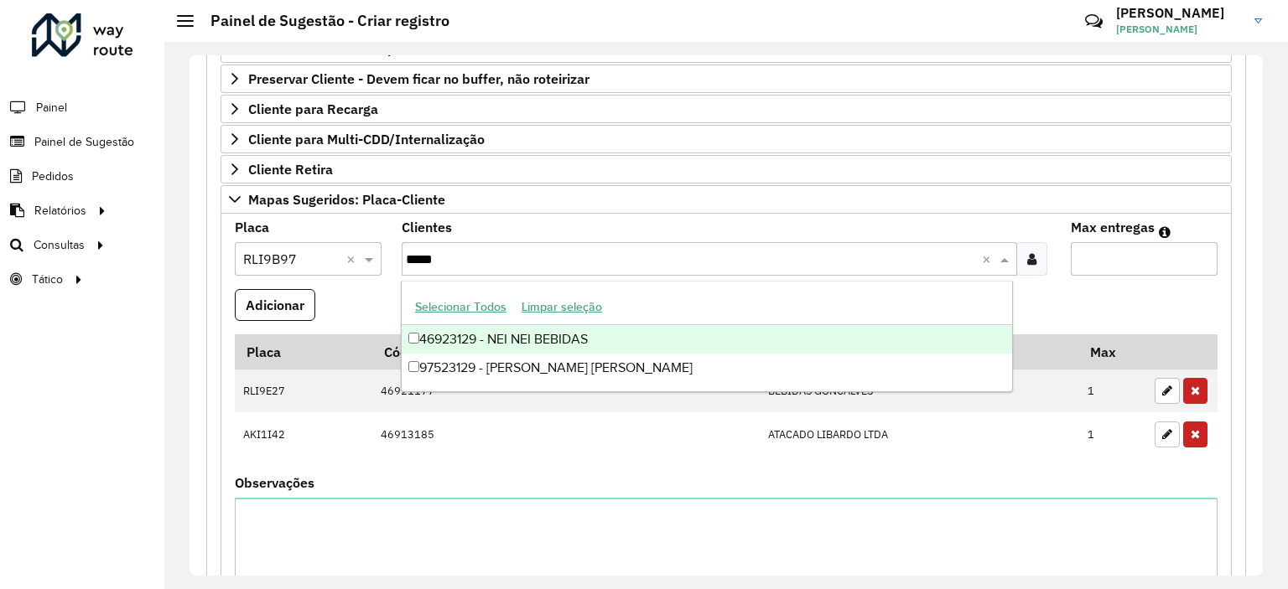
click at [521, 339] on div "46923129 - NEI NEI BEBIDAS" at bounding box center [707, 339] width 610 height 29
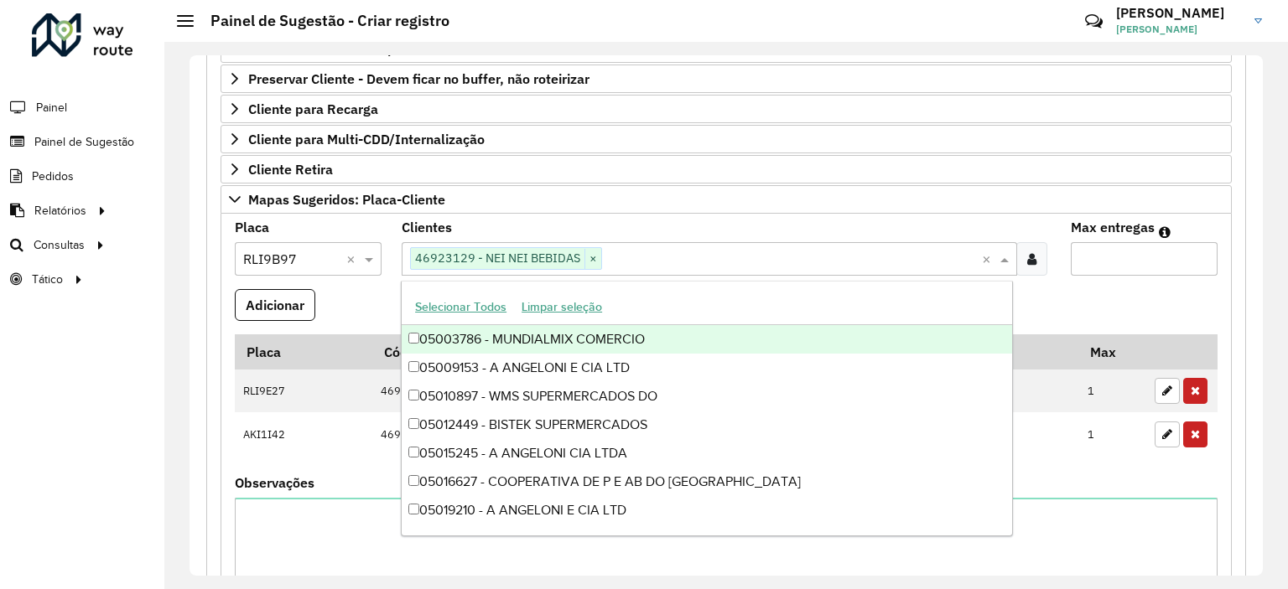
click at [1115, 258] on input "Max entregas" at bounding box center [1143, 259] width 147 height 34
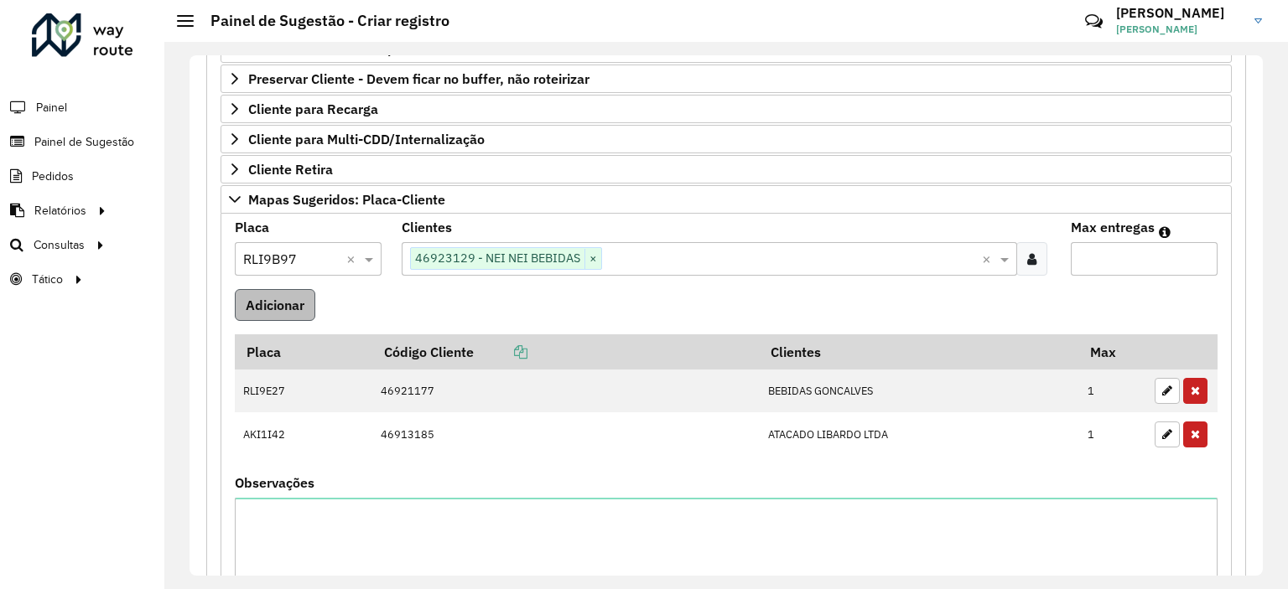
type input "*"
click at [292, 308] on button "Adicionar" at bounding box center [275, 305] width 80 height 32
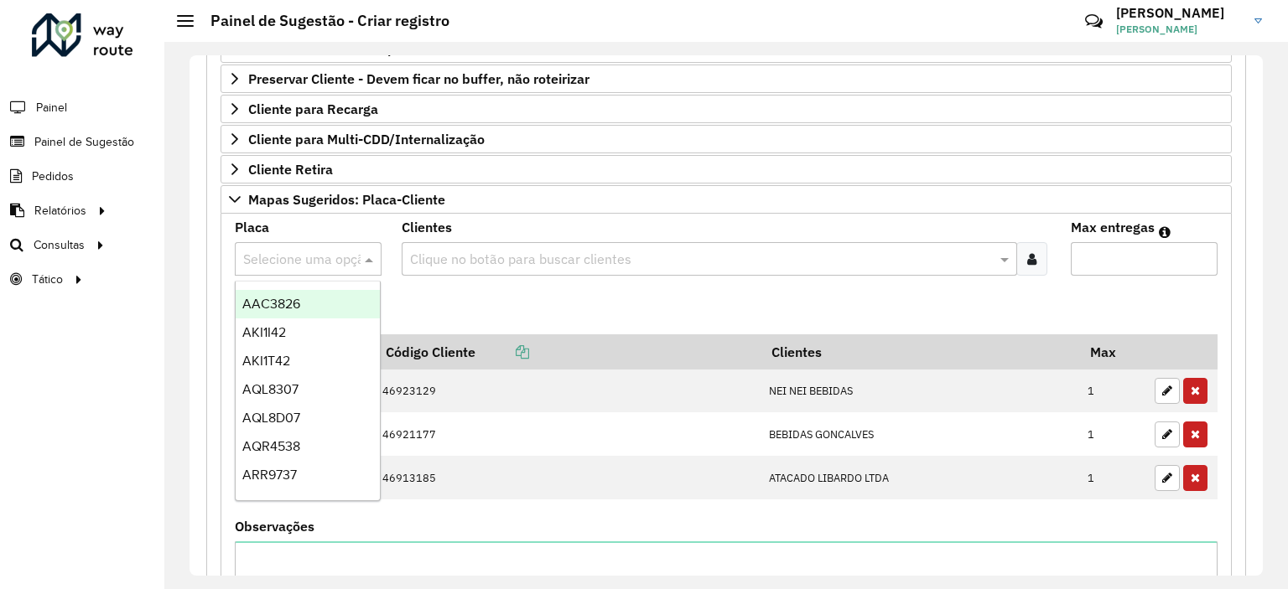
click at [330, 257] on input "text" at bounding box center [291, 260] width 96 height 20
type input "***"
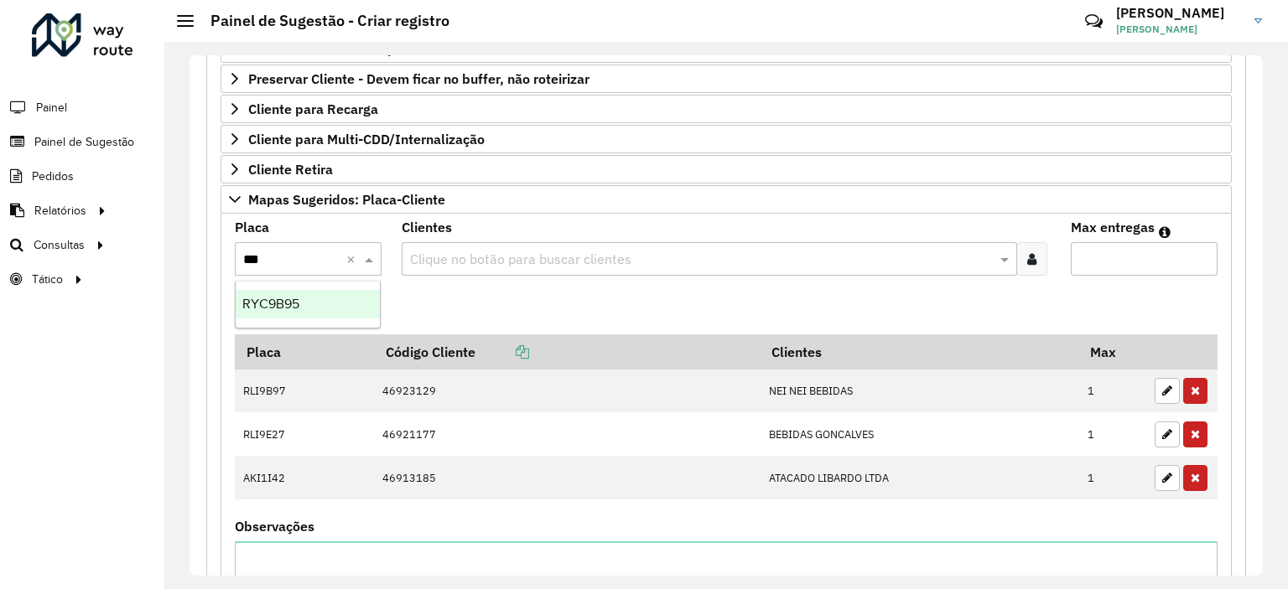
click at [348, 298] on div "RYC9B95" at bounding box center [308, 304] width 145 height 29
click at [459, 257] on input "text" at bounding box center [700, 260] width 589 height 20
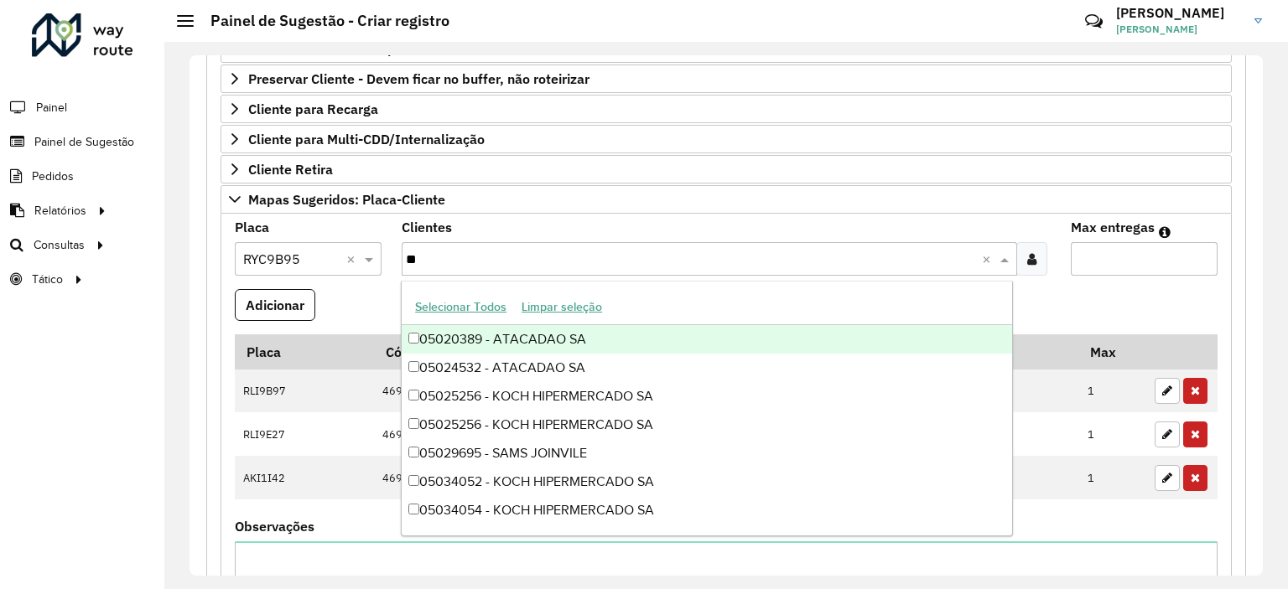
type input "***"
click at [526, 338] on div "05029695 - SAMS JOINVILE" at bounding box center [707, 339] width 610 height 29
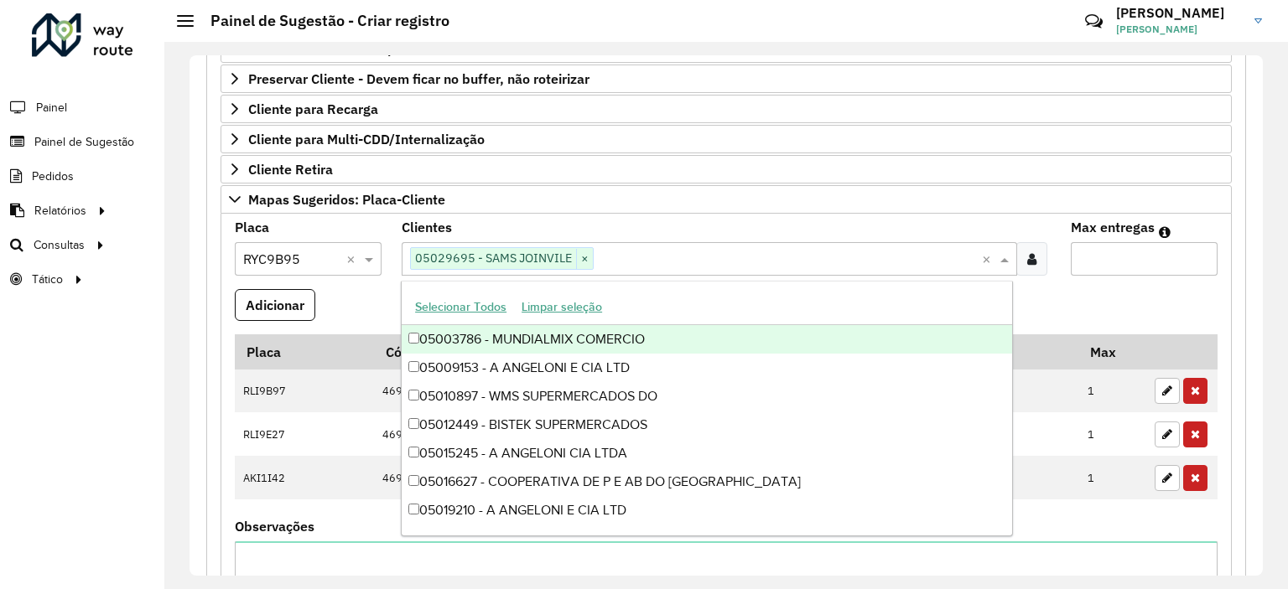
click at [1137, 255] on input "Max entregas" at bounding box center [1143, 259] width 147 height 34
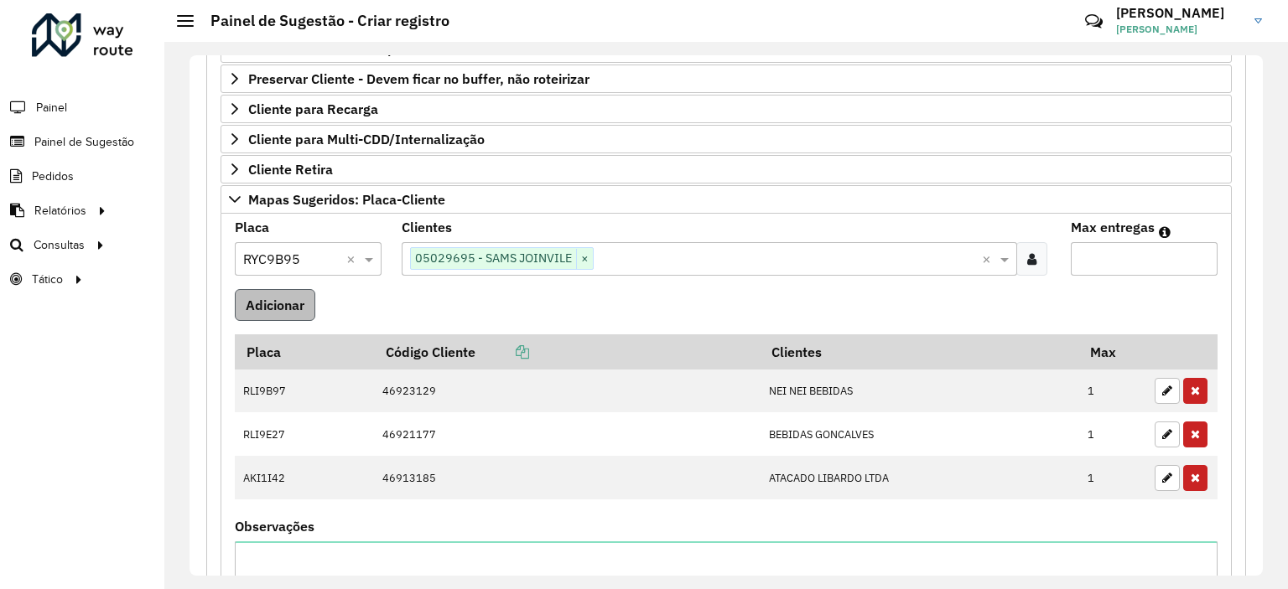
type input "*"
click at [269, 304] on button "Adicionar" at bounding box center [275, 305] width 80 height 32
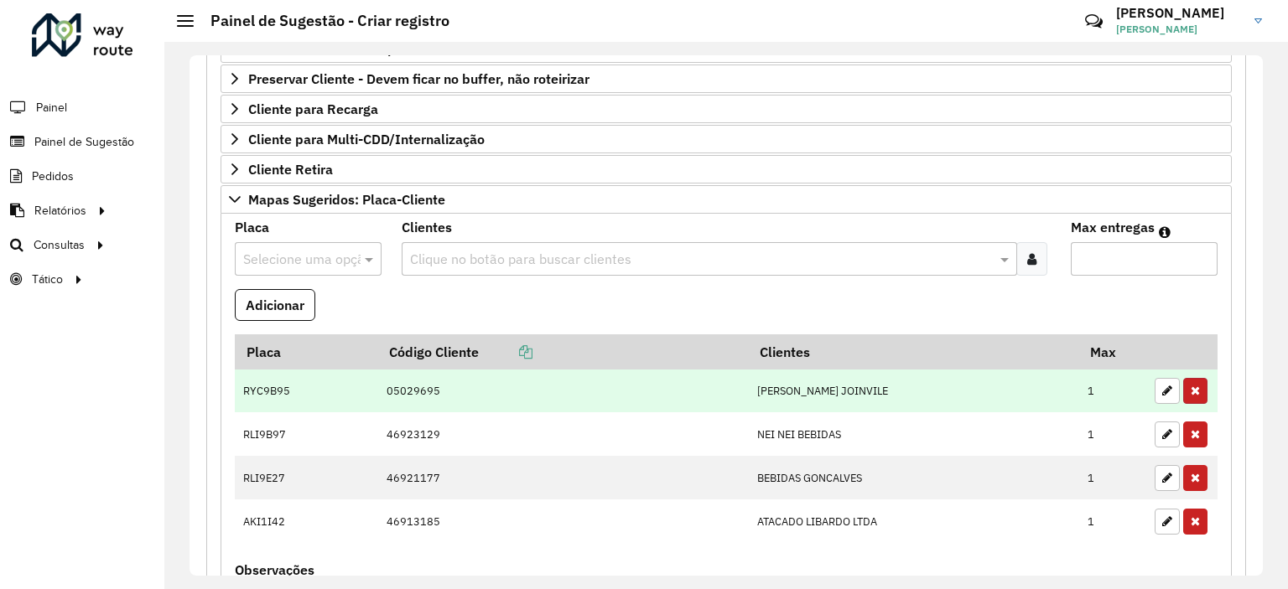
click at [1193, 391] on icon "button" at bounding box center [1194, 391] width 9 height 12
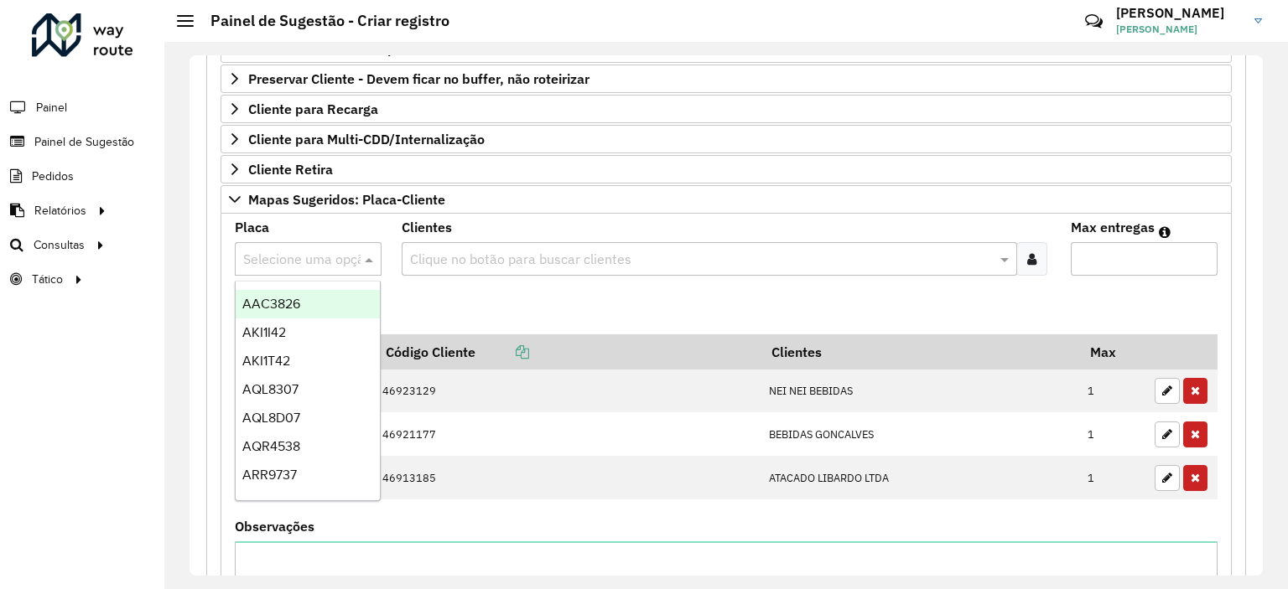
click at [312, 253] on input "text" at bounding box center [291, 260] width 96 height 20
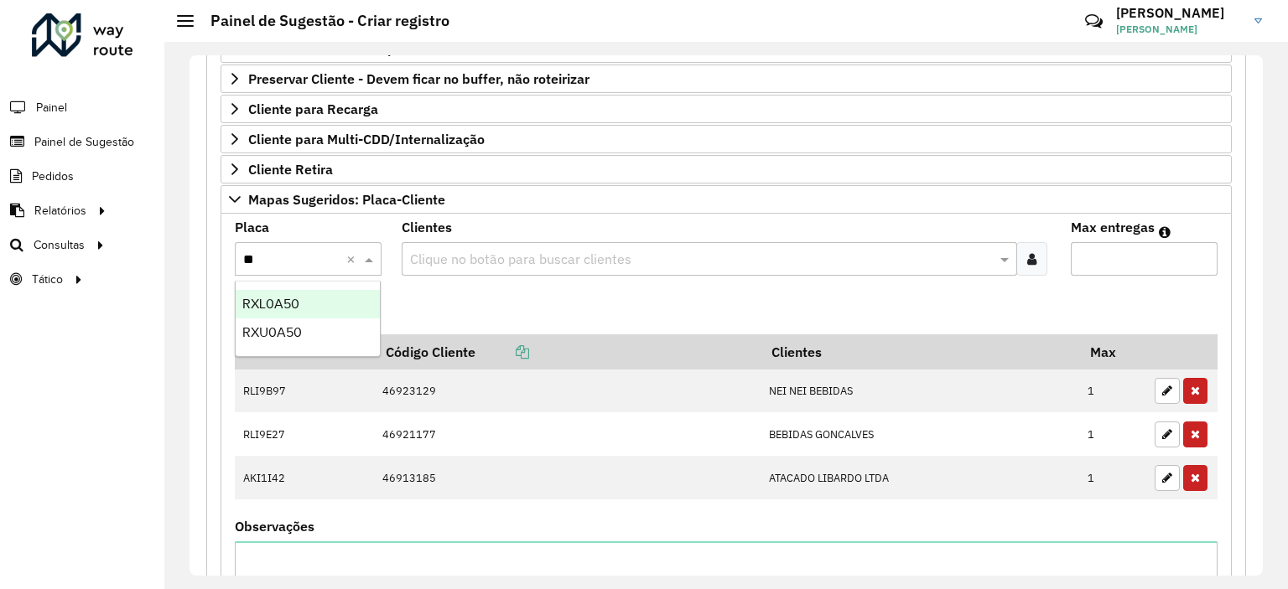
type input "***"
click at [317, 294] on div "RXL0A50" at bounding box center [308, 304] width 145 height 29
click at [527, 250] on input "text" at bounding box center [700, 260] width 589 height 20
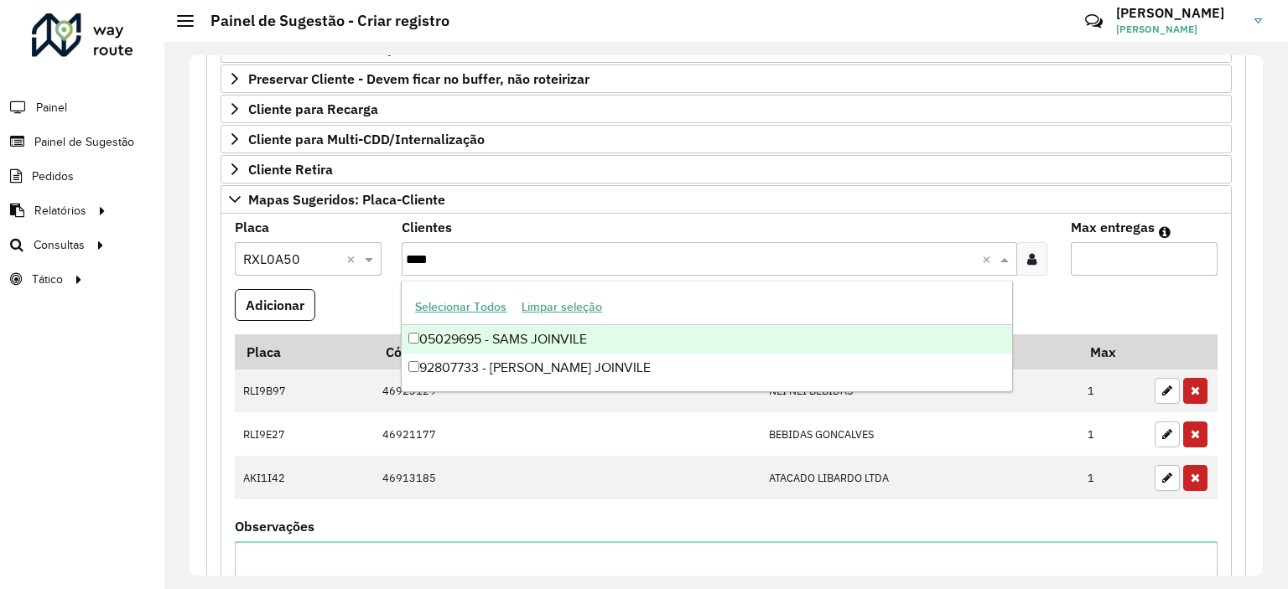
drag, startPoint x: 486, startPoint y: 252, endPoint x: 401, endPoint y: 249, distance: 85.6
click at [402, 249] on div "Clique no botão para buscar clientes ****" at bounding box center [691, 259] width 579 height 22
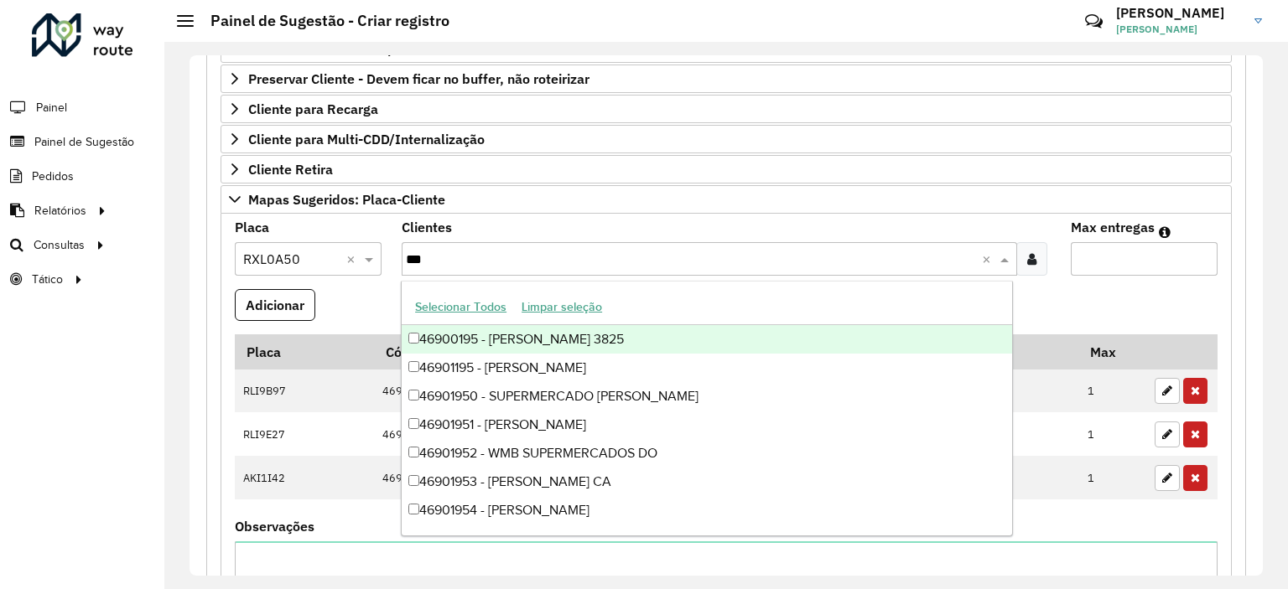
type input "****"
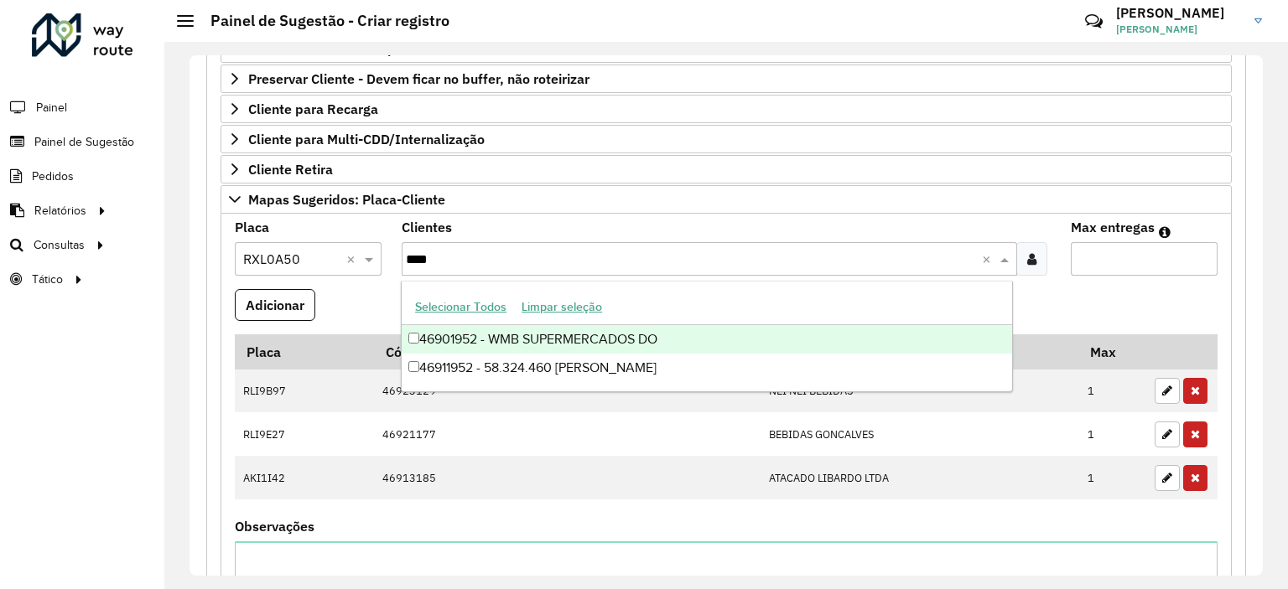
click at [469, 346] on div "46901952 - WMB SUPERMERCADOS DO" at bounding box center [707, 339] width 610 height 29
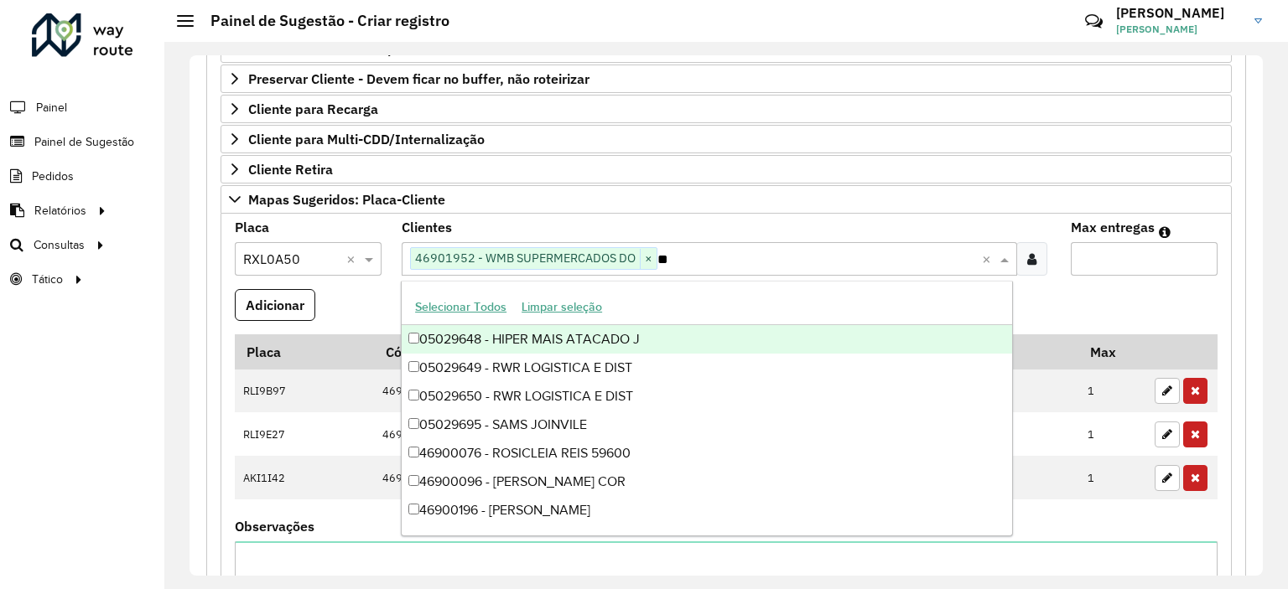
type input "*"
type input "***"
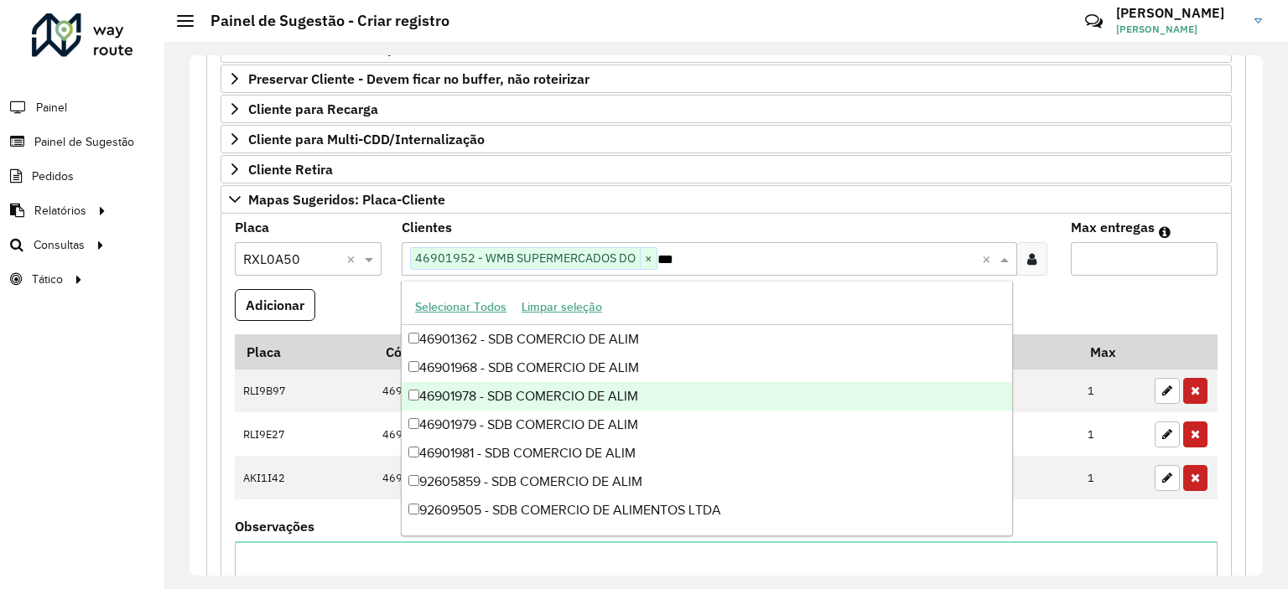
scroll to position [112, 0]
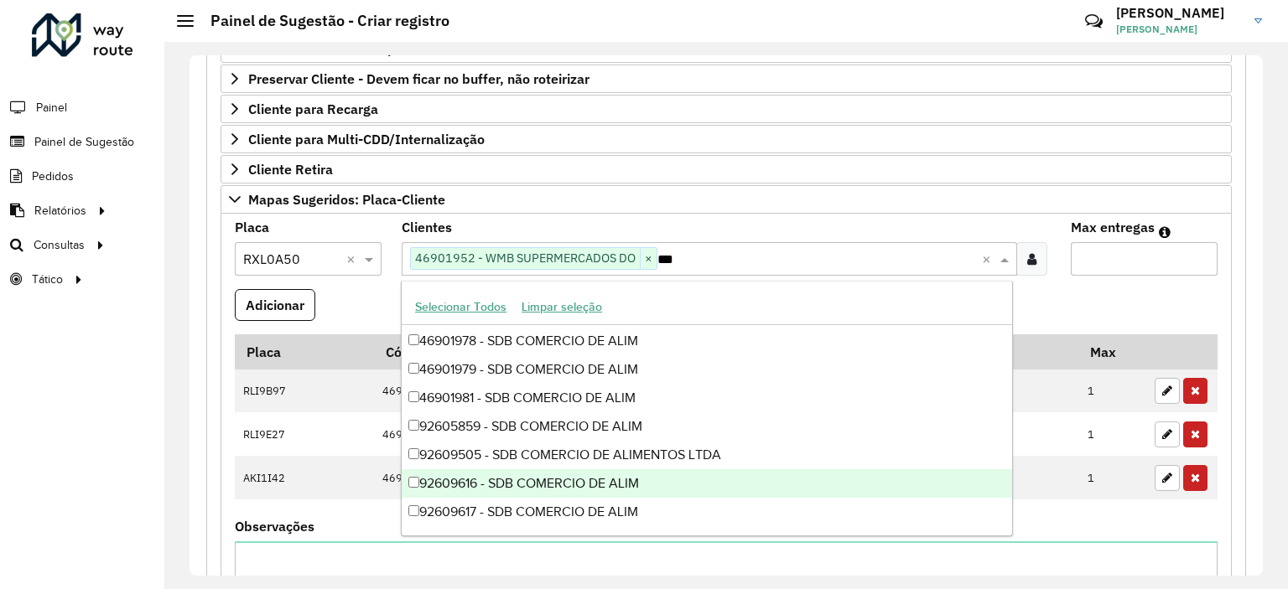
click at [624, 483] on div "92609616 - SDB COMERCIO DE ALIM" at bounding box center [707, 483] width 610 height 29
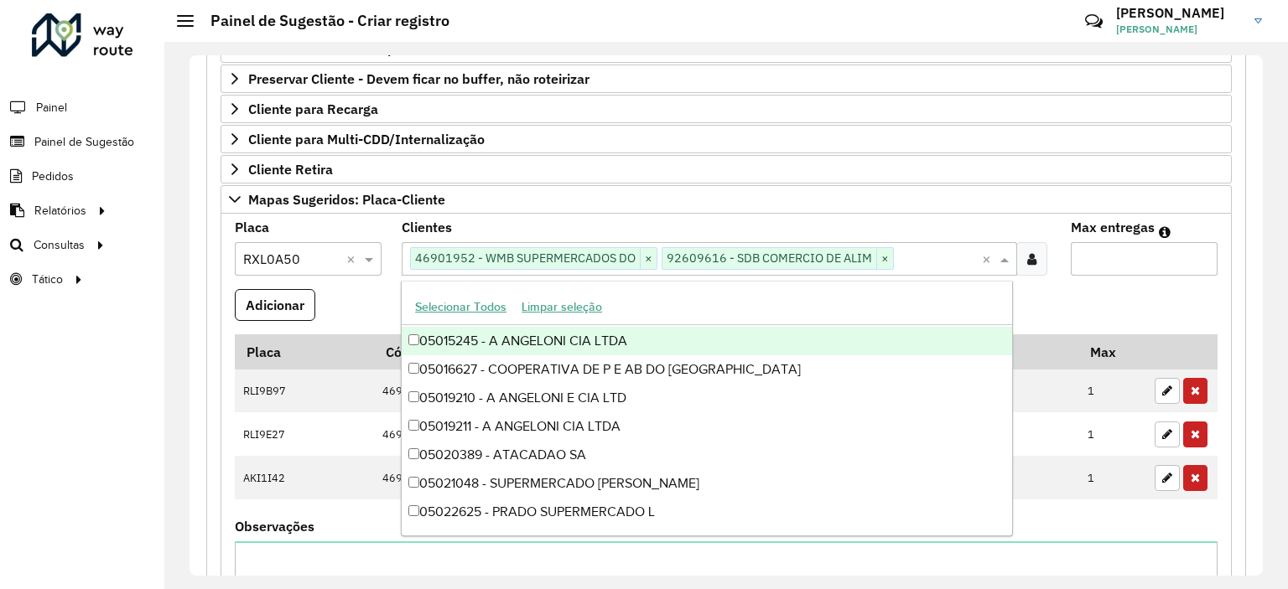
click at [1110, 258] on input "Max entregas" at bounding box center [1143, 259] width 147 height 34
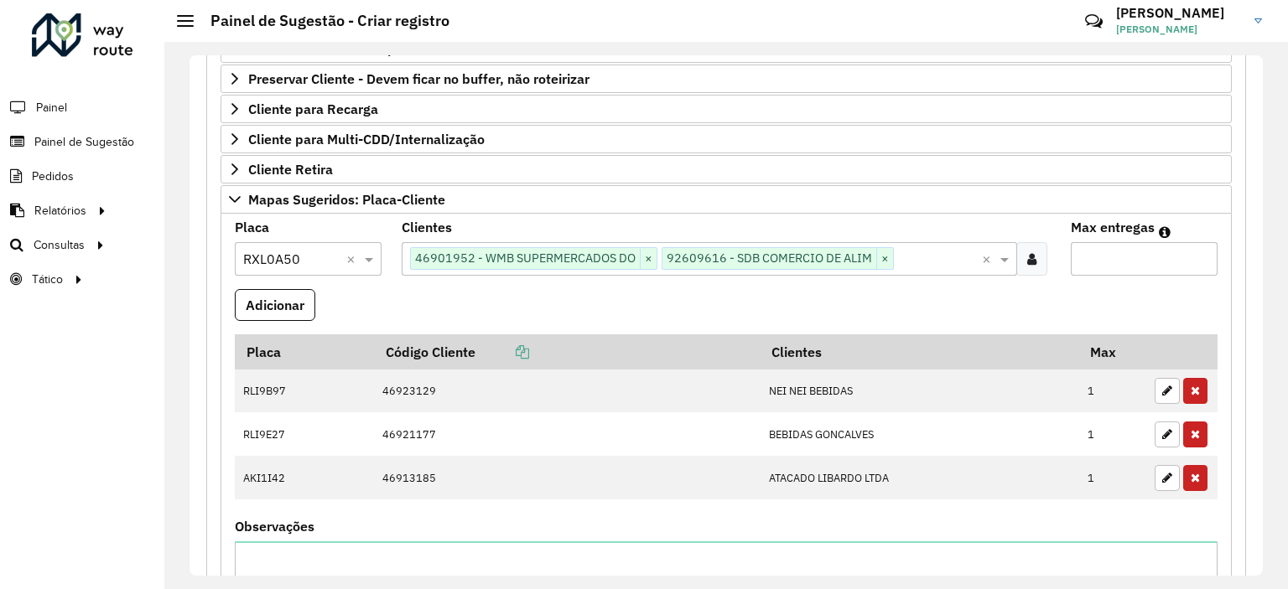
type input "*"
click at [275, 309] on button "Adicionar" at bounding box center [275, 305] width 80 height 32
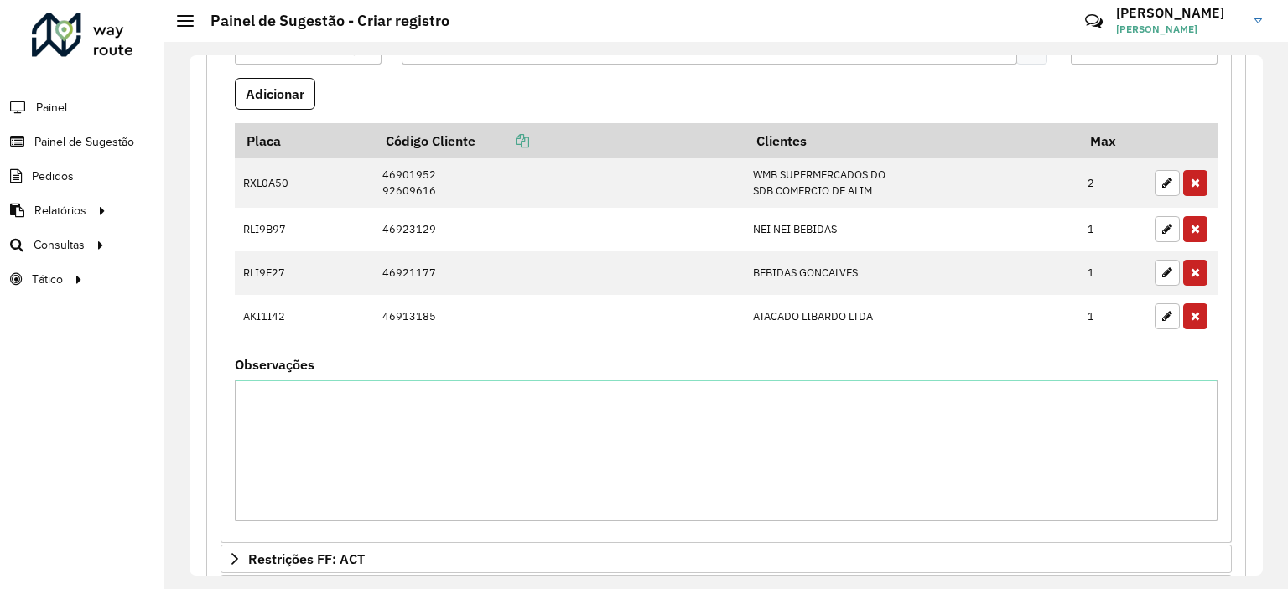
scroll to position [360, 0]
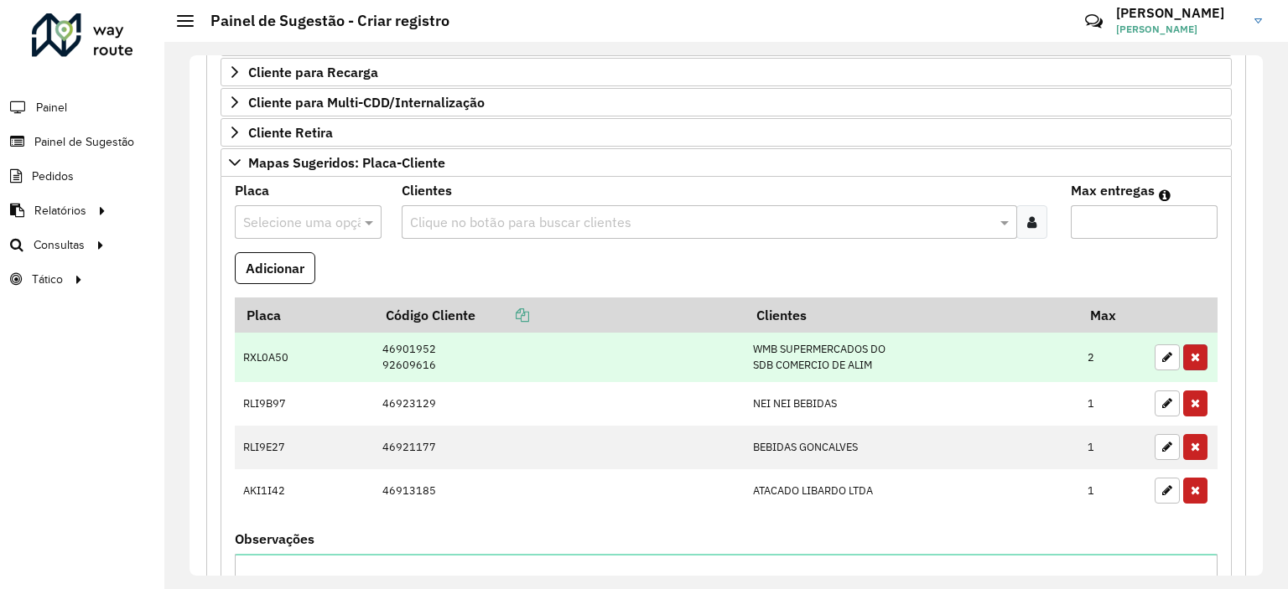
click at [1190, 353] on icon "button" at bounding box center [1194, 357] width 9 height 12
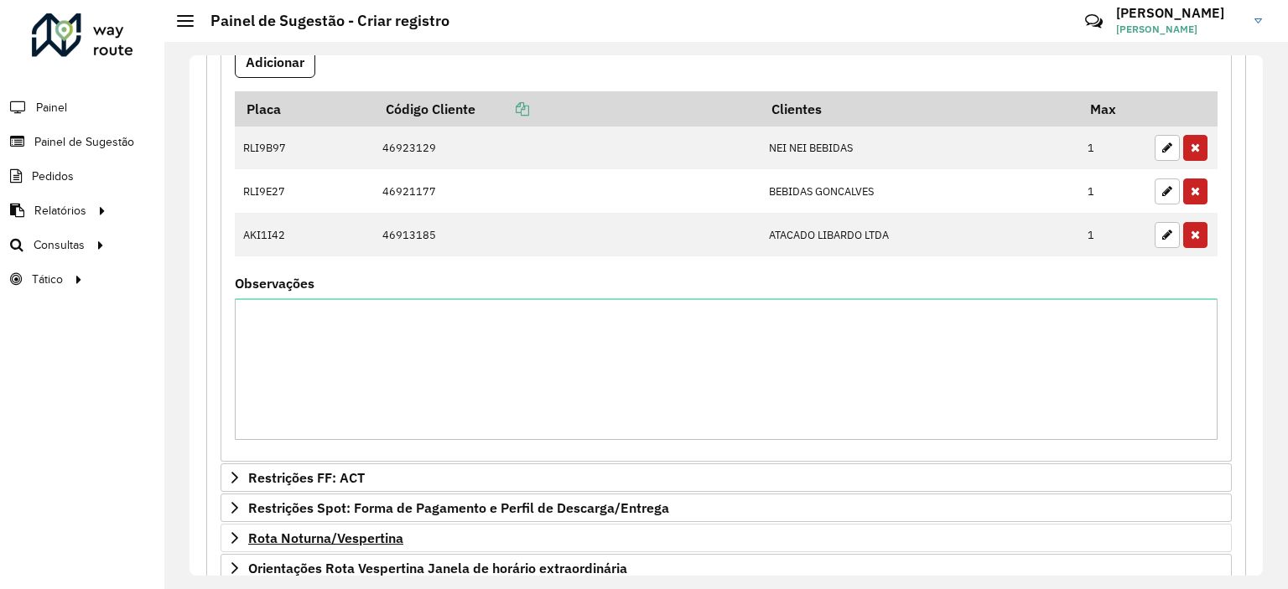
scroll to position [730, 0]
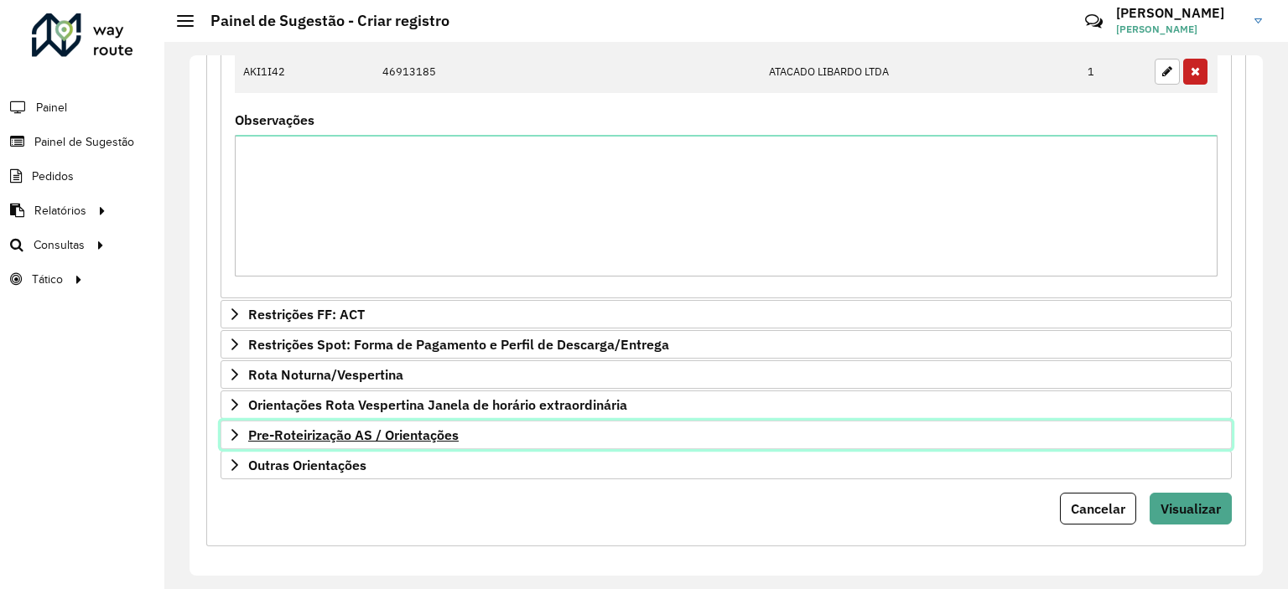
click at [282, 428] on span "Pre-Roteirização AS / Orientações" at bounding box center [353, 434] width 210 height 13
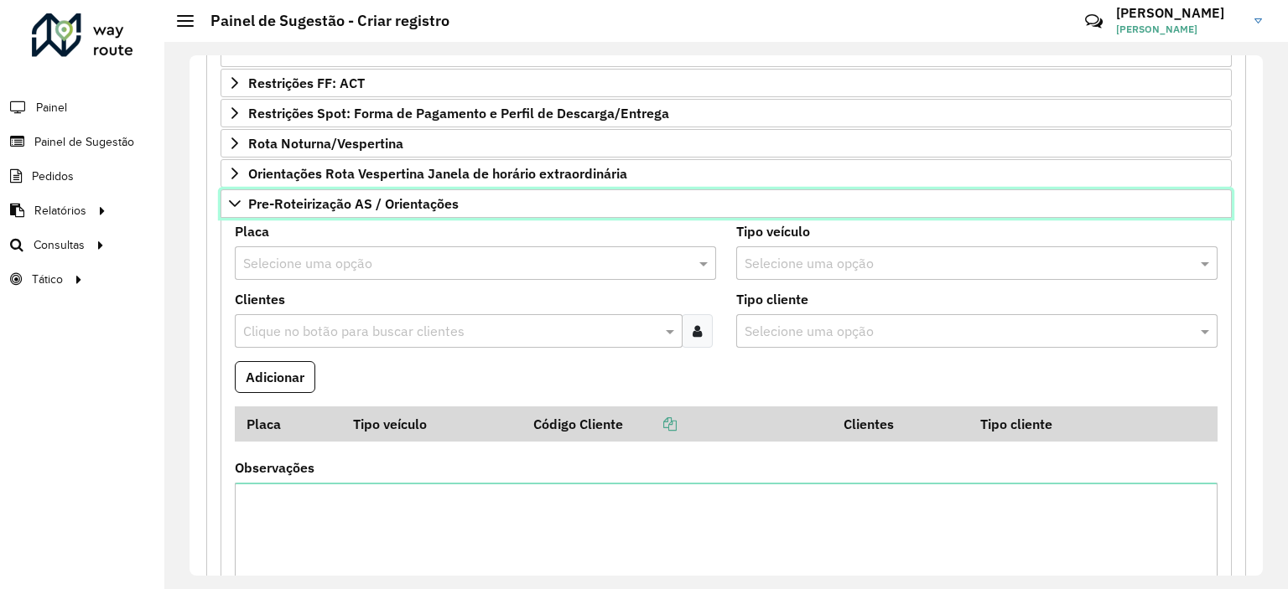
scroll to position [982, 0]
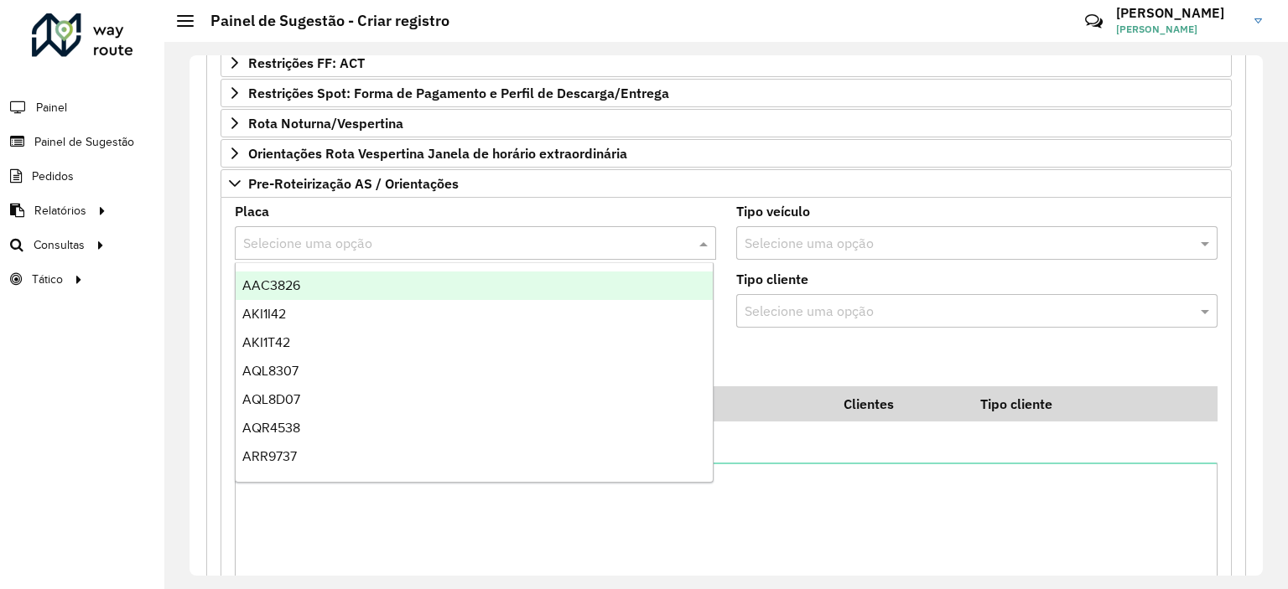
click at [351, 240] on input "text" at bounding box center [458, 244] width 431 height 20
type input "***"
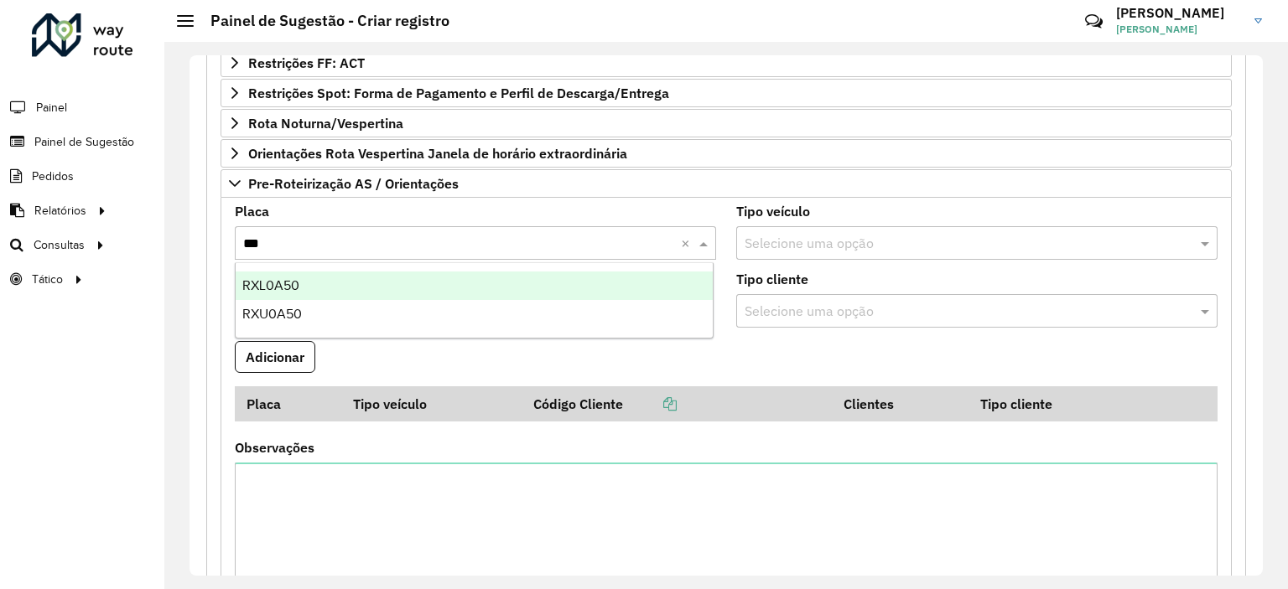
click at [309, 288] on div "RXL0A50" at bounding box center [475, 286] width 478 height 29
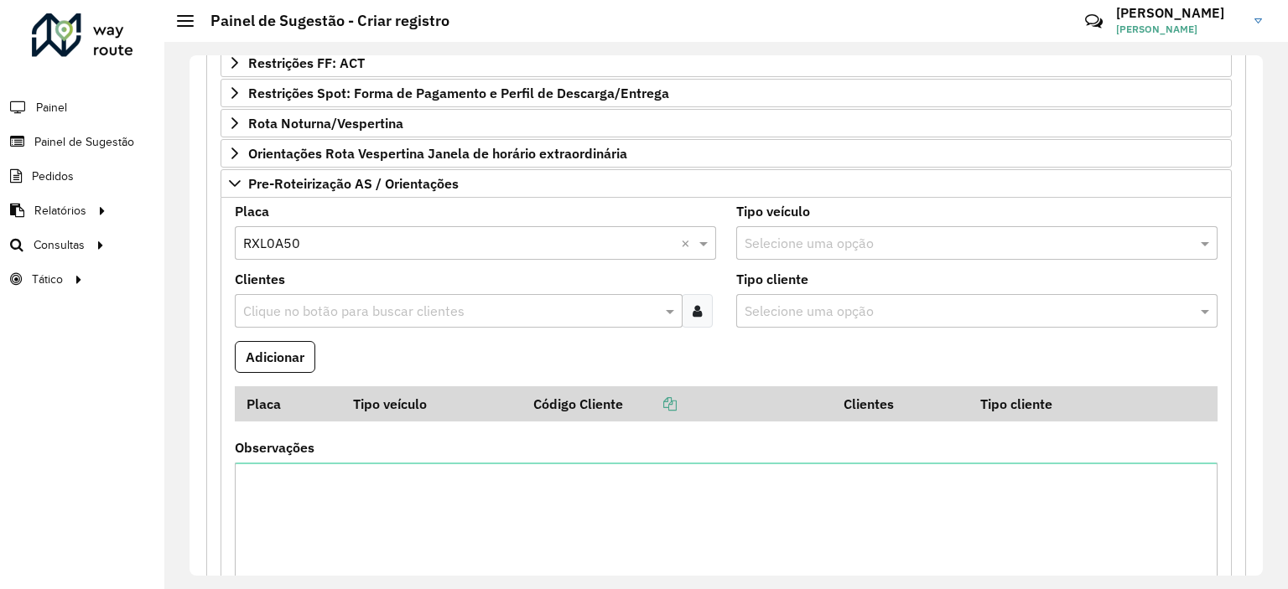
click at [406, 305] on input "text" at bounding box center [450, 312] width 422 height 20
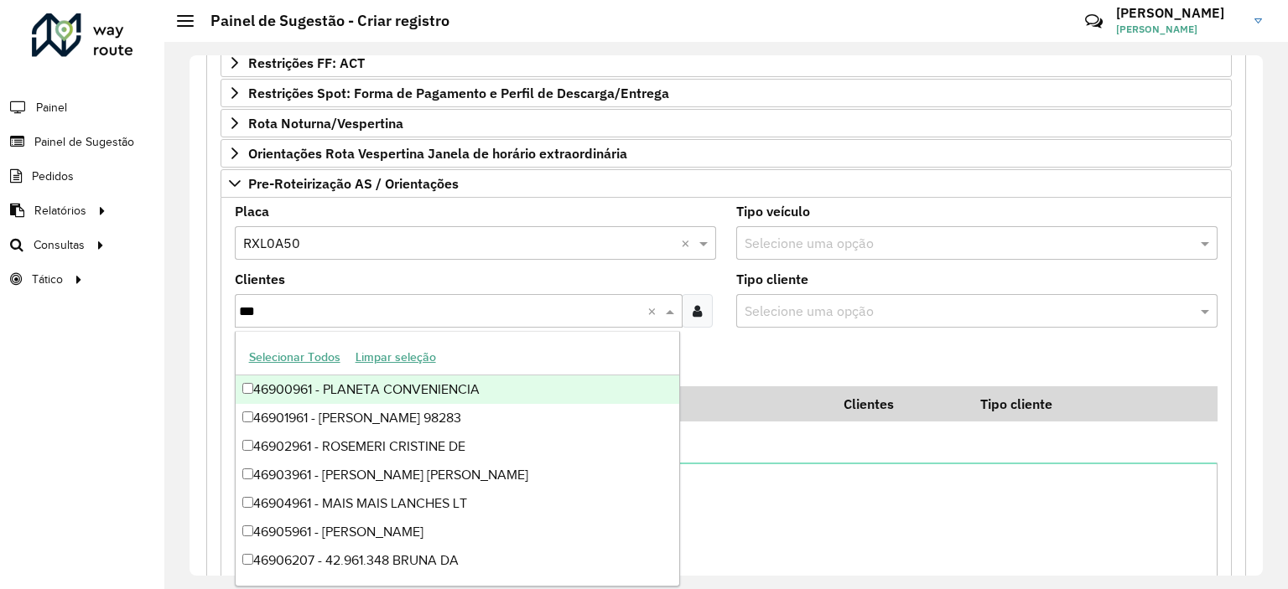
type input "****"
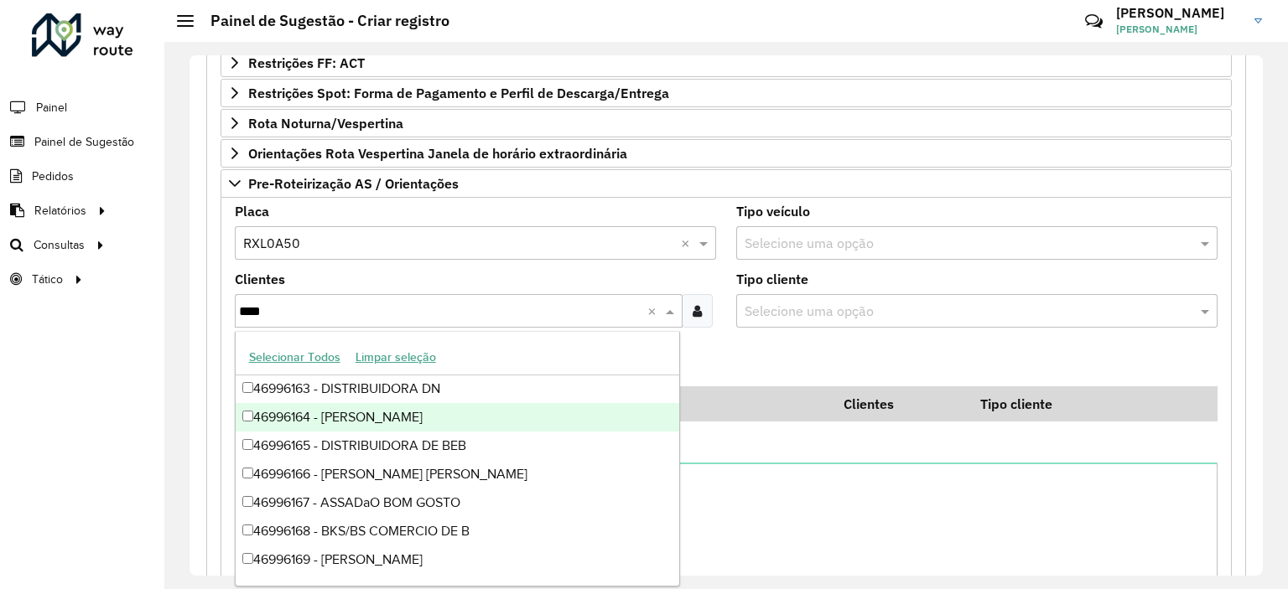
scroll to position [141, 0]
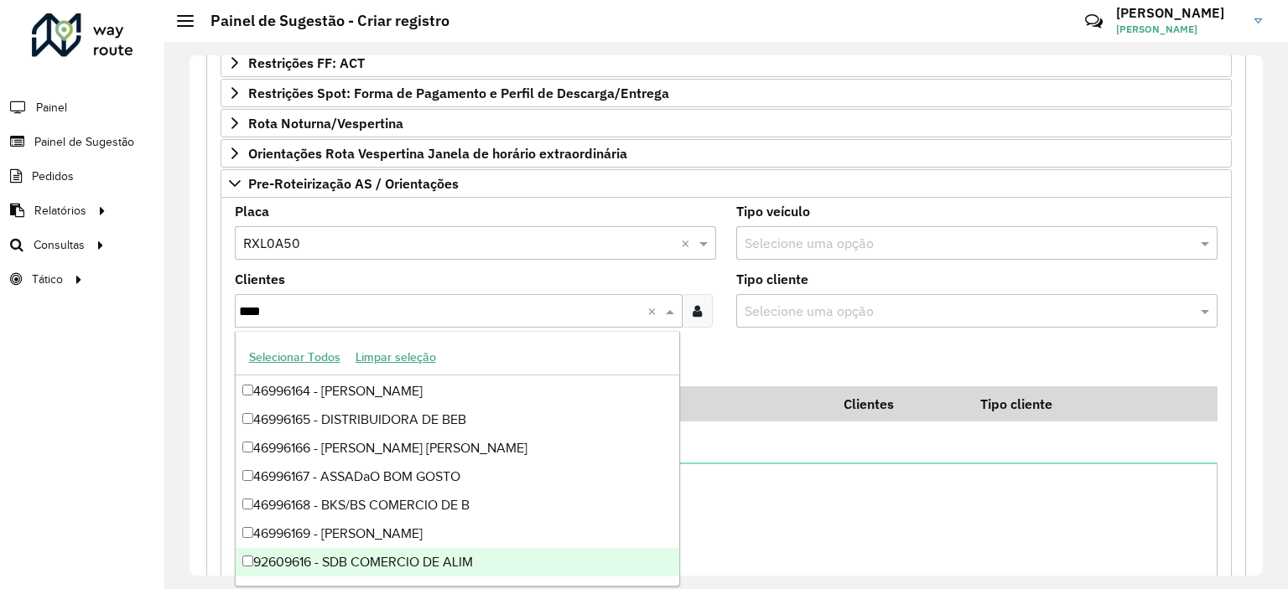
click at [417, 554] on div "92609616 - SDB COMERCIO DE ALIM" at bounding box center [458, 562] width 444 height 29
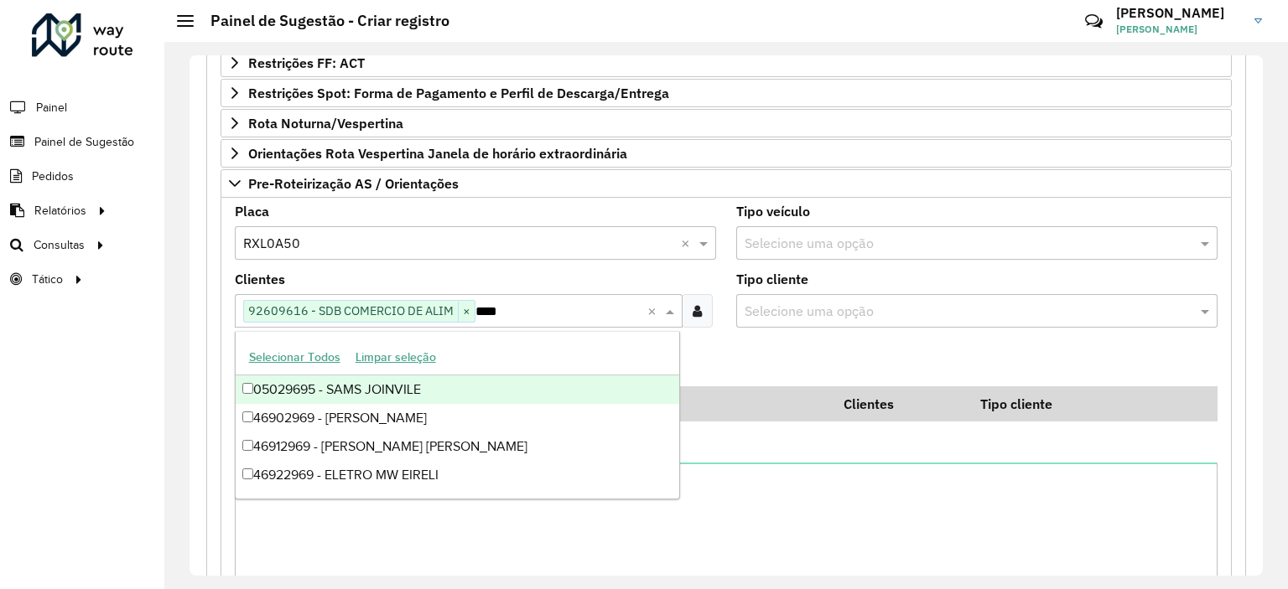
scroll to position [0, 0]
type input "*****"
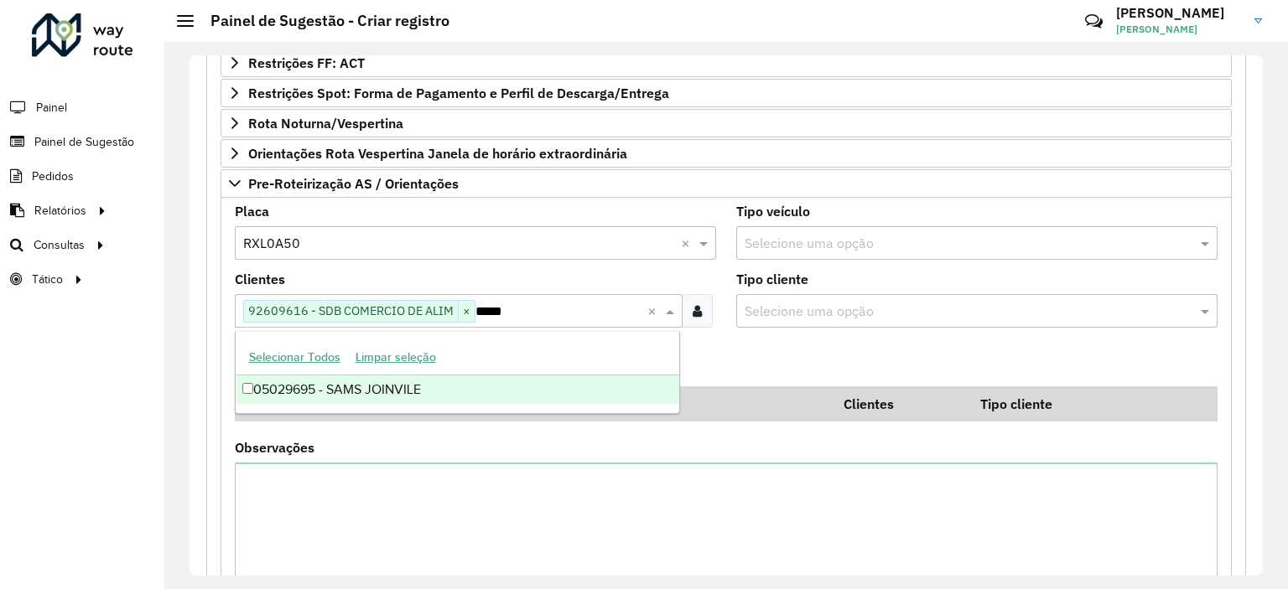
click at [447, 387] on div "05029695 - SAMS JOINVILE" at bounding box center [458, 390] width 444 height 29
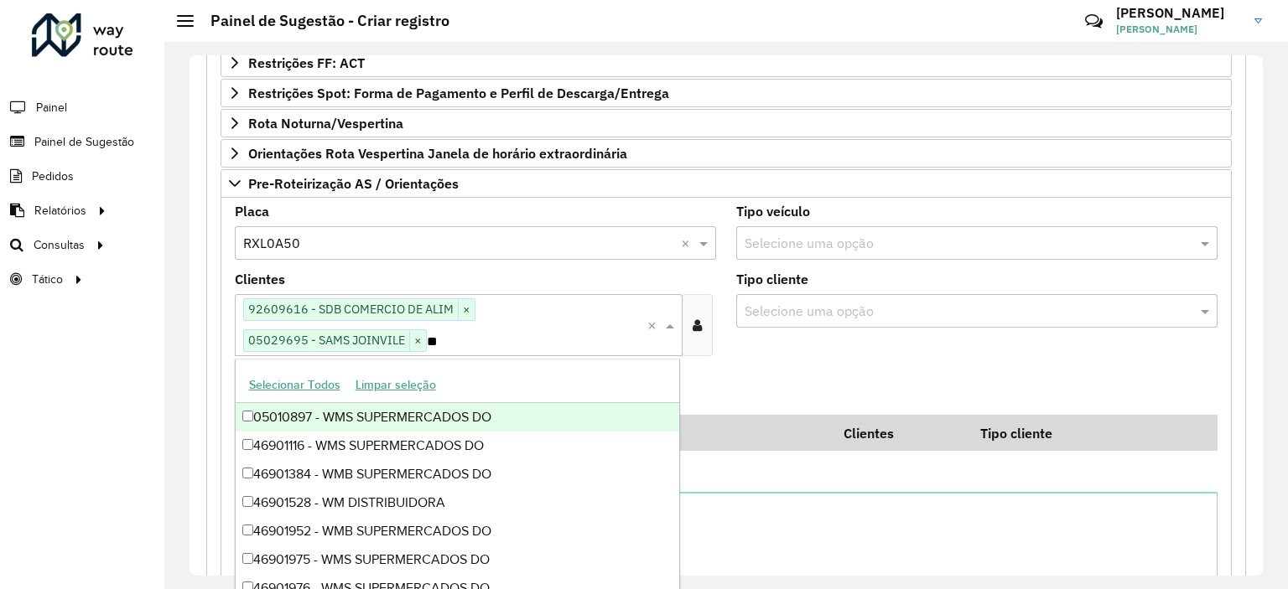
type input "*"
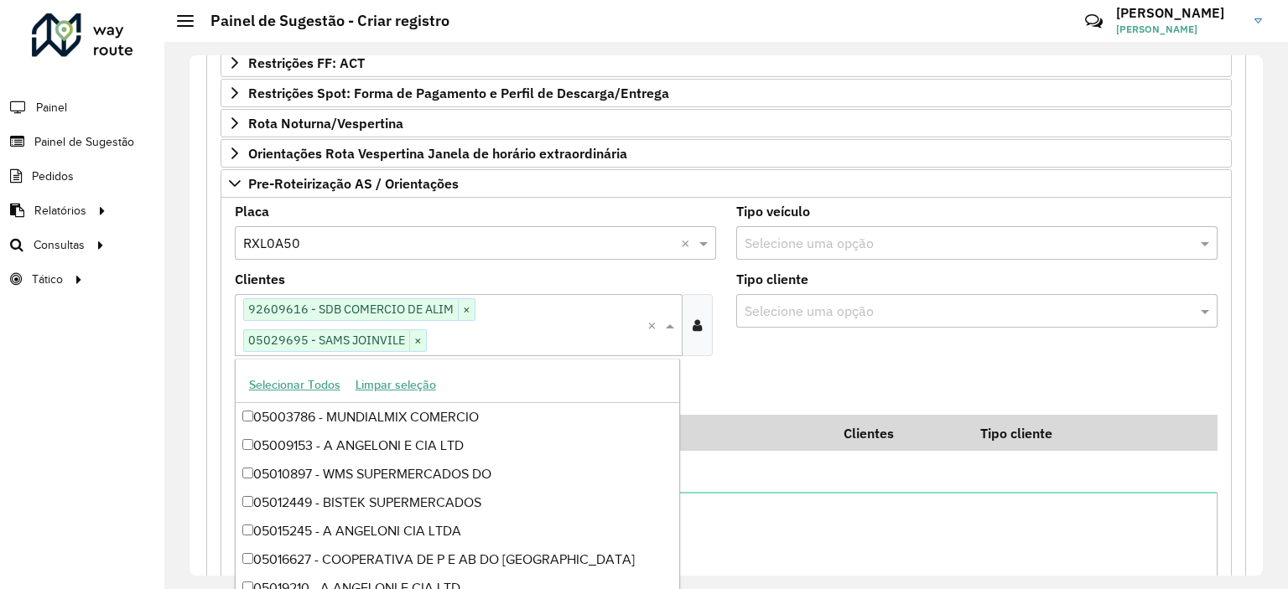
click at [193, 391] on div "**********" at bounding box center [725, 315] width 1073 height 521
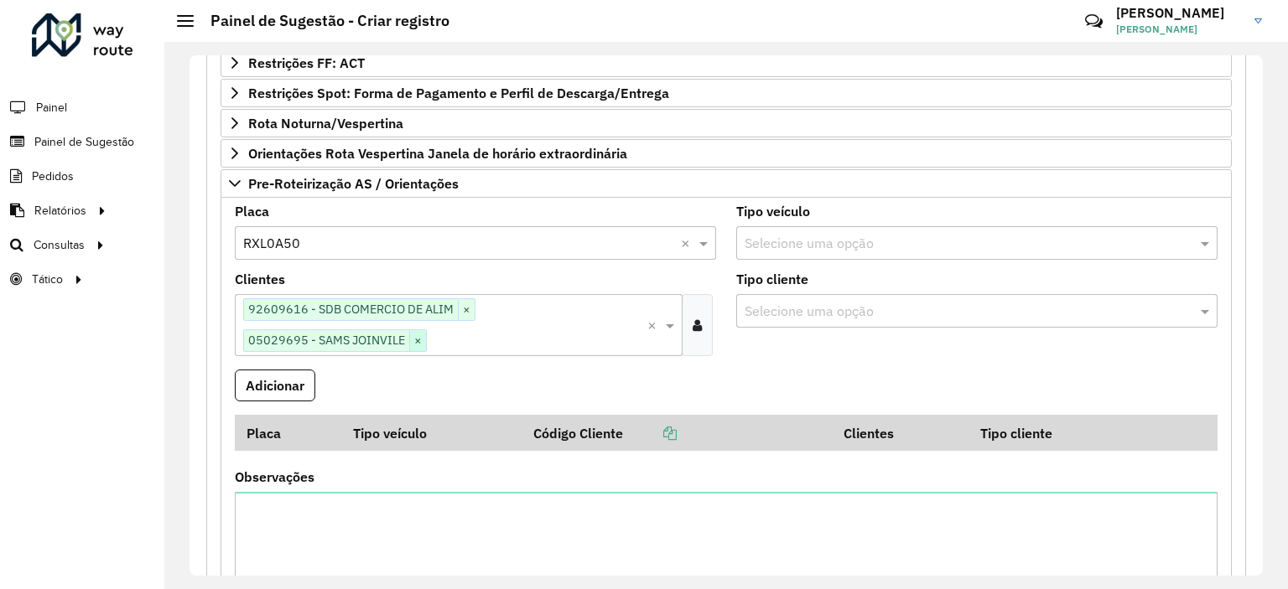
click at [418, 334] on span "×" at bounding box center [417, 341] width 17 height 20
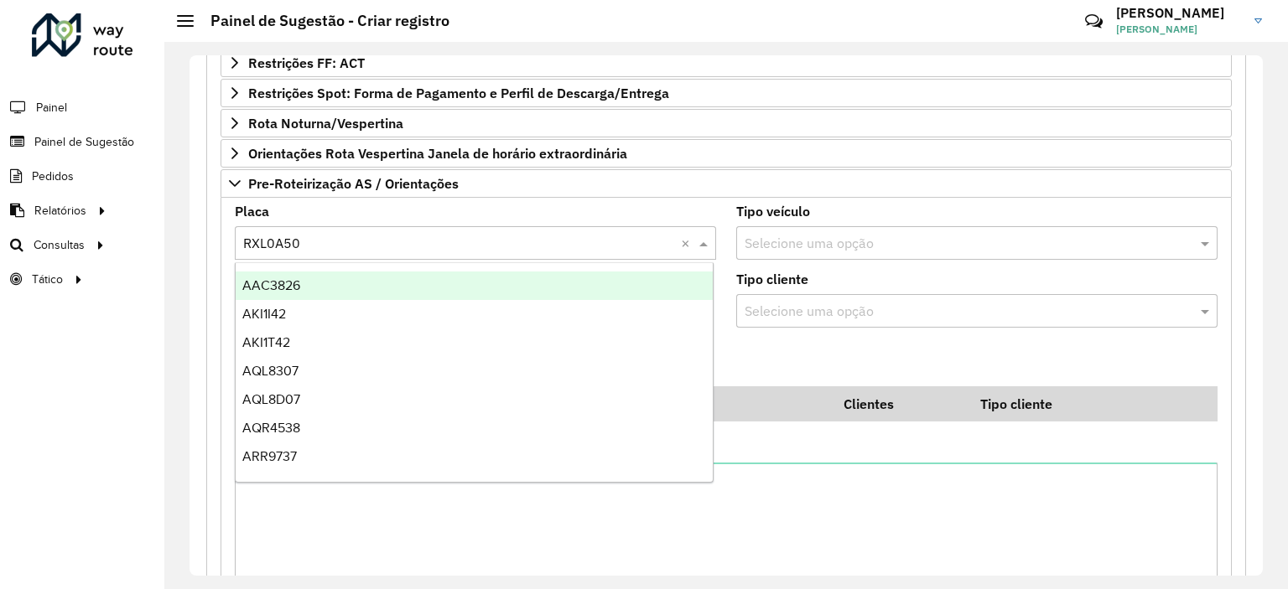
click at [323, 234] on input "text" at bounding box center [458, 244] width 431 height 20
drag, startPoint x: 317, startPoint y: 238, endPoint x: 236, endPoint y: 237, distance: 80.5
click at [236, 237] on div at bounding box center [475, 243] width 481 height 22
click at [252, 243] on input "text" at bounding box center [458, 244] width 431 height 20
drag, startPoint x: 243, startPoint y: 237, endPoint x: 286, endPoint y: 231, distance: 43.2
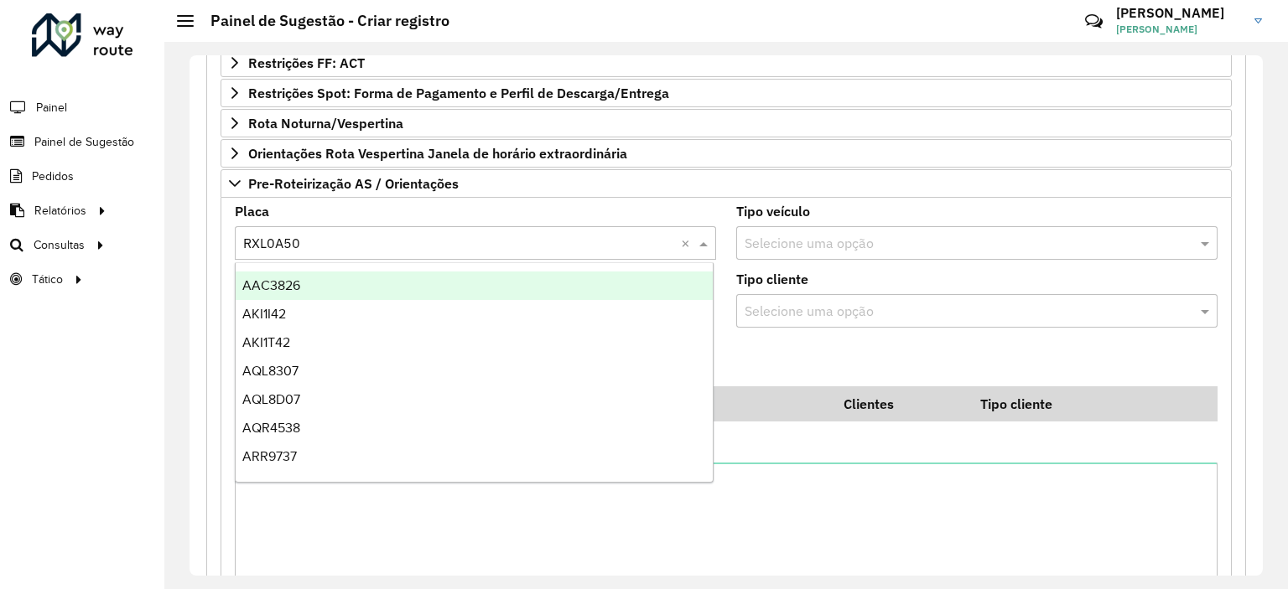
click at [286, 234] on input "text" at bounding box center [458, 244] width 431 height 20
drag, startPoint x: 329, startPoint y: 231, endPoint x: 319, endPoint y: 231, distance: 10.1
click at [322, 234] on input "text" at bounding box center [458, 244] width 431 height 20
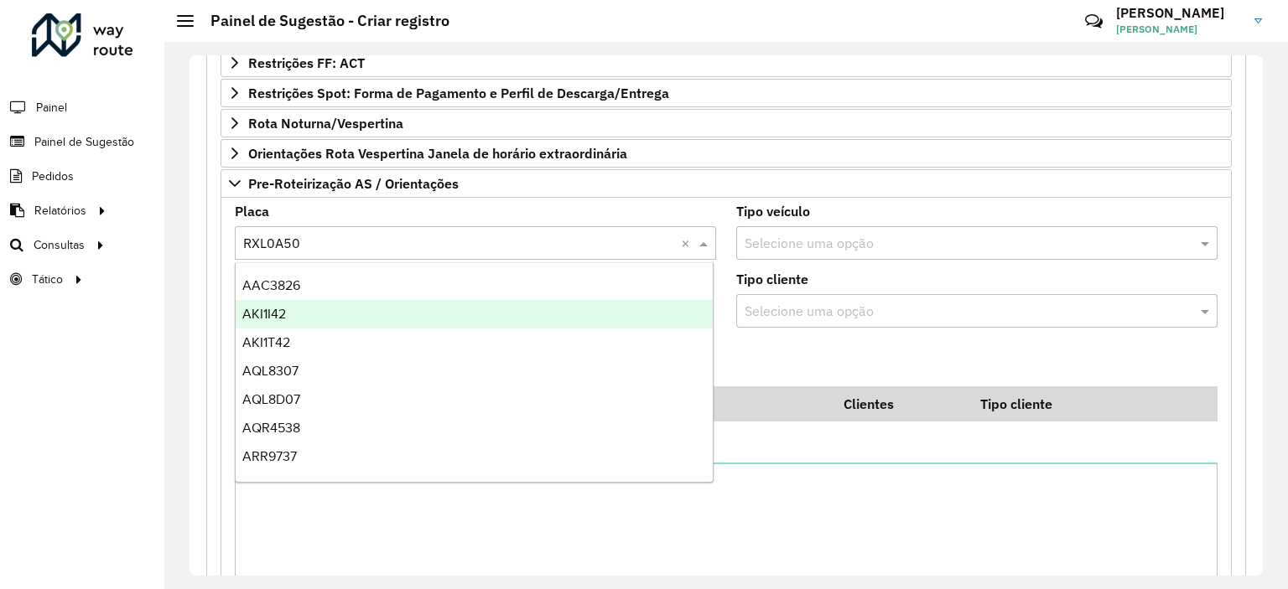
click at [789, 355] on formly-field "Adicionar" at bounding box center [726, 363] width 1003 height 45
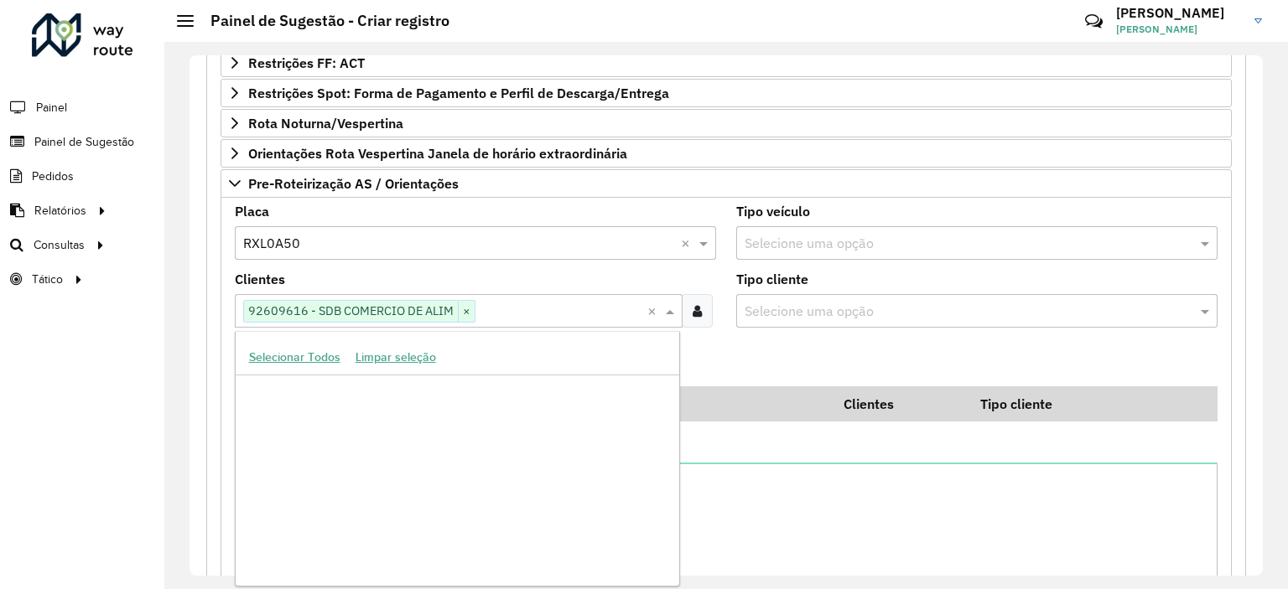
scroll to position [463106, 0]
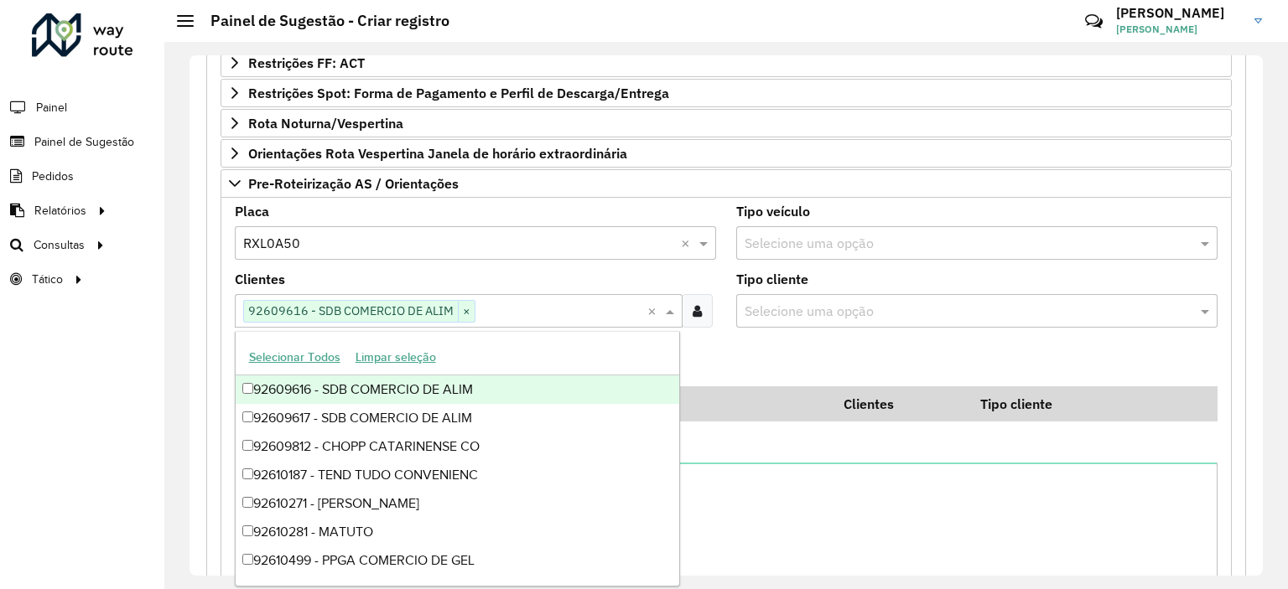
click at [525, 312] on input "text" at bounding box center [561, 312] width 172 height 20
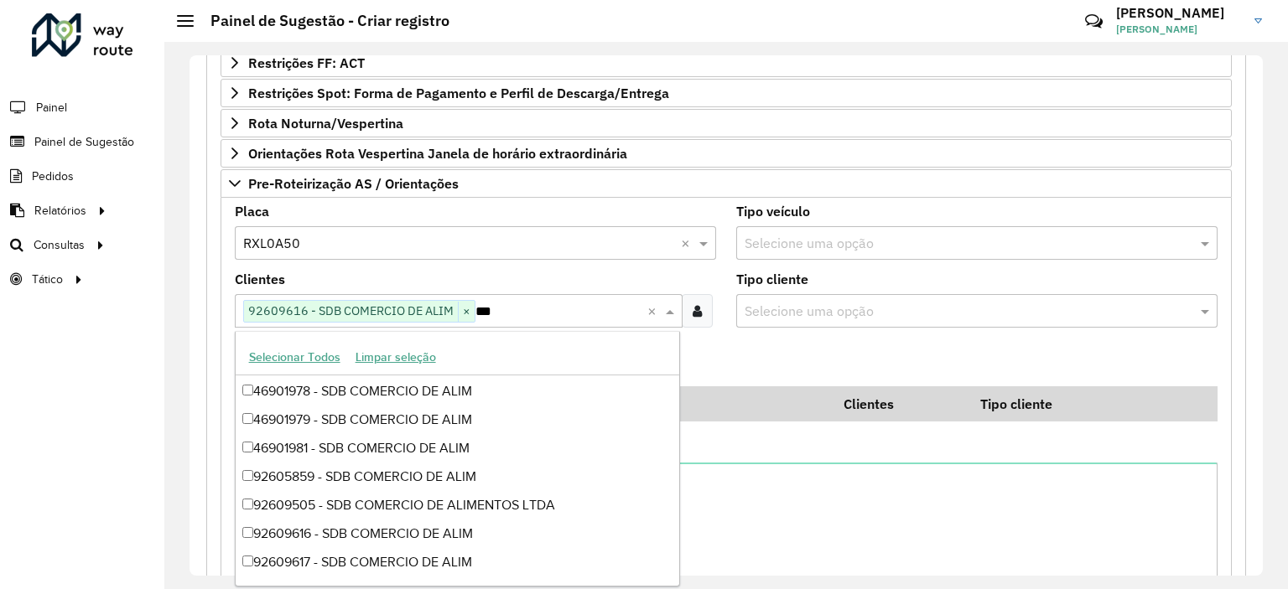
scroll to position [112, 0]
type input "*"
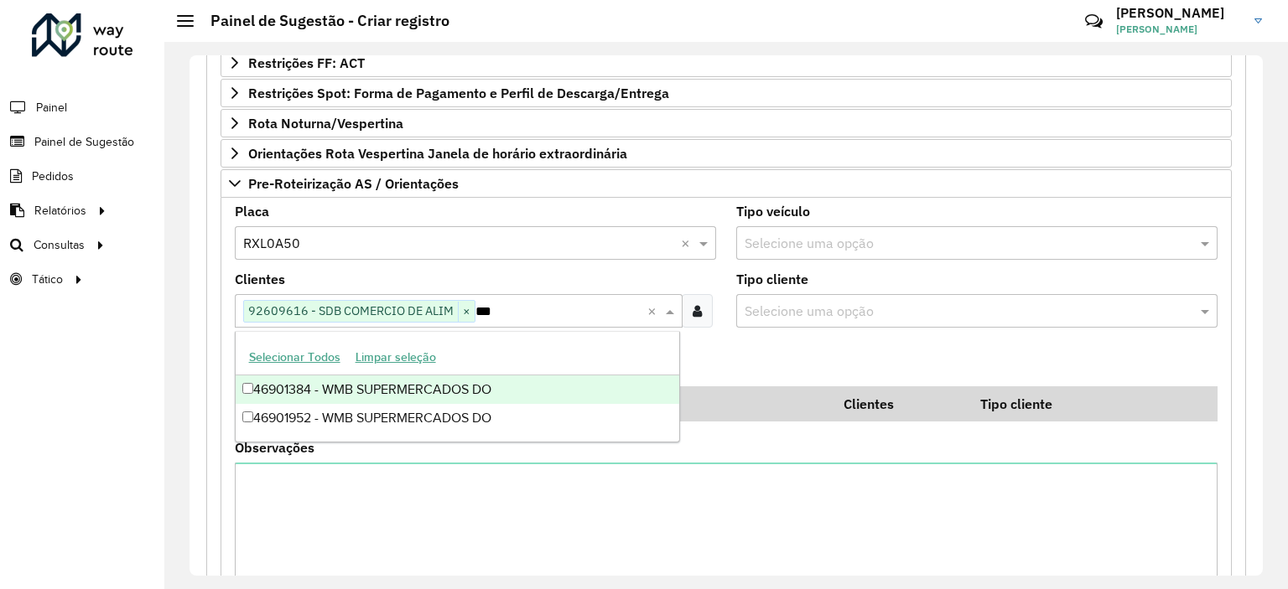
scroll to position [0, 0]
type input "***"
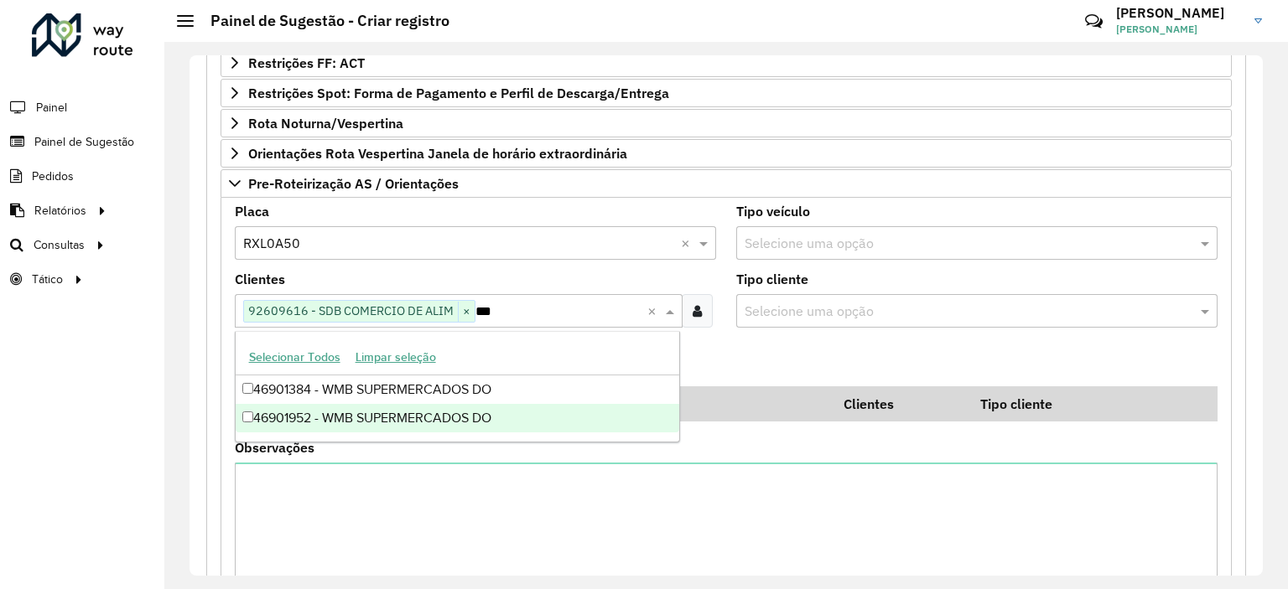
click at [431, 418] on div "46901952 - WMB SUPERMERCADOS DO" at bounding box center [458, 418] width 444 height 29
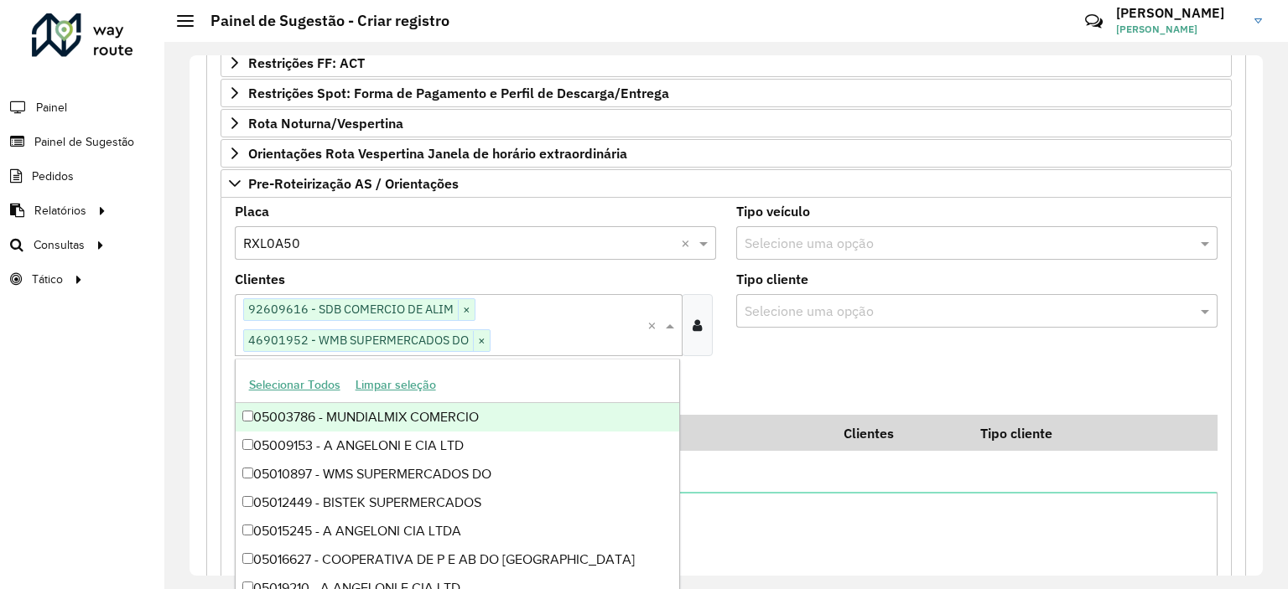
click at [770, 360] on formly-field "Tipo cliente Selecione uma opção" at bounding box center [976, 321] width 501 height 96
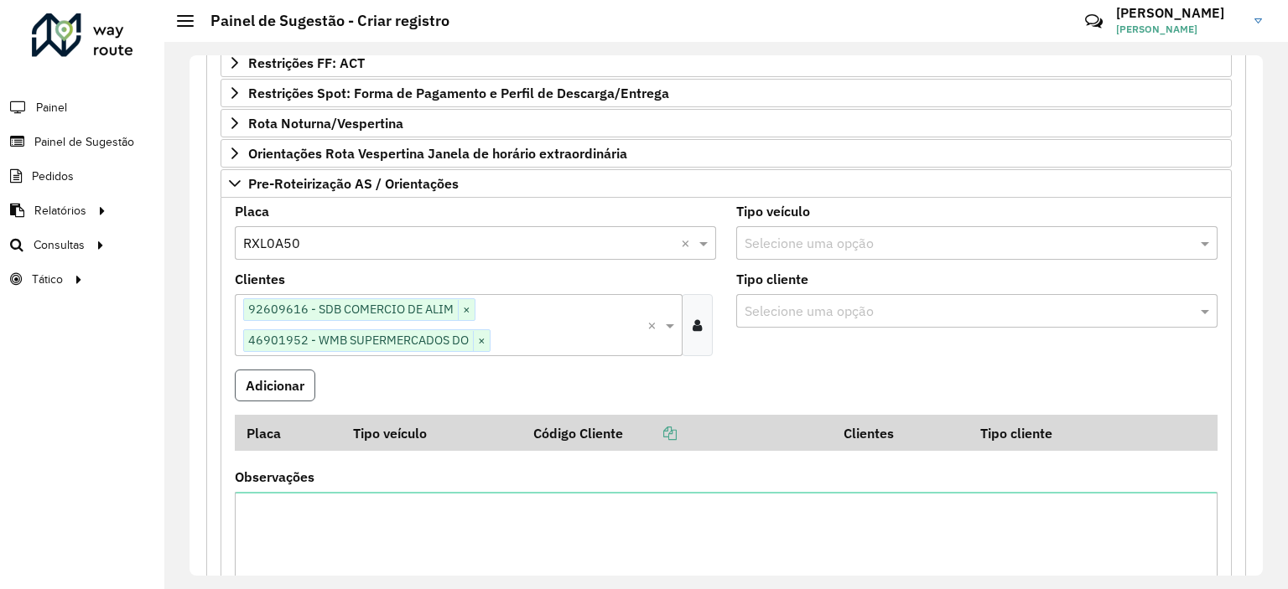
click at [265, 387] on button "Adicionar" at bounding box center [275, 386] width 80 height 32
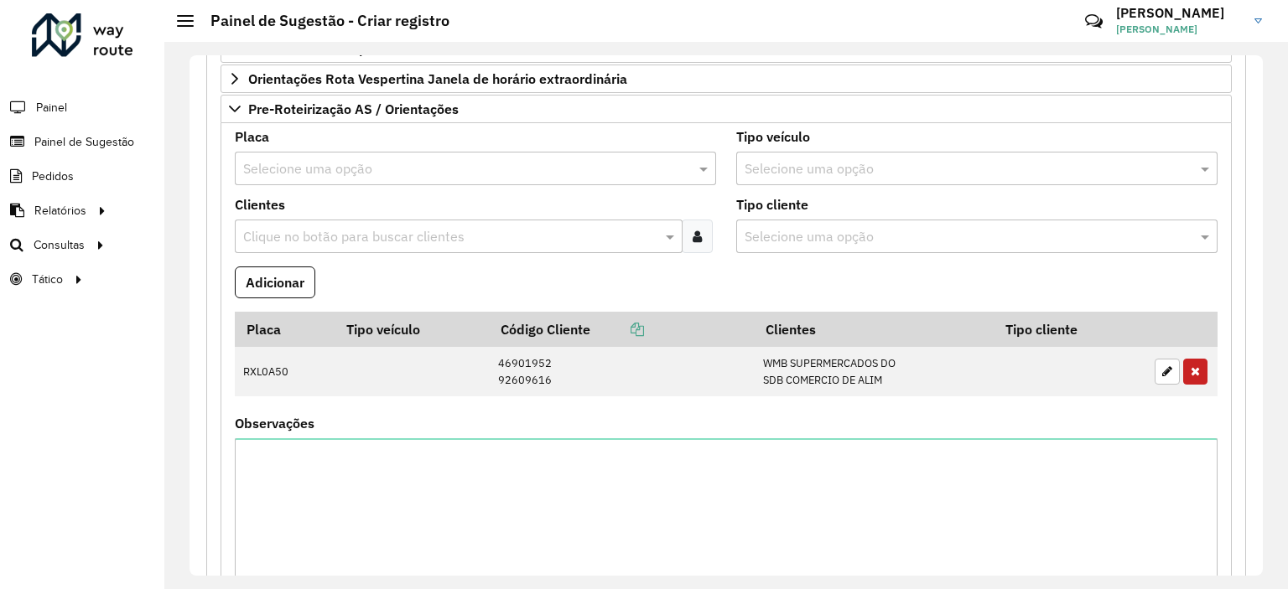
scroll to position [1209, 0]
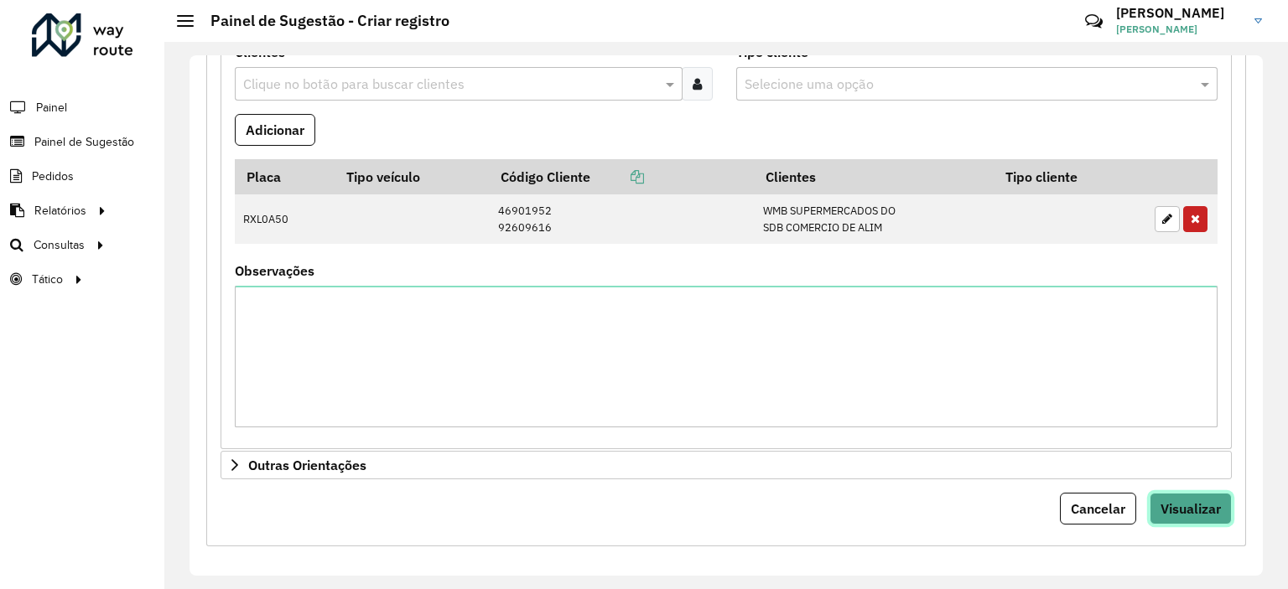
click at [1163, 503] on span "Visualizar" at bounding box center [1190, 508] width 60 height 17
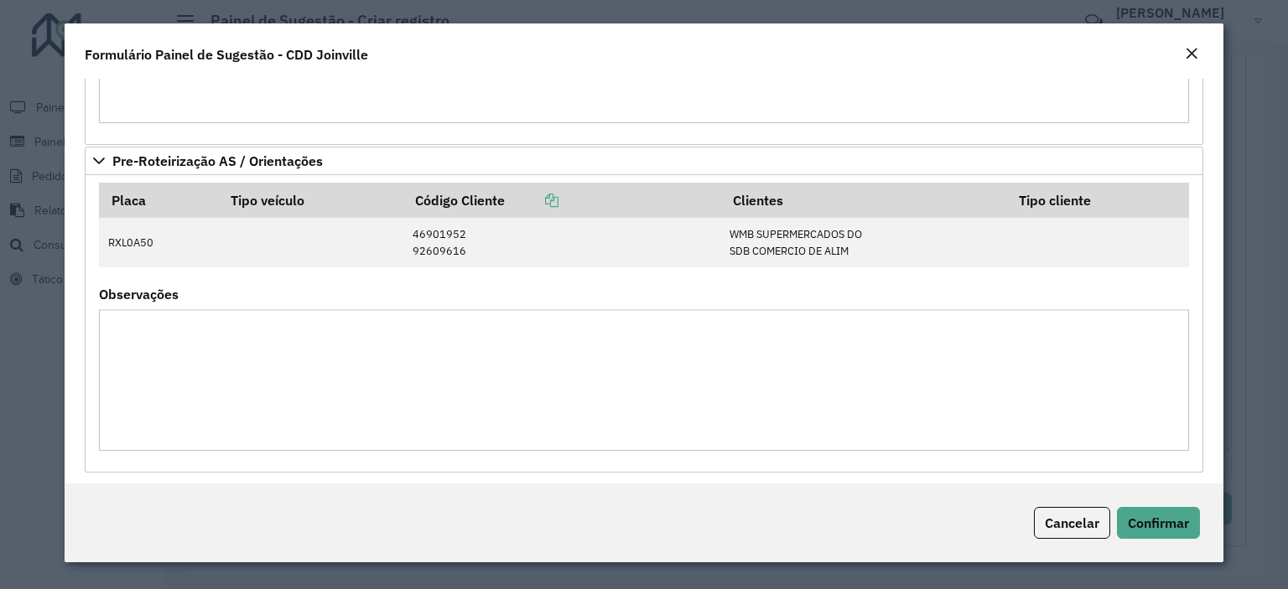
scroll to position [396, 0]
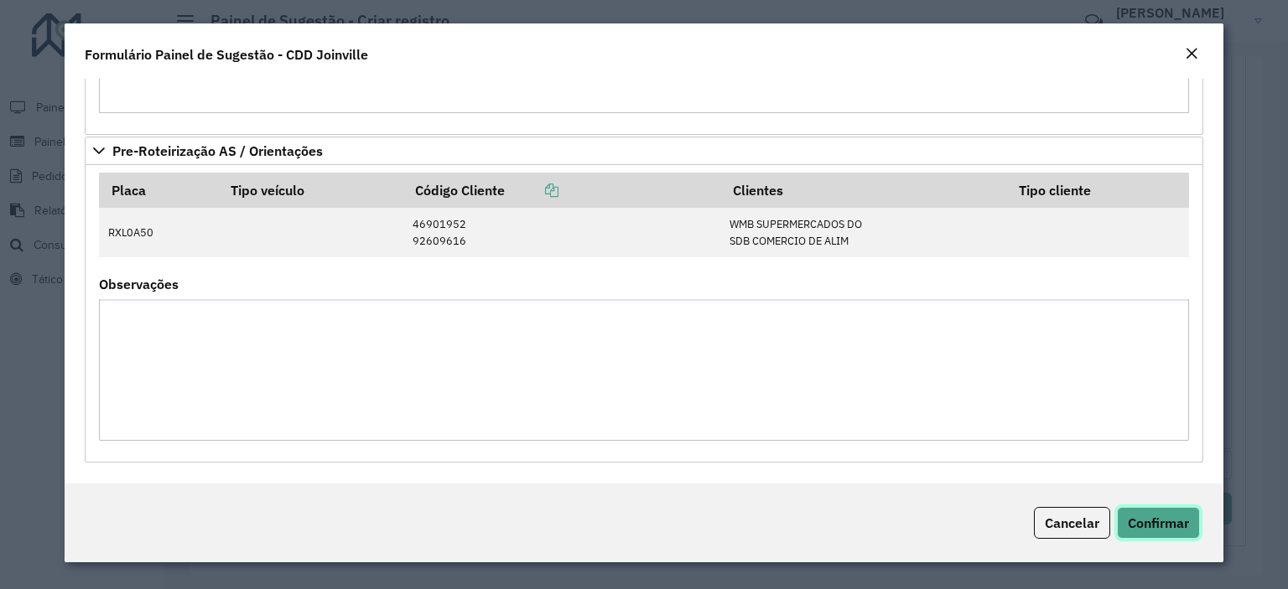
click at [1153, 522] on span "Confirmar" at bounding box center [1157, 523] width 61 height 17
